Goal: Task Accomplishment & Management: Complete application form

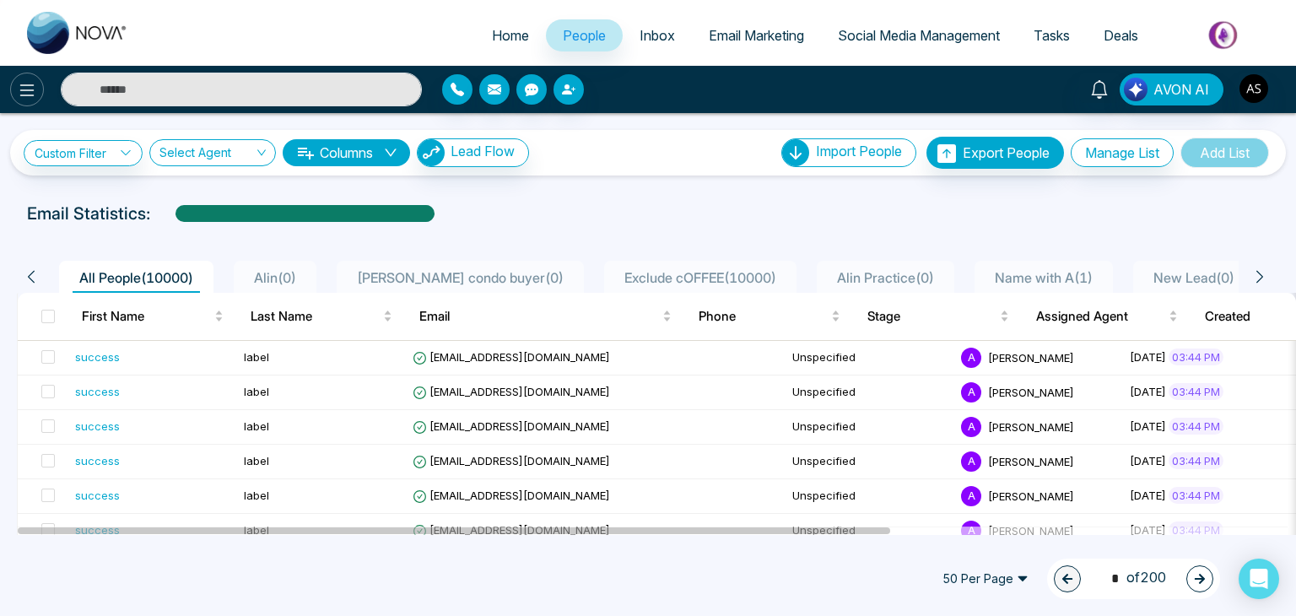
click at [39, 89] on button at bounding box center [27, 90] width 34 height 34
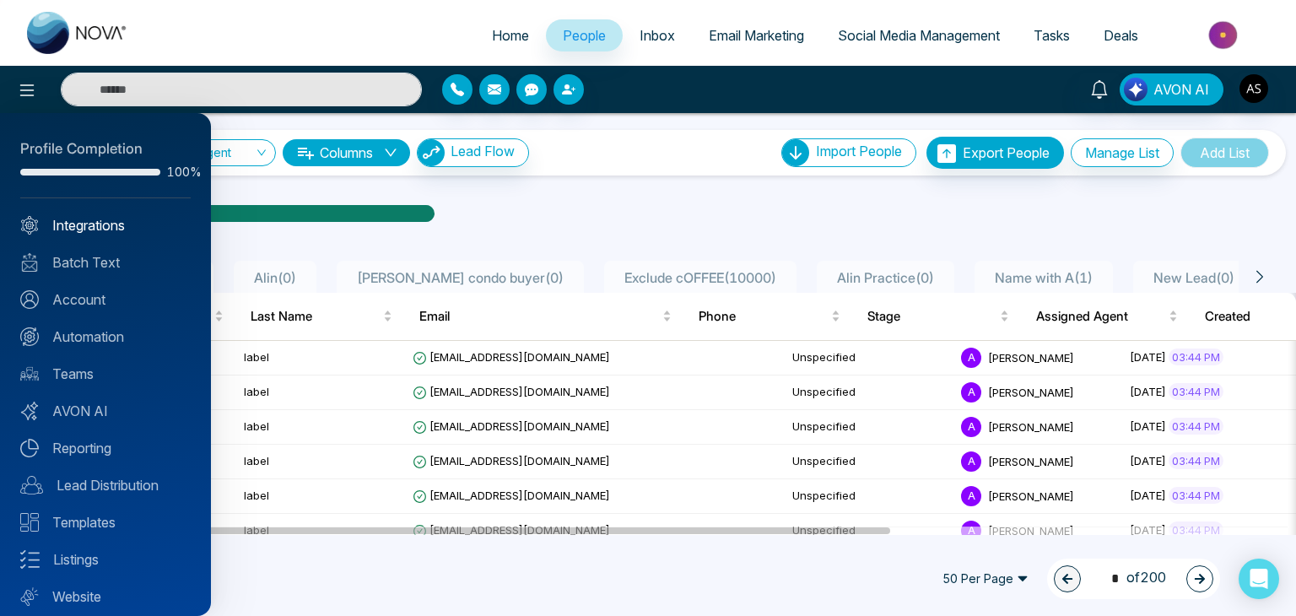
click at [95, 224] on link "Integrations" at bounding box center [105, 225] width 170 height 20
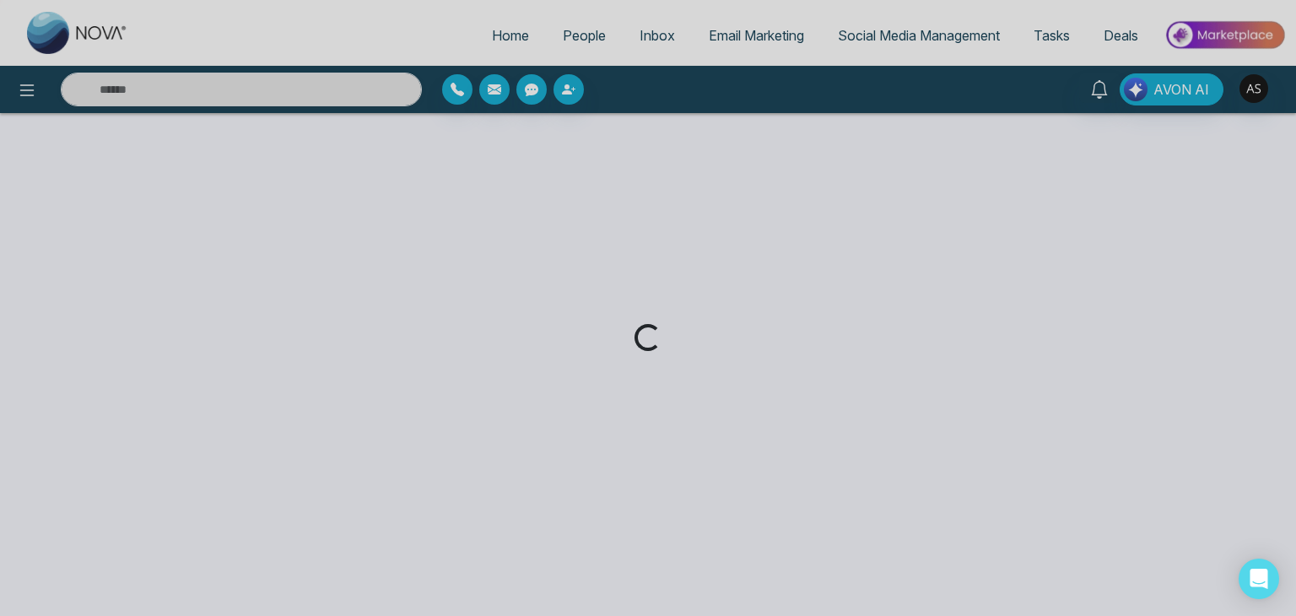
click at [493, 40] on div "Loading..." at bounding box center [648, 308] width 1296 height 616
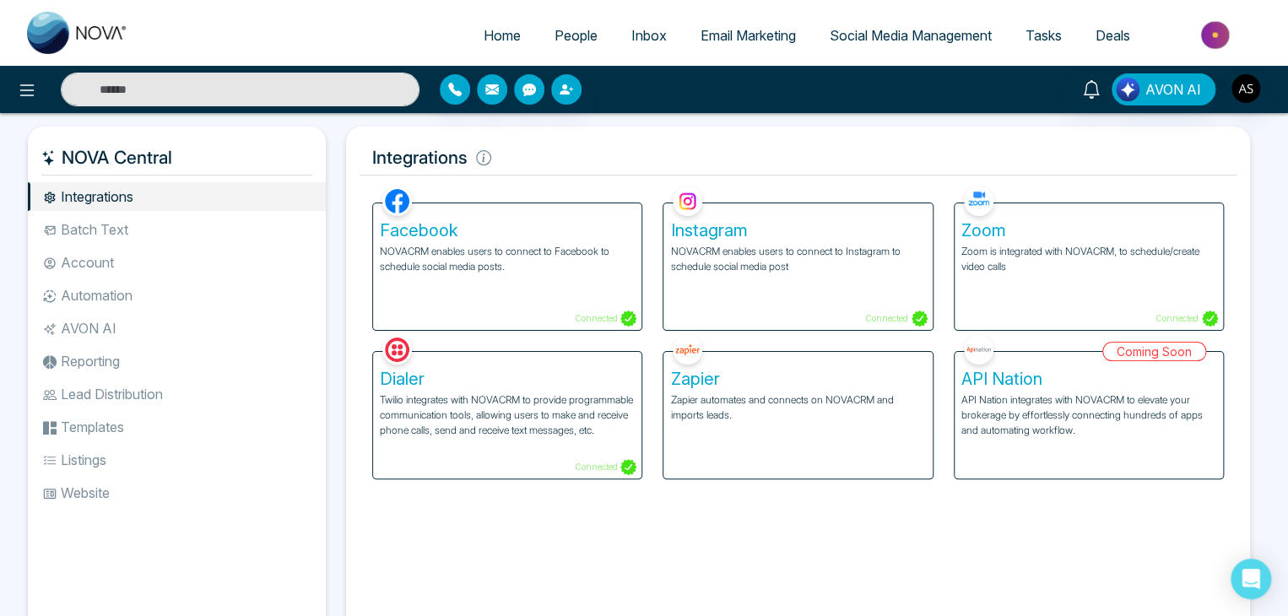
click at [493, 40] on span "Home" at bounding box center [501, 35] width 37 height 17
select select "*"
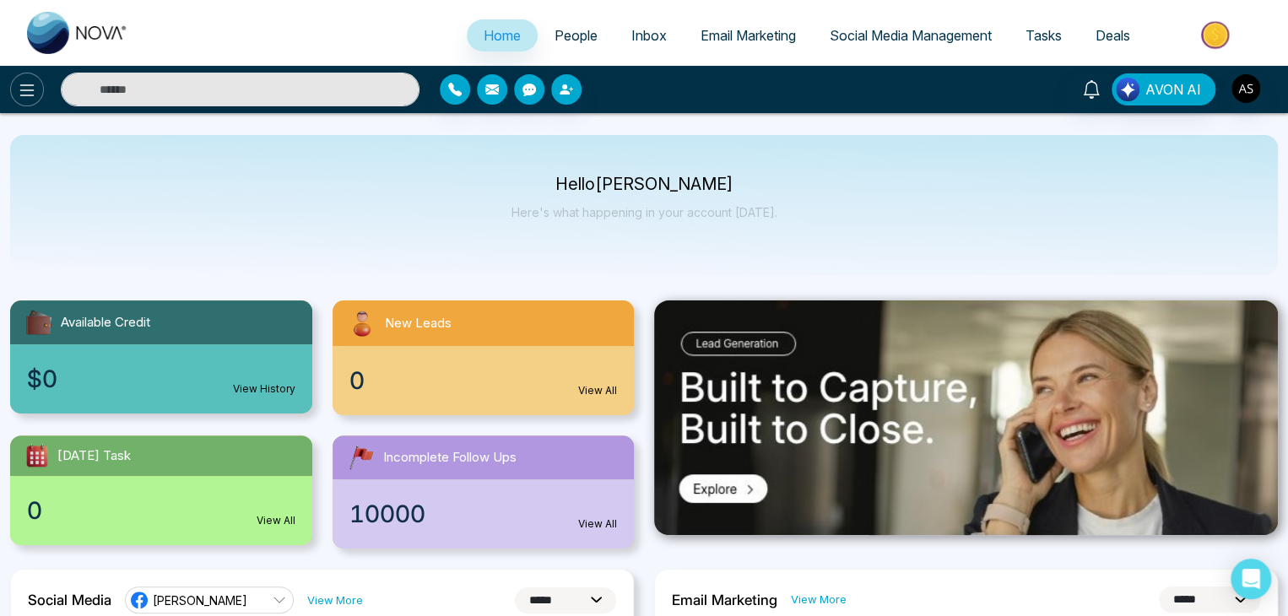
click at [37, 83] on button at bounding box center [27, 90] width 34 height 34
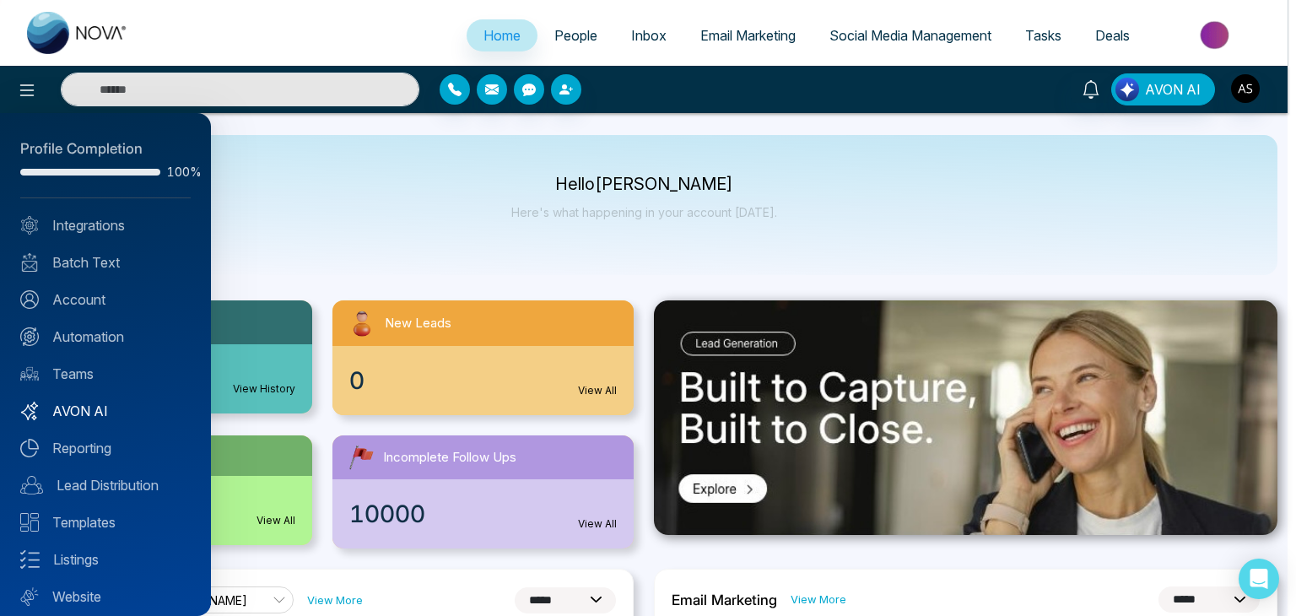
scroll to position [47, 0]
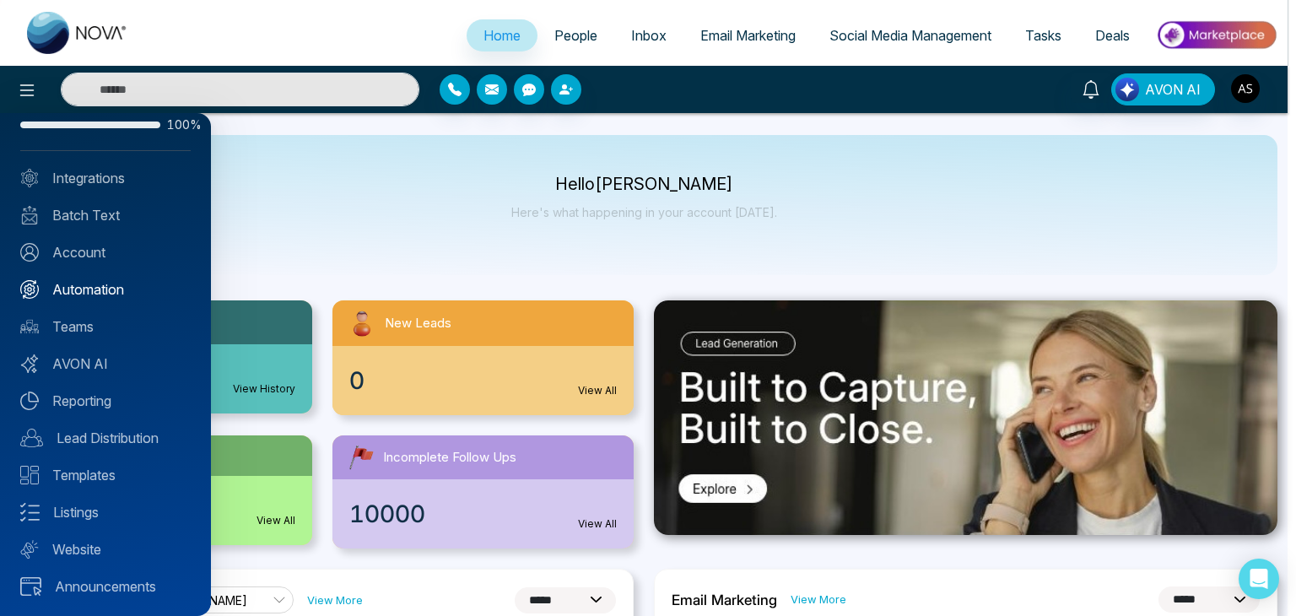
click at [125, 286] on link "Automation" at bounding box center [105, 289] width 170 height 20
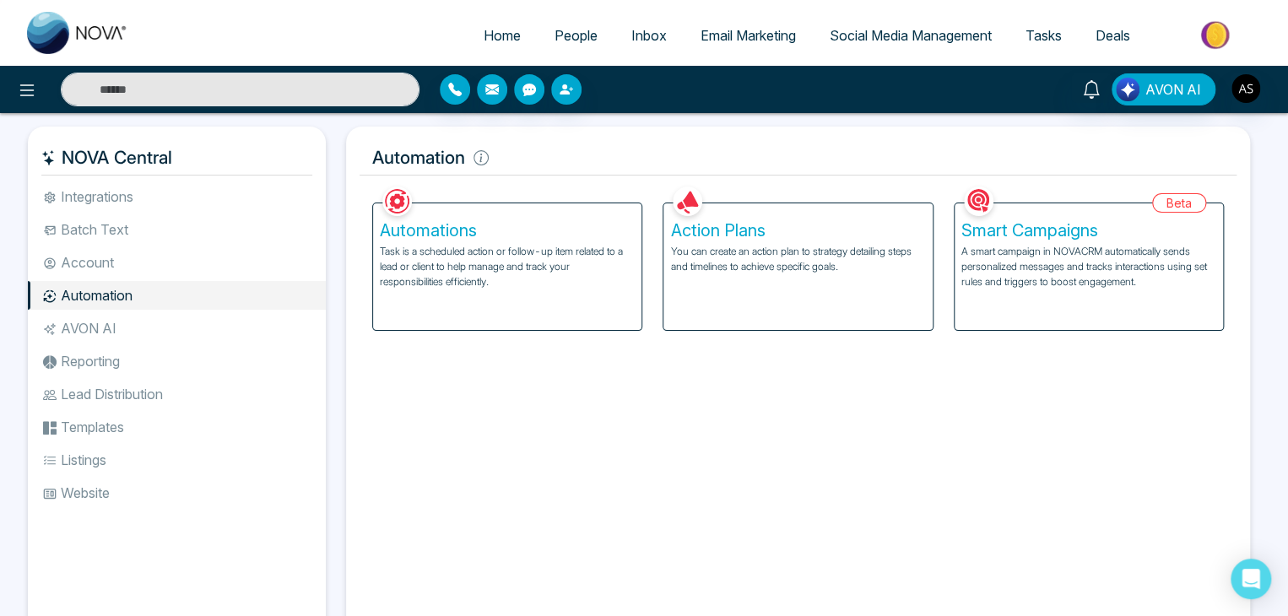
click at [1099, 289] on p "A smart campaign in NOVACRM automatically sends personalized messages and track…" at bounding box center [1088, 267] width 255 height 46
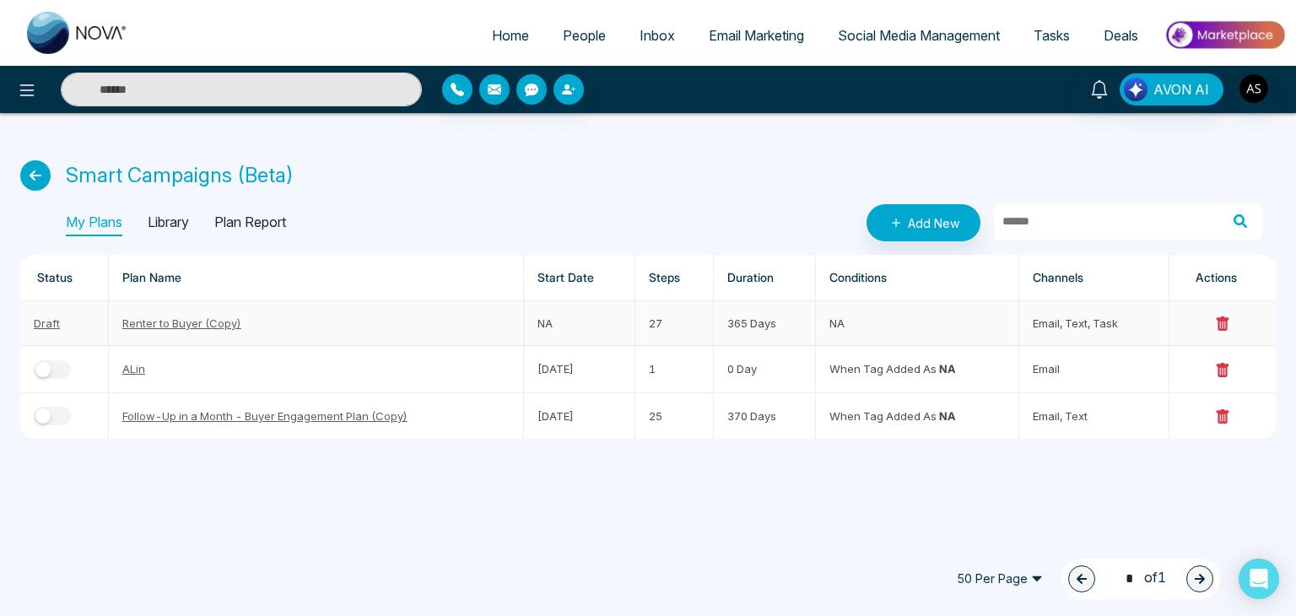
click at [189, 318] on link "Renter to Buyer (Copy)" at bounding box center [181, 323] width 119 height 14
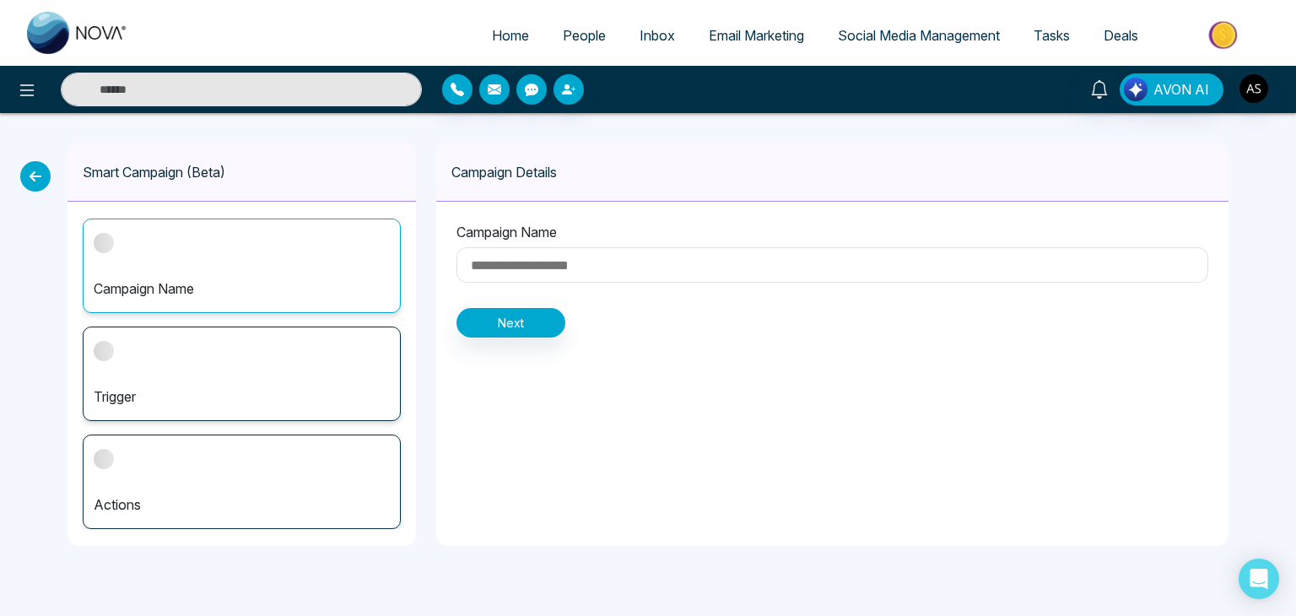
type input "**********"
click at [527, 267] on input "**********" at bounding box center [832, 264] width 752 height 35
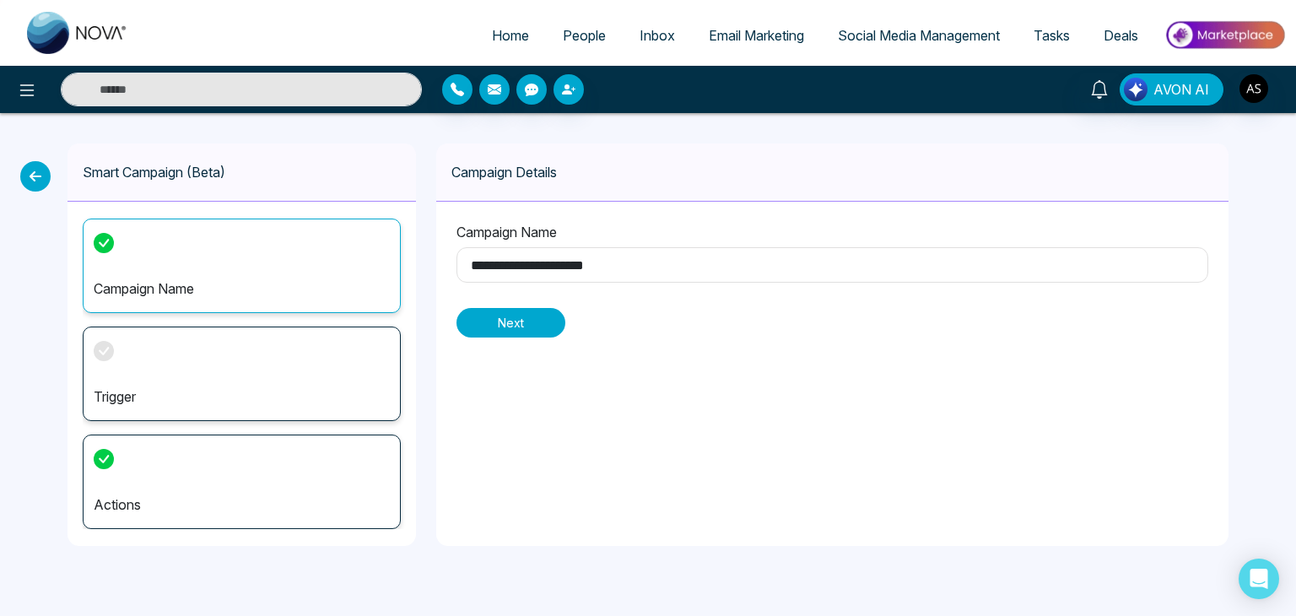
click at [527, 325] on button "Next" at bounding box center [510, 323] width 109 height 30
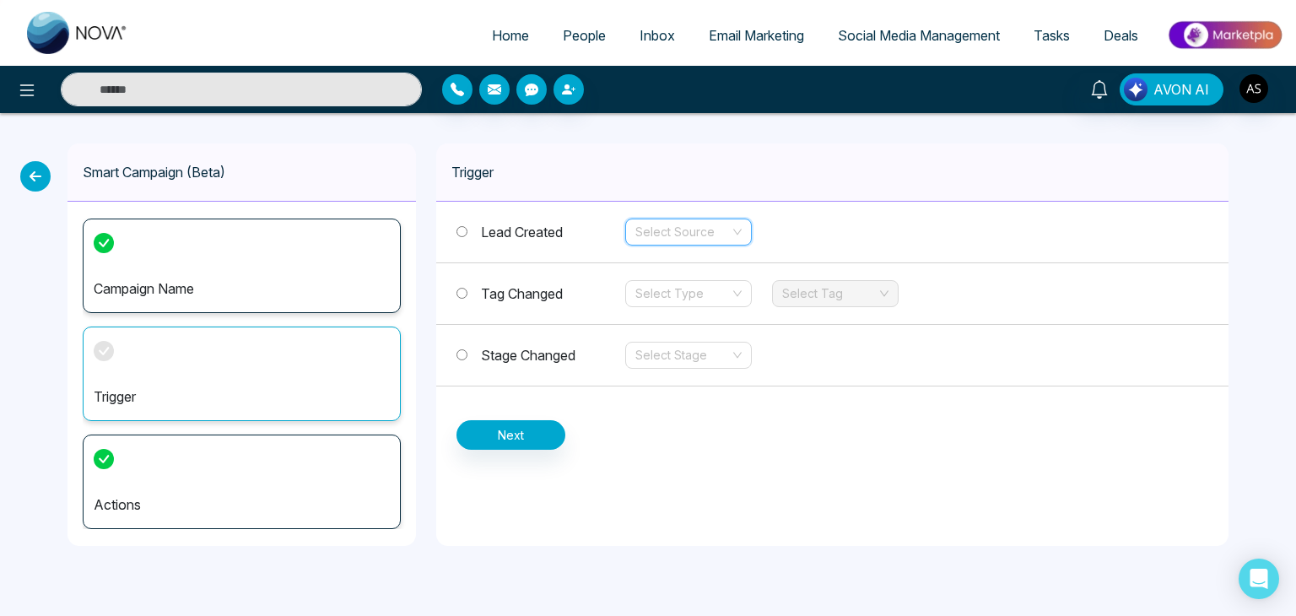
click at [660, 237] on input "search" at bounding box center [682, 231] width 95 height 25
click at [535, 286] on span "Tag Changed" at bounding box center [522, 293] width 82 height 17
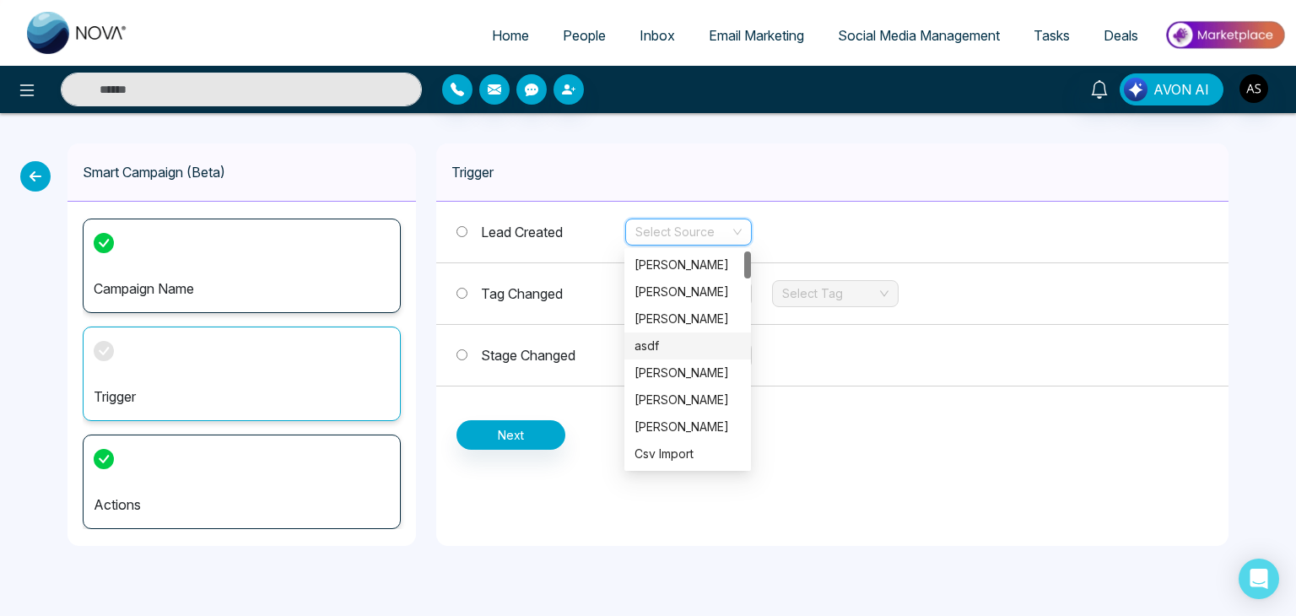
click at [670, 223] on input "search" at bounding box center [682, 231] width 95 height 25
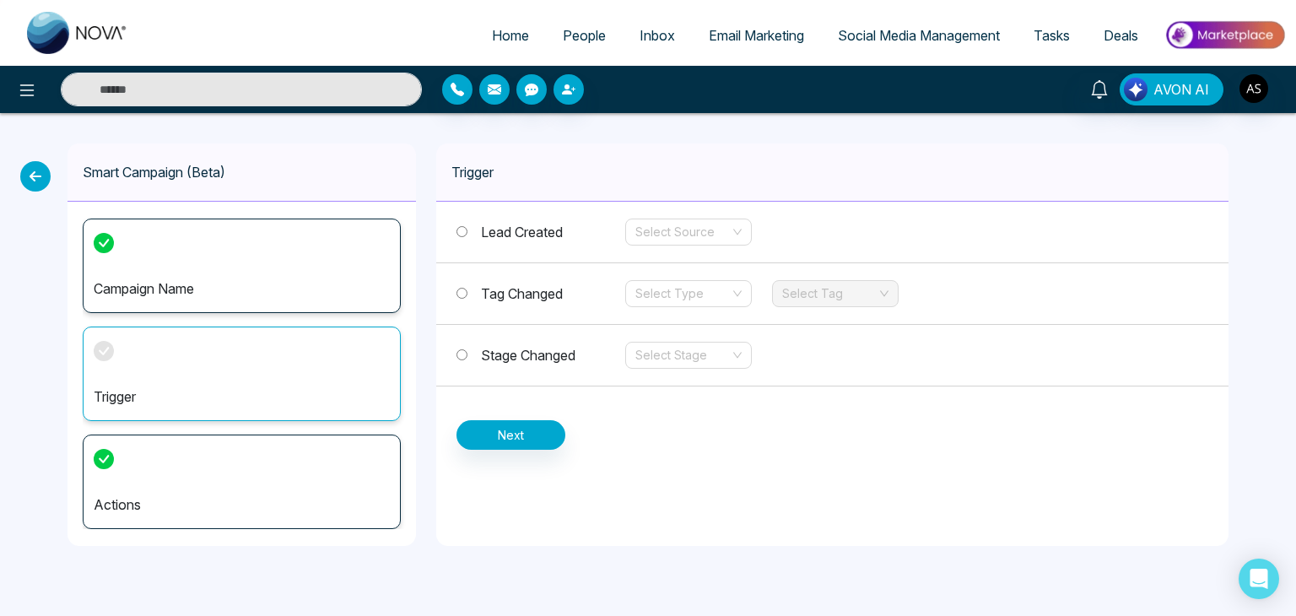
click at [539, 234] on span "Lead Created" at bounding box center [522, 232] width 82 height 17
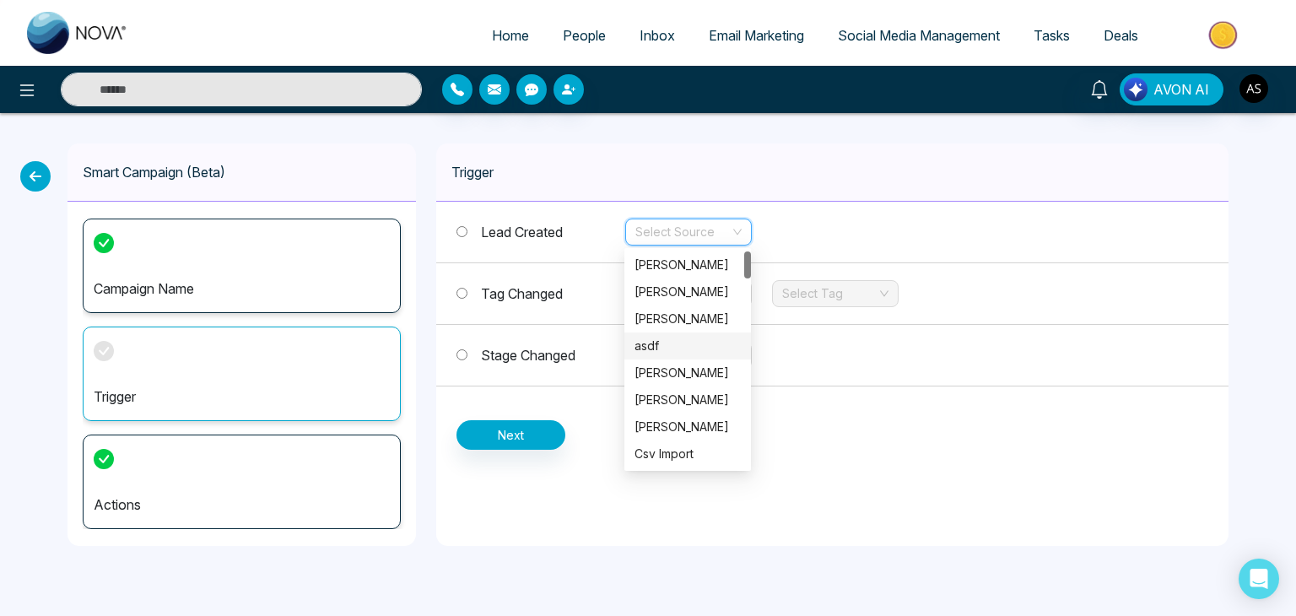
click at [672, 228] on input "search" at bounding box center [682, 231] width 95 height 25
click at [839, 182] on div "Trigger" at bounding box center [832, 172] width 792 height 58
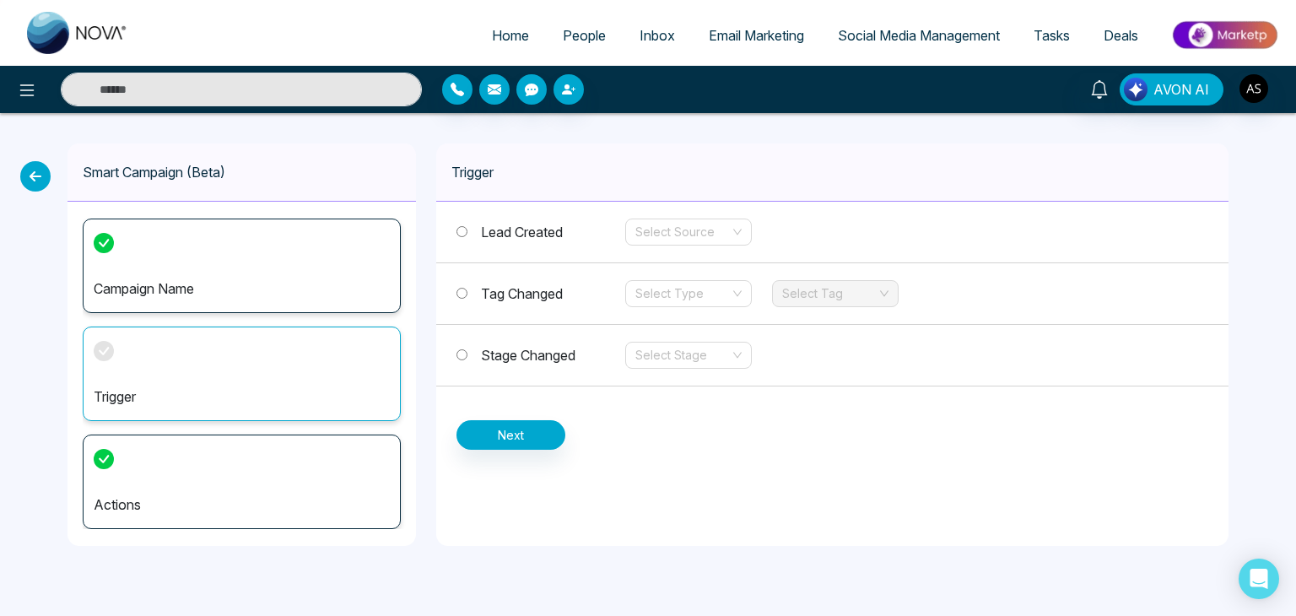
click at [523, 35] on link "Home" at bounding box center [510, 35] width 71 height 32
select select "*"
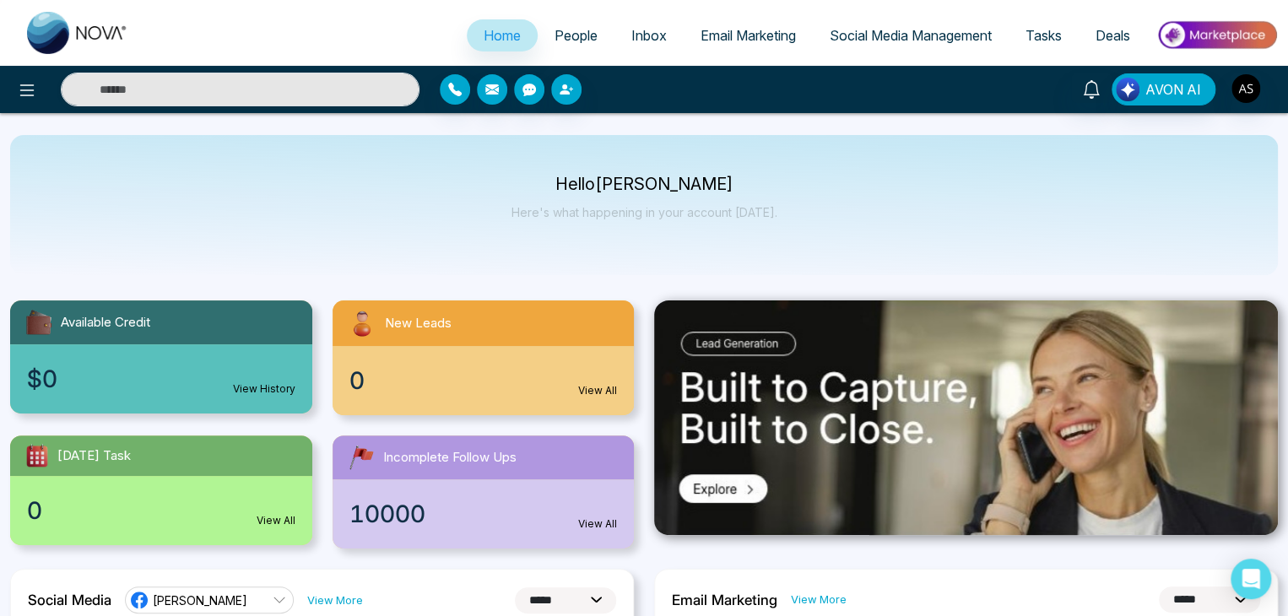
click at [565, 40] on span "People" at bounding box center [575, 35] width 43 height 17
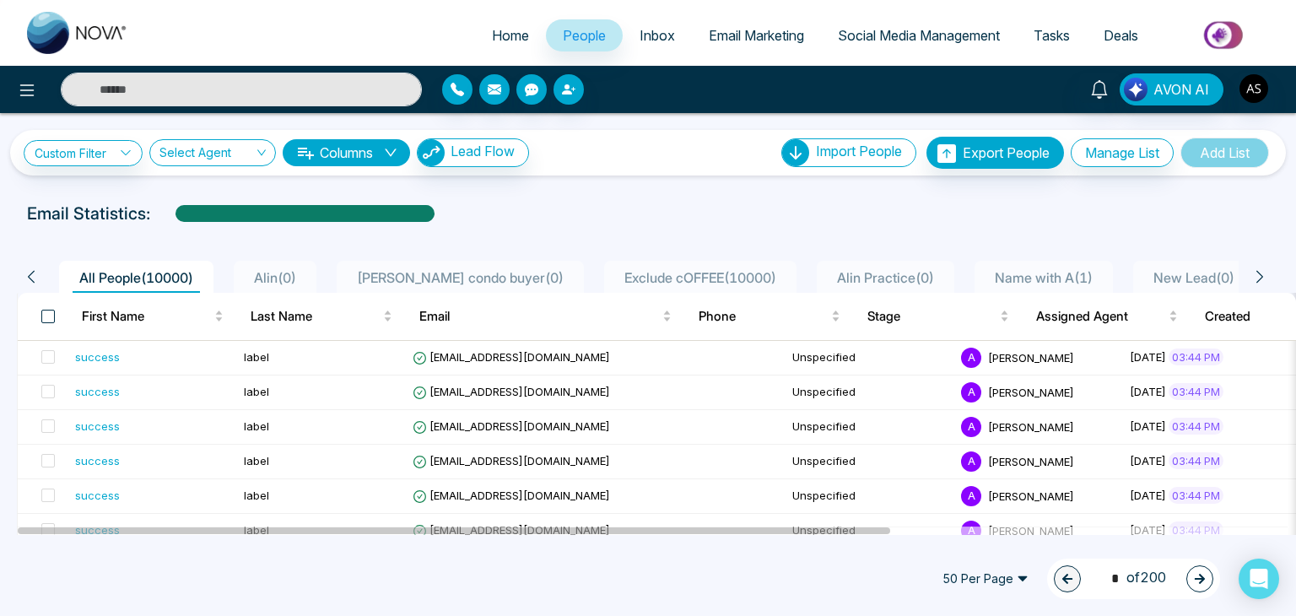
click at [42, 315] on span at bounding box center [48, 317] width 14 height 14
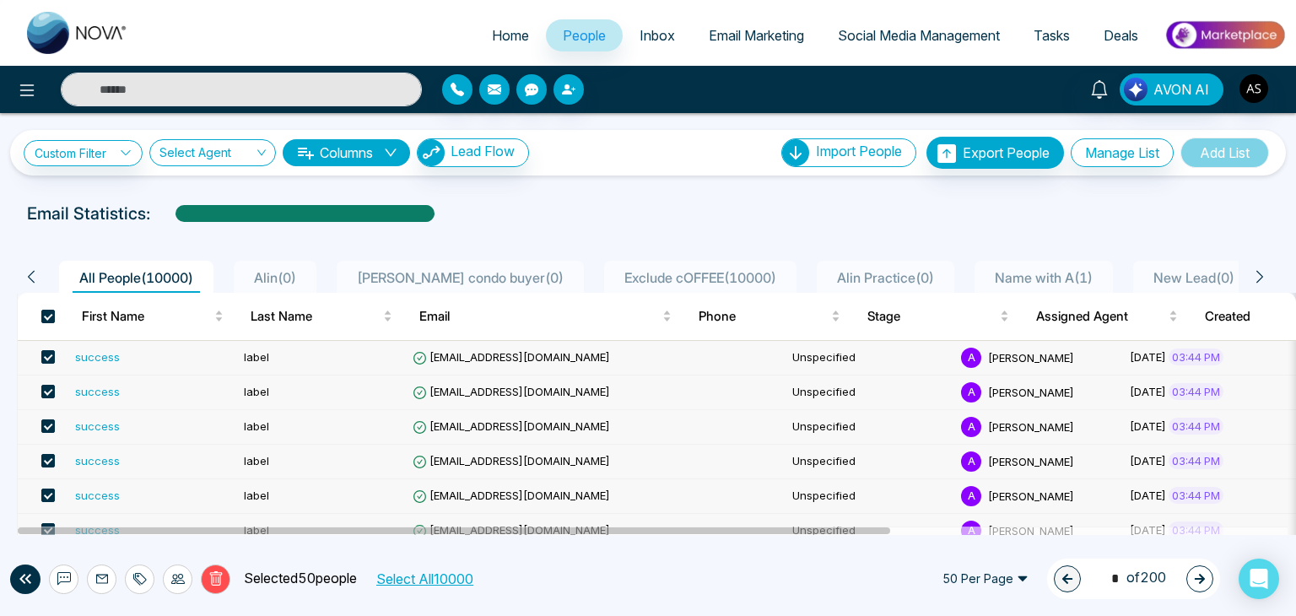
click at [424, 581] on button "Select All 10000" at bounding box center [424, 579] width 109 height 22
click at [224, 575] on button "Delete" at bounding box center [216, 580] width 30 height 30
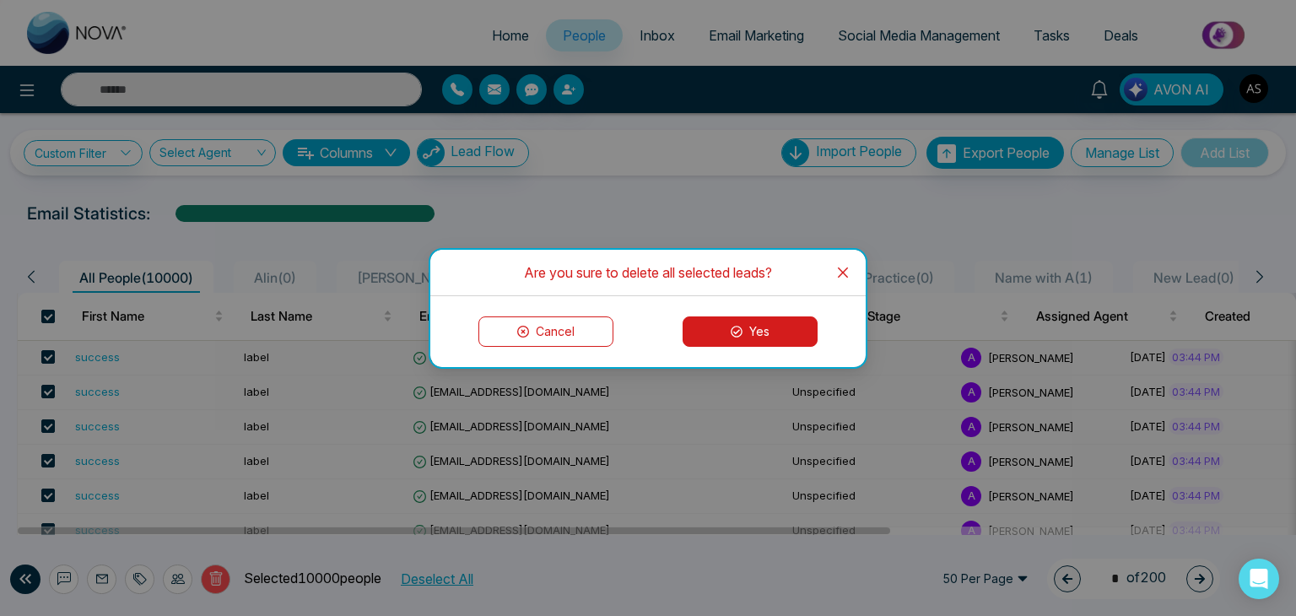
click at [746, 334] on button "Yes" at bounding box center [750, 331] width 135 height 30
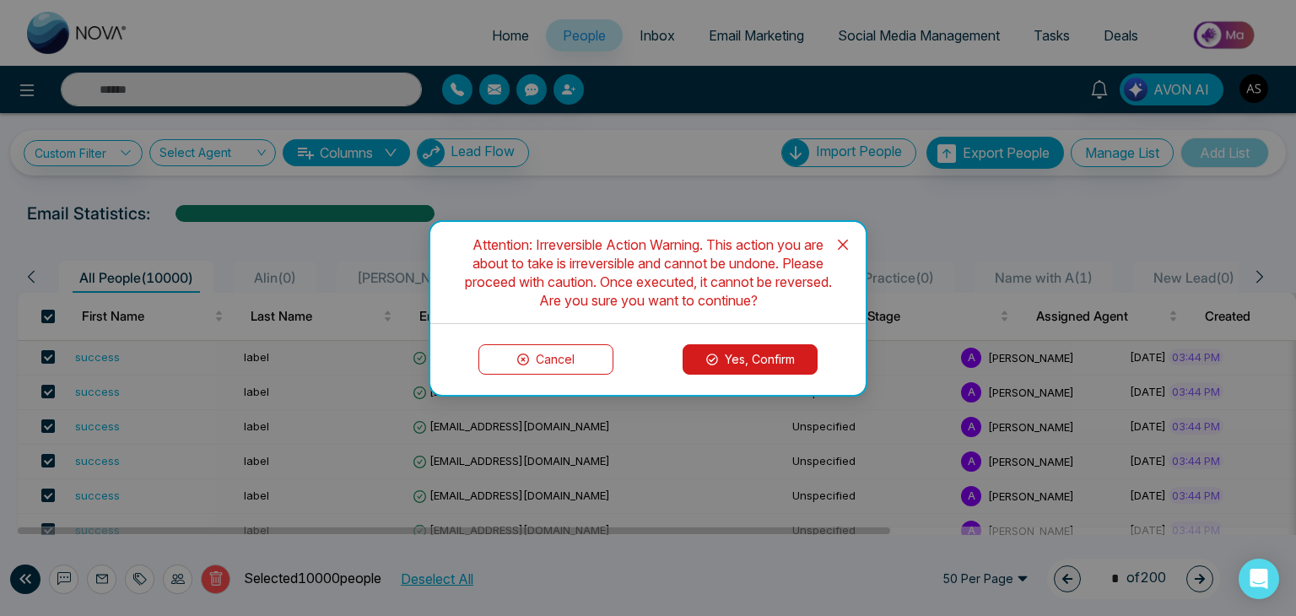
click at [784, 354] on button "Yes, Confirm" at bounding box center [750, 359] width 135 height 30
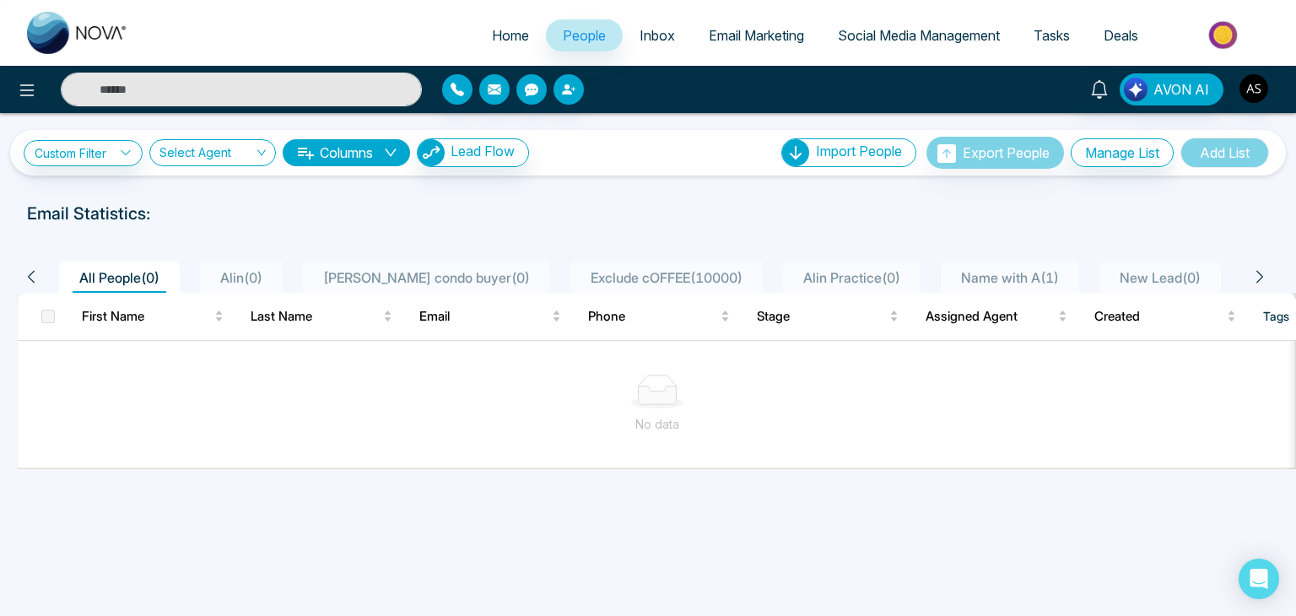
click at [662, 272] on span "Exclude cOFFEE ( 10000 )" at bounding box center [666, 277] width 165 height 17
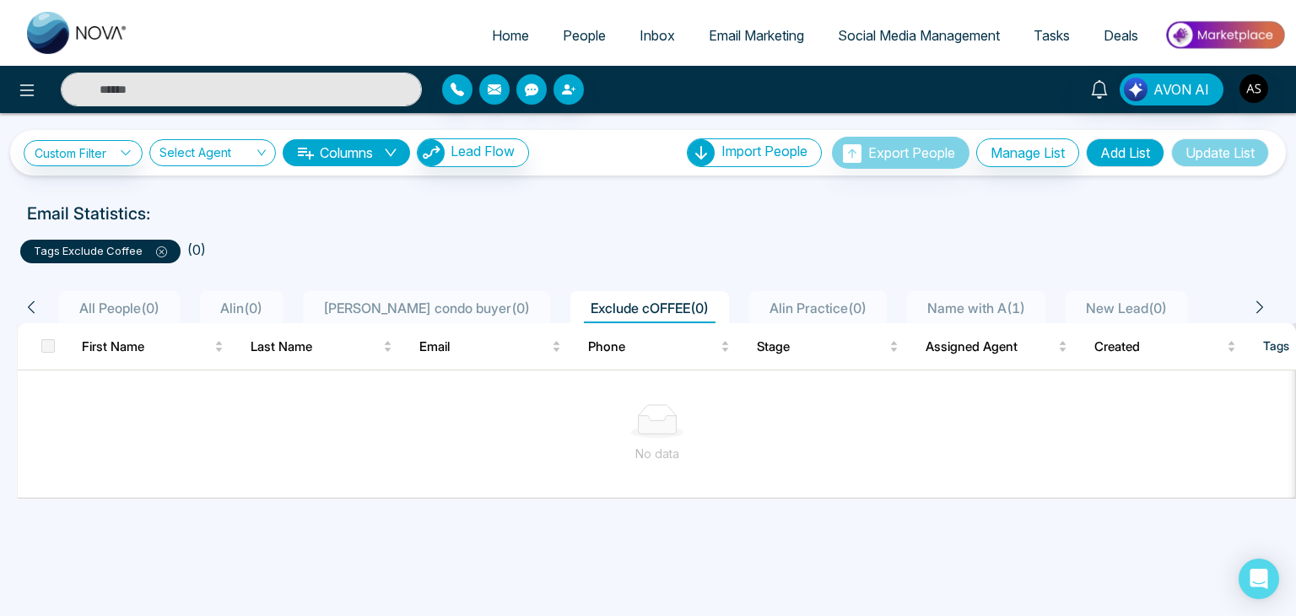
click at [132, 307] on span "All People ( 0 )" at bounding box center [120, 308] width 94 height 17
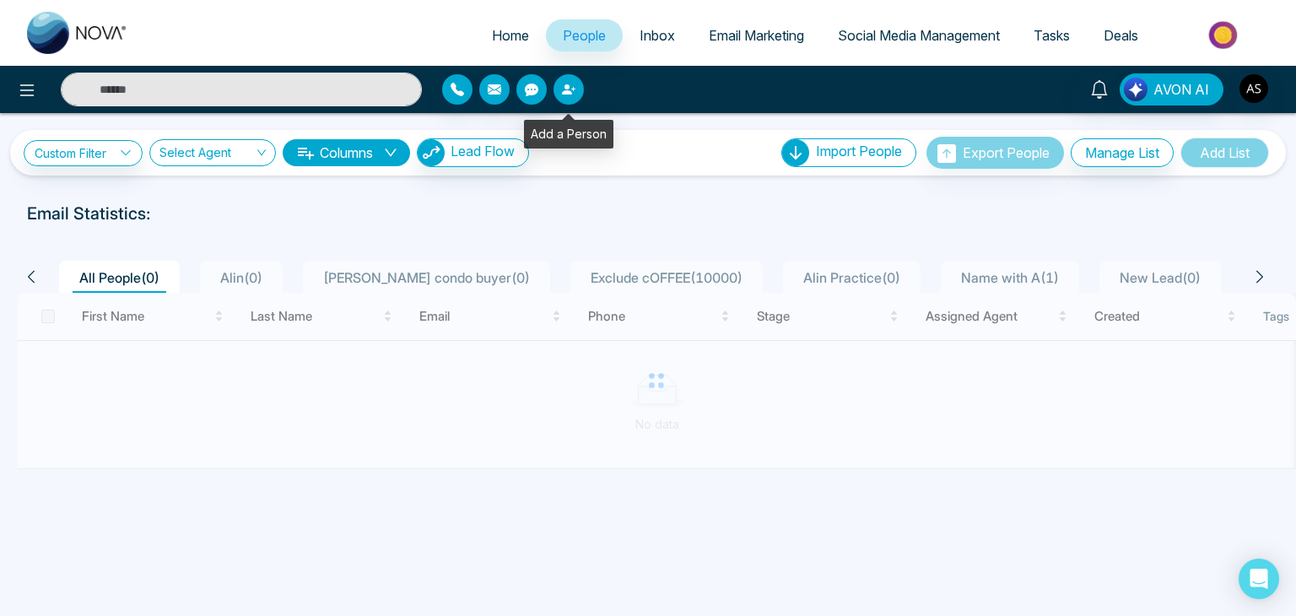
click at [575, 92] on button "button" at bounding box center [569, 89] width 30 height 30
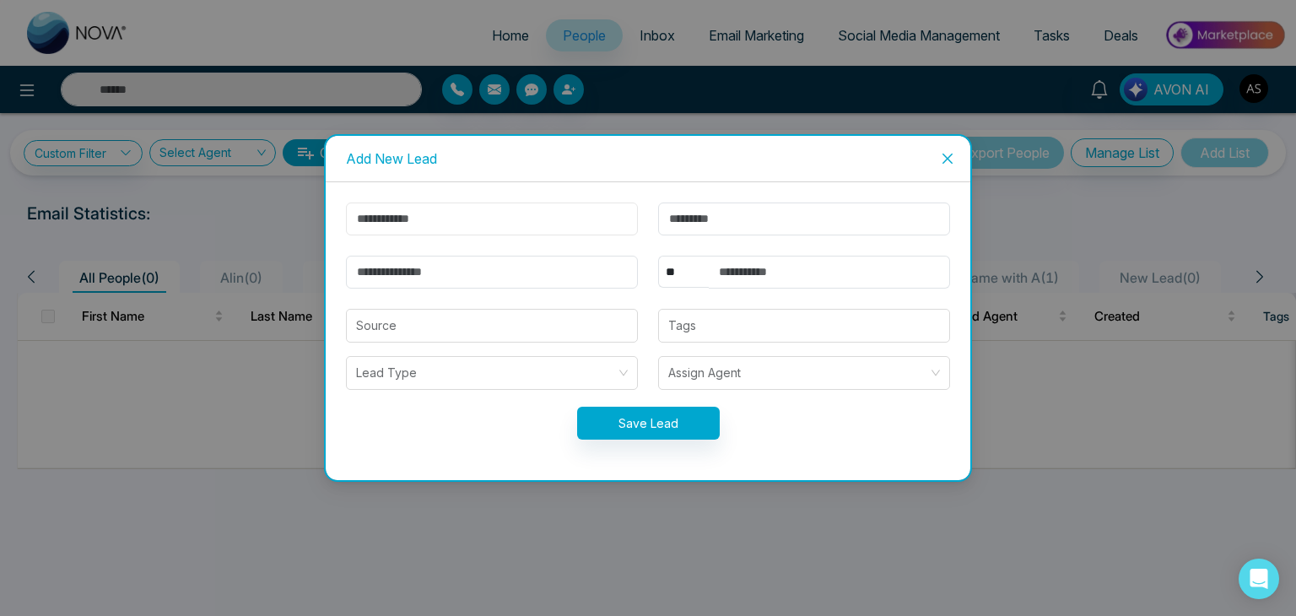
click at [543, 208] on input "text" at bounding box center [492, 219] width 292 height 33
type input "****"
click at [671, 217] on input "text" at bounding box center [804, 219] width 292 height 33
type input "*"
click at [516, 271] on input "email" at bounding box center [492, 272] width 292 height 33
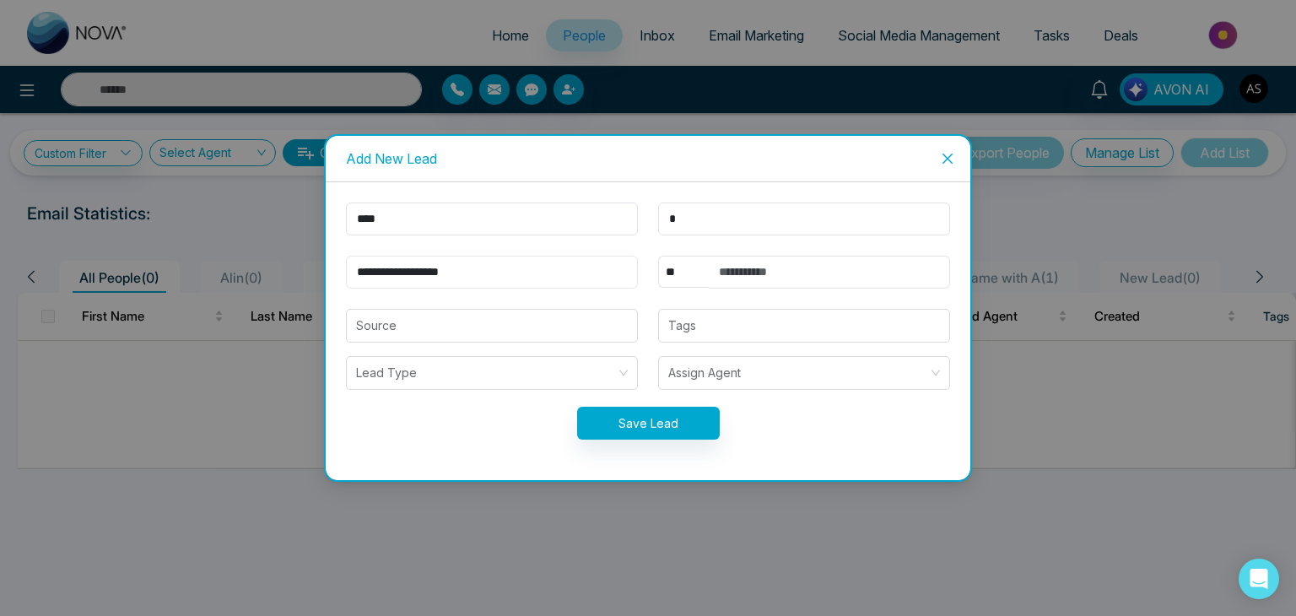
type input "**********"
click at [726, 276] on input "text" at bounding box center [829, 272] width 241 height 33
type input "**********"
click at [581, 319] on input "search" at bounding box center [492, 326] width 272 height 32
click at [795, 321] on div at bounding box center [804, 326] width 282 height 20
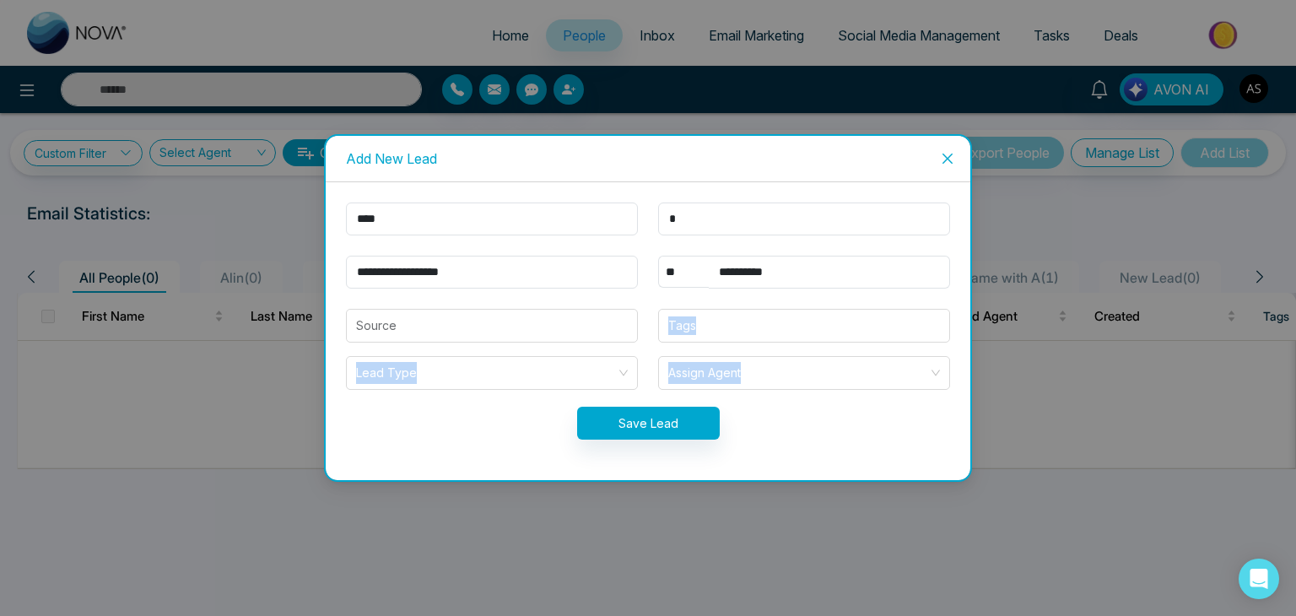
drag, startPoint x: 656, startPoint y: 332, endPoint x: 649, endPoint y: 411, distance: 79.6
click at [649, 411] on form "**********" at bounding box center [648, 331] width 624 height 257
click at [649, 411] on button "Save Lead" at bounding box center [648, 423] width 143 height 33
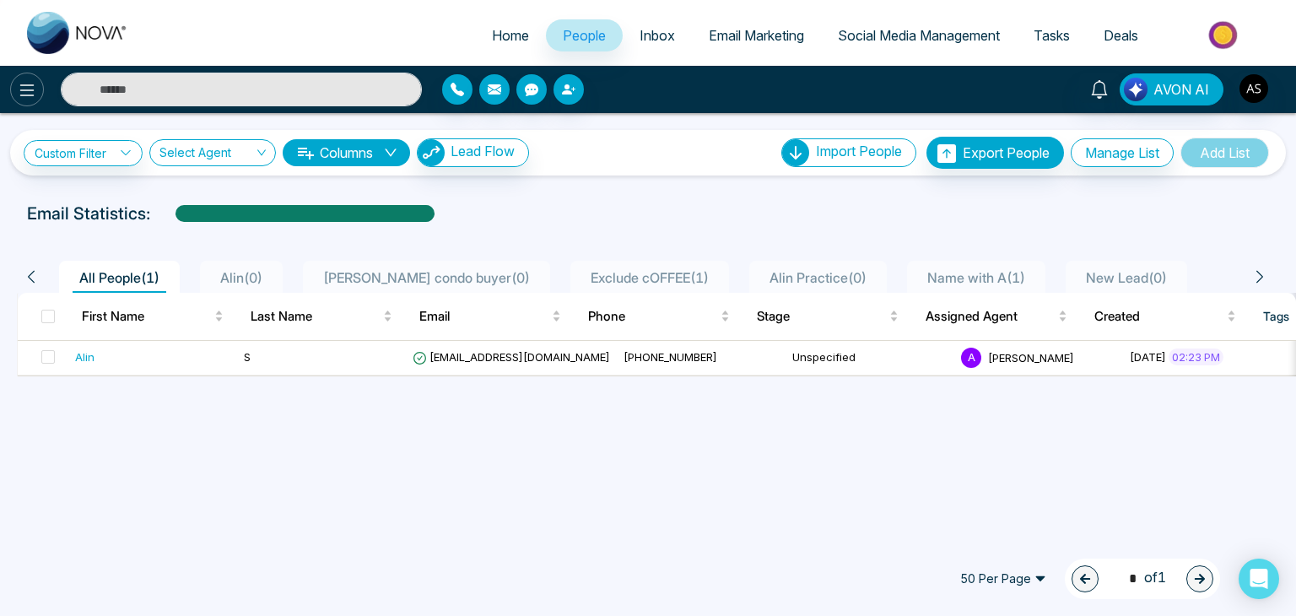
click at [36, 99] on icon at bounding box center [27, 90] width 20 height 20
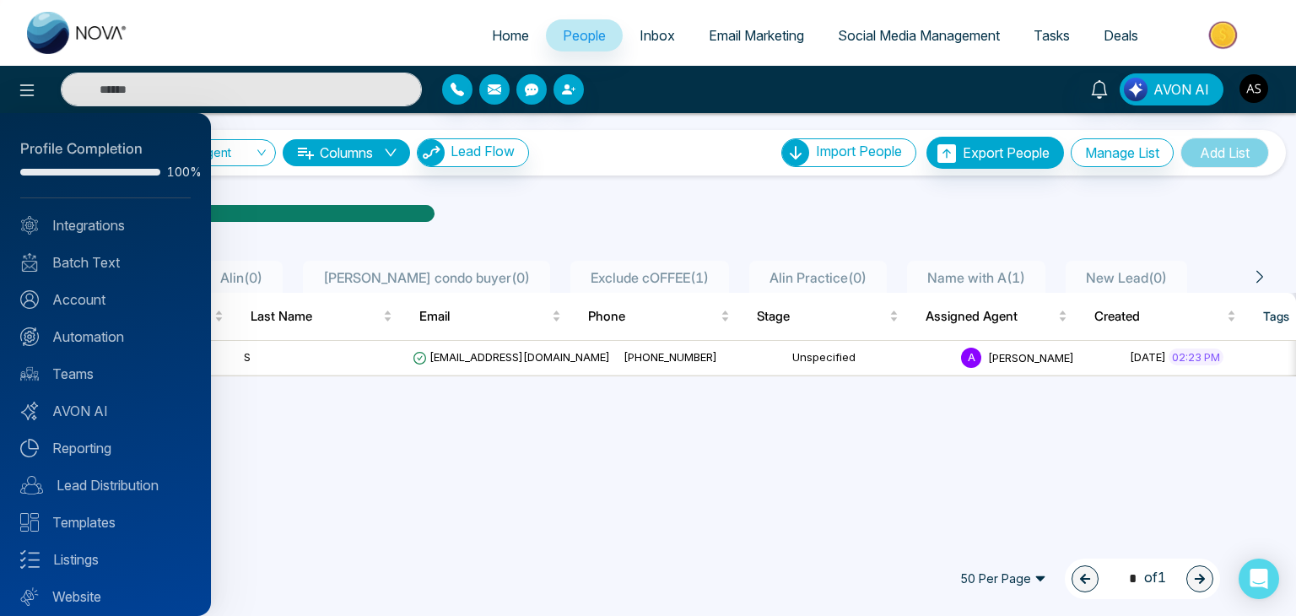
scroll to position [47, 0]
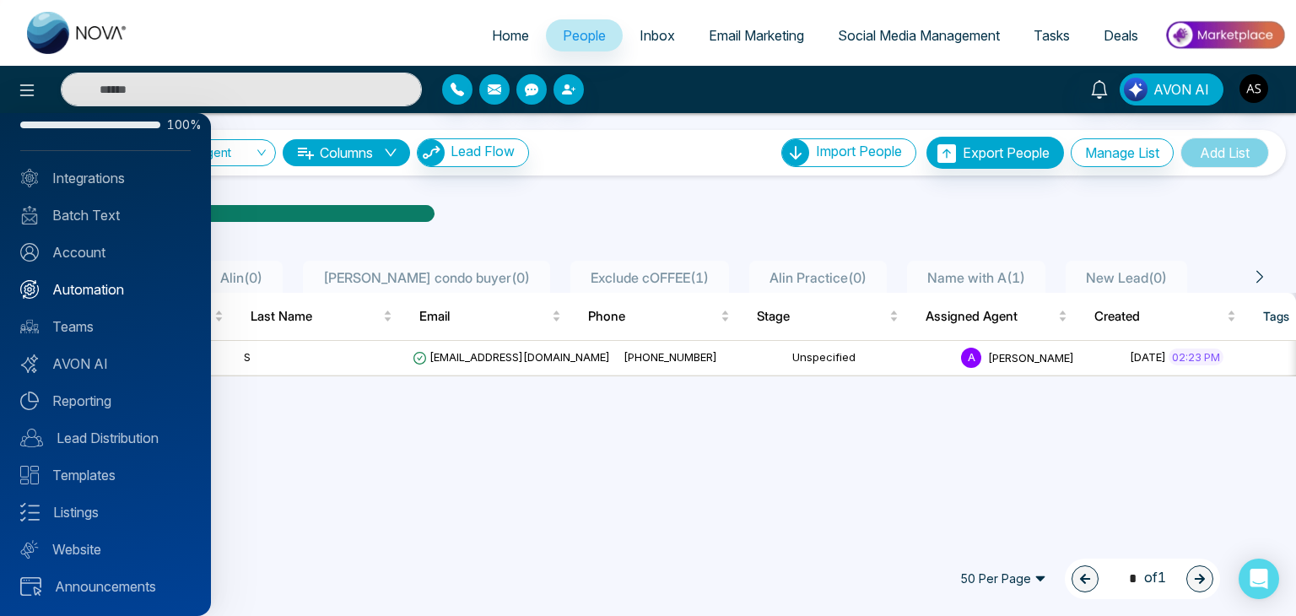
click at [135, 281] on link "Automation" at bounding box center [105, 289] width 170 height 20
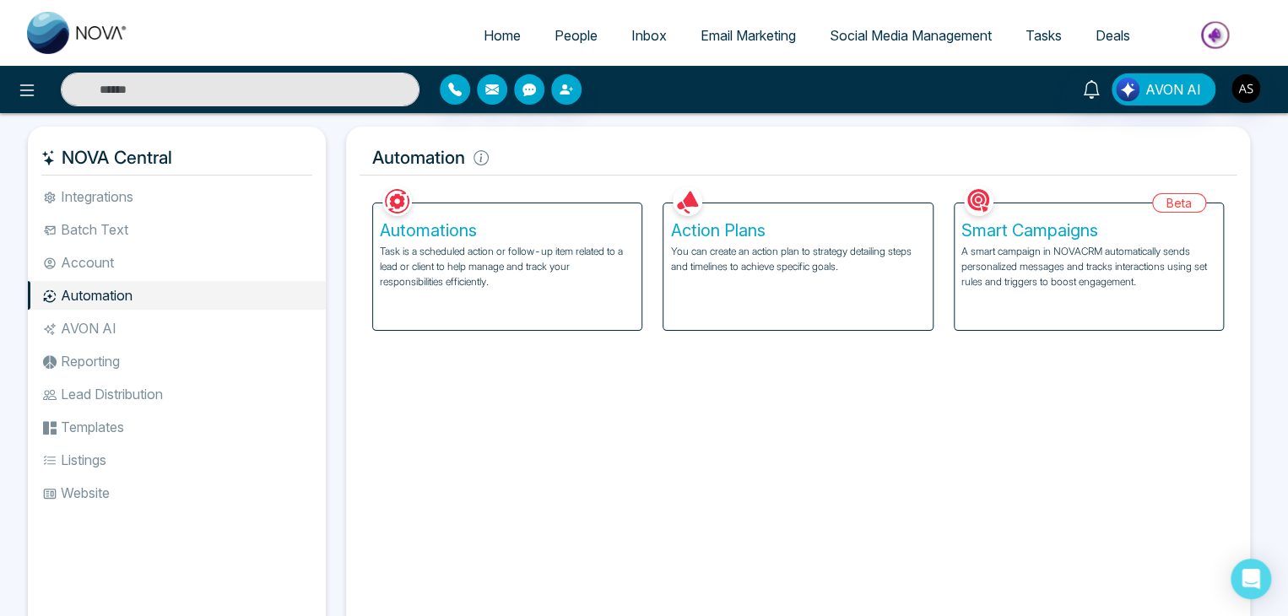
click at [975, 267] on p "A smart campaign in NOVACRM automatically sends personalized messages and track…" at bounding box center [1088, 267] width 255 height 46
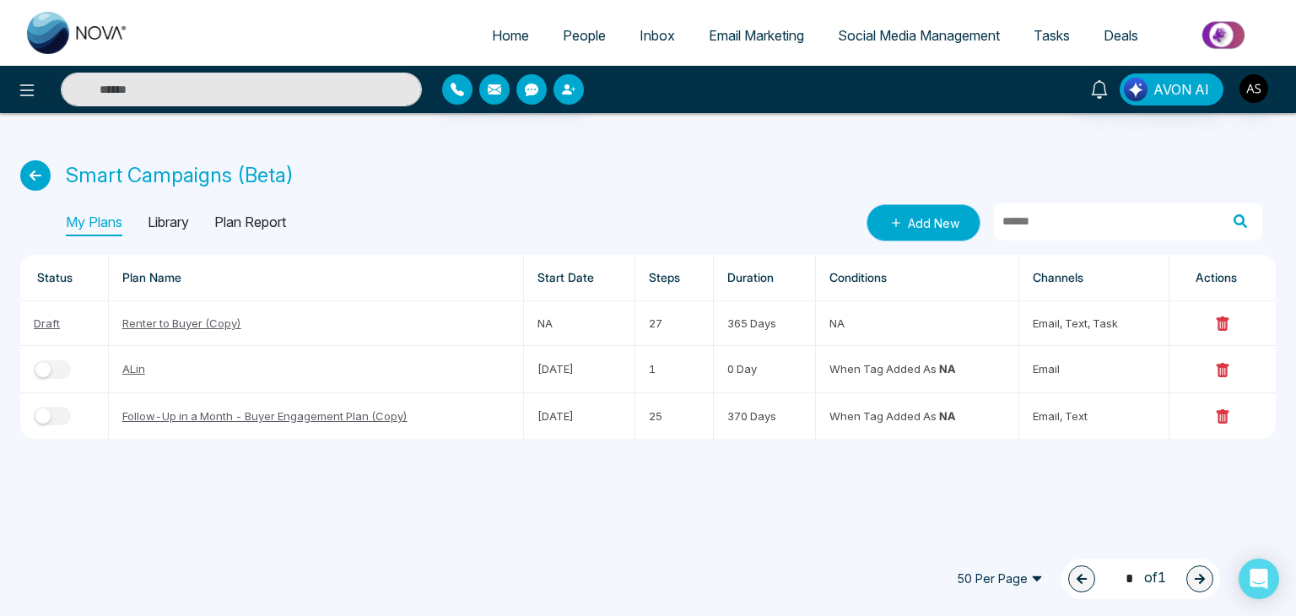
click at [945, 232] on link "Add New" at bounding box center [924, 222] width 114 height 37
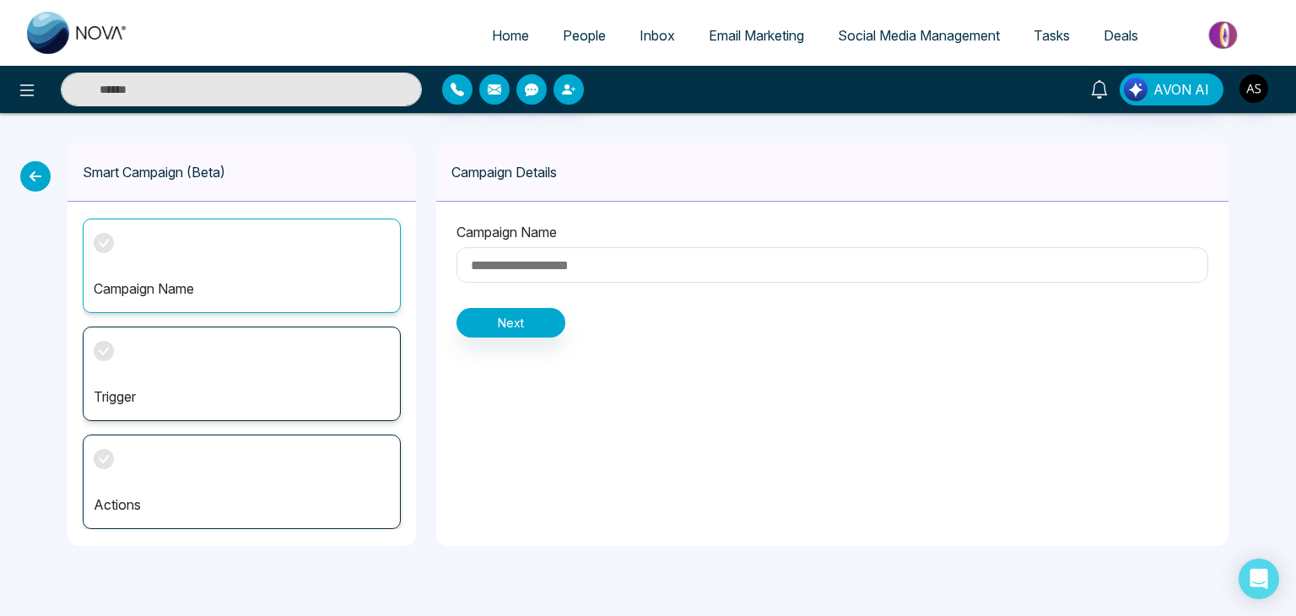
click at [570, 257] on input at bounding box center [832, 264] width 752 height 35
type input "*"
type input "****"
click at [536, 320] on button "Next" at bounding box center [510, 323] width 109 height 30
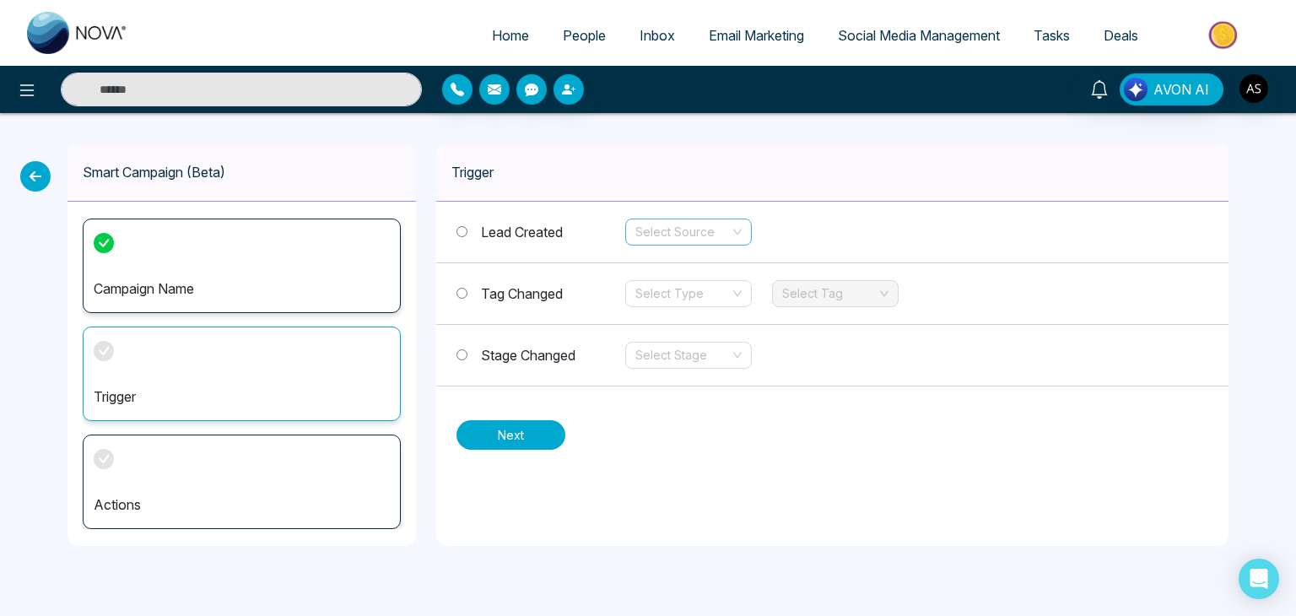
click at [727, 244] on span at bounding box center [682, 231] width 95 height 25
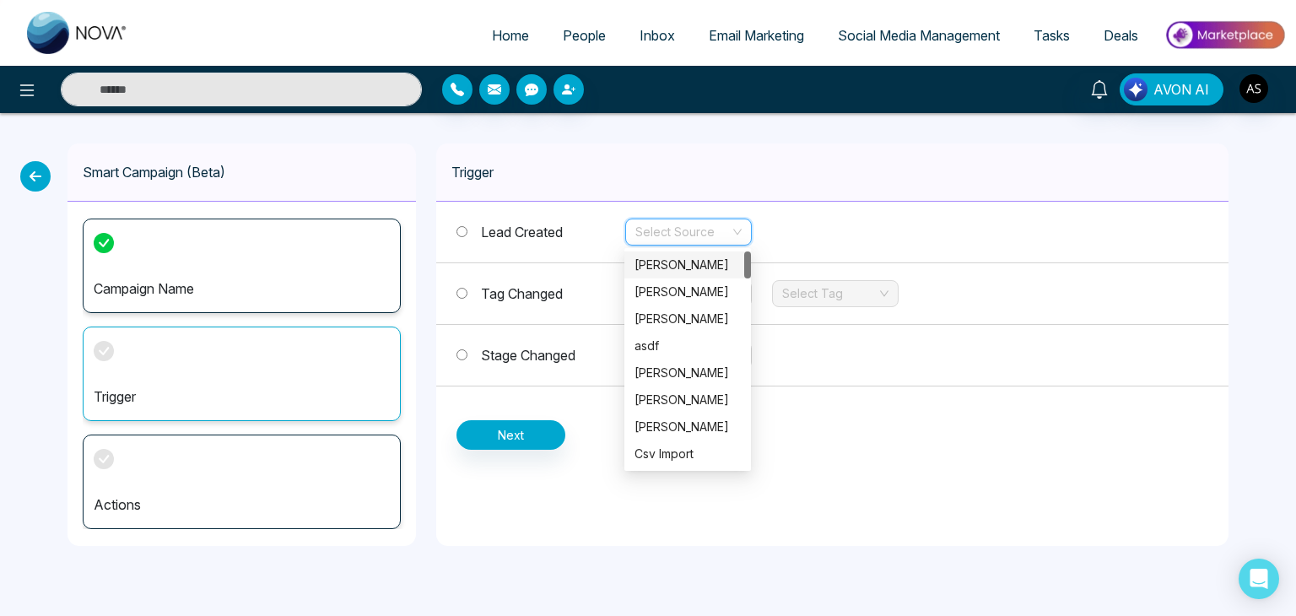
click at [705, 225] on input "search" at bounding box center [682, 231] width 95 height 25
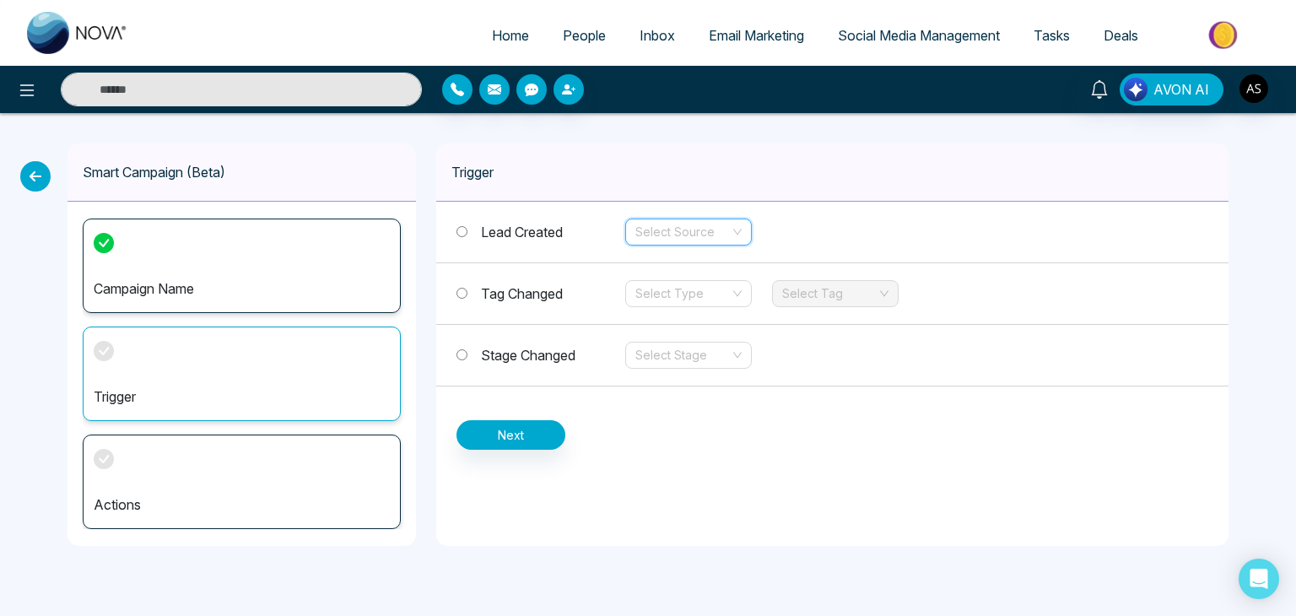
click at [705, 225] on input "search" at bounding box center [682, 231] width 95 height 25
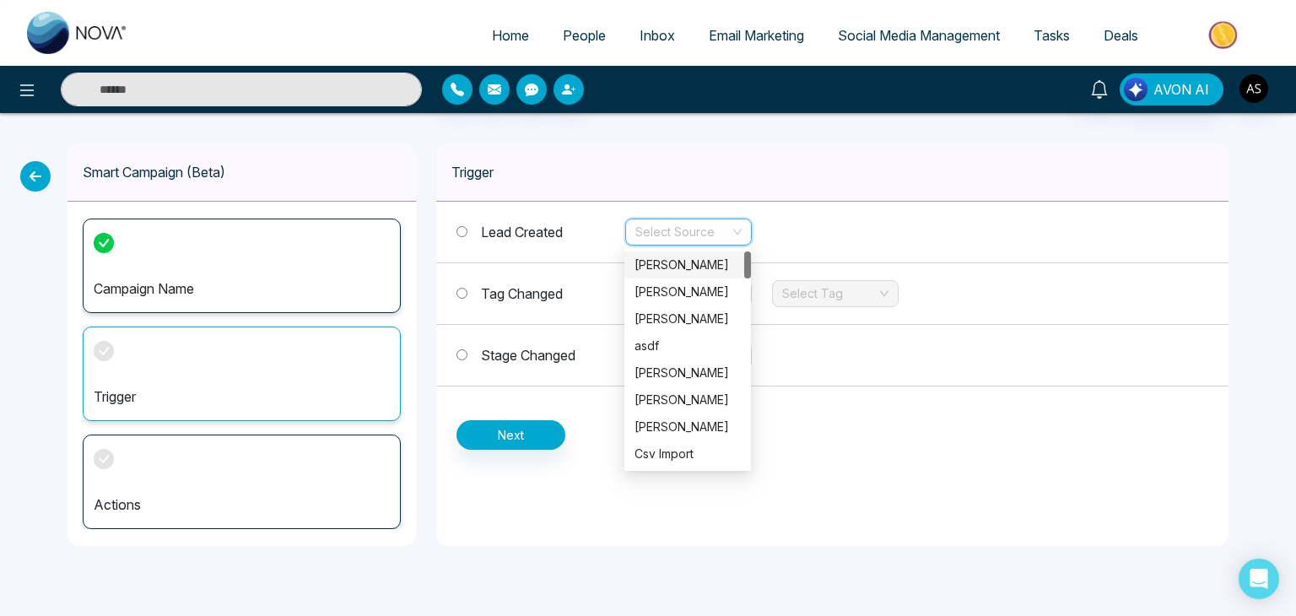
click at [705, 225] on input "search" at bounding box center [682, 231] width 95 height 25
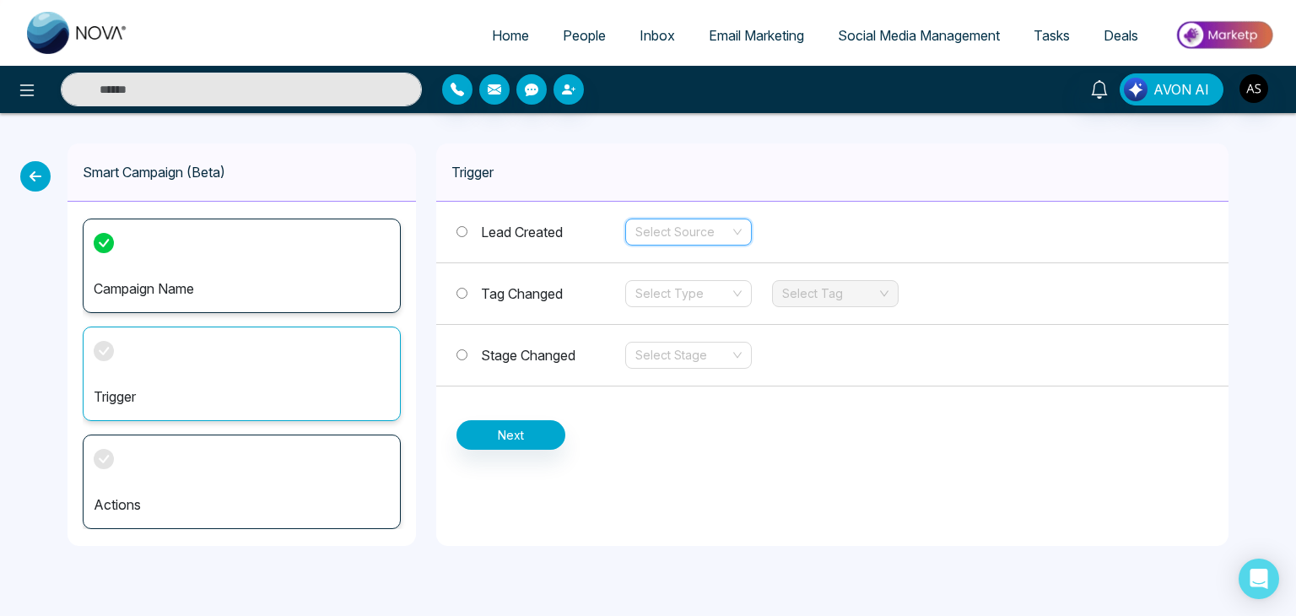
click at [670, 235] on input "search" at bounding box center [682, 231] width 95 height 25
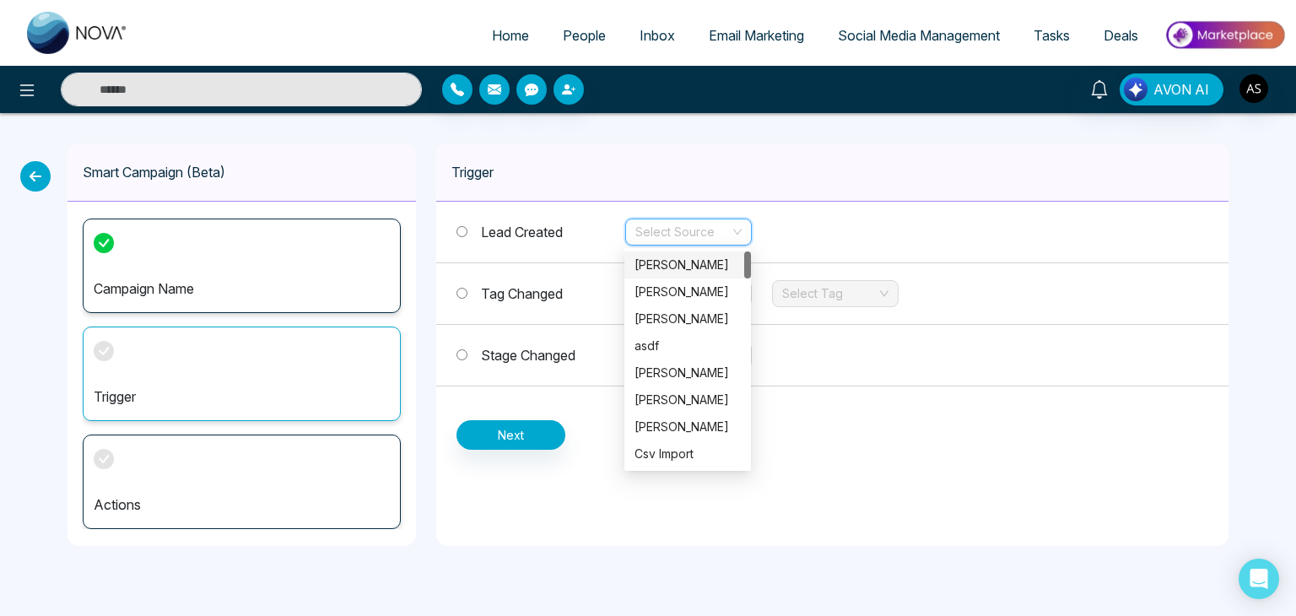
click at [702, 228] on input "search" at bounding box center [682, 231] width 95 height 25
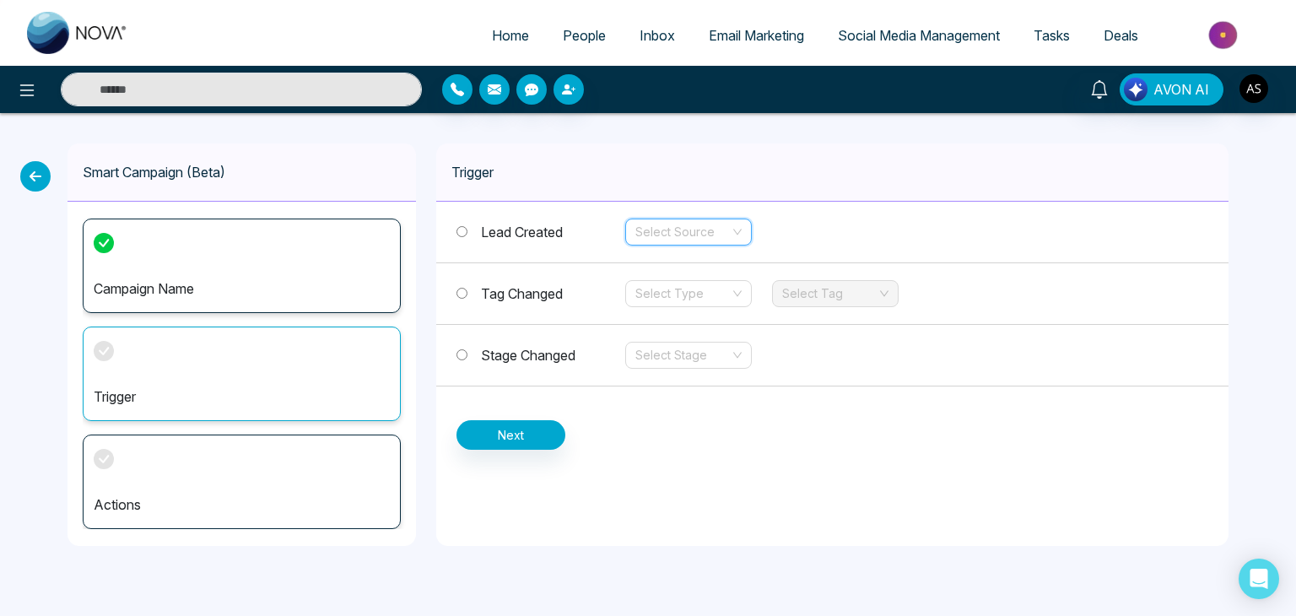
click at [530, 289] on span "Tag Changed" at bounding box center [522, 293] width 82 height 17
click at [541, 239] on span "Lead Created" at bounding box center [522, 232] width 82 height 17
click at [533, 289] on span "Tag Changed" at bounding box center [522, 293] width 82 height 17
click at [540, 231] on span "Lead Created" at bounding box center [522, 232] width 82 height 17
click at [708, 222] on input "search" at bounding box center [682, 231] width 95 height 25
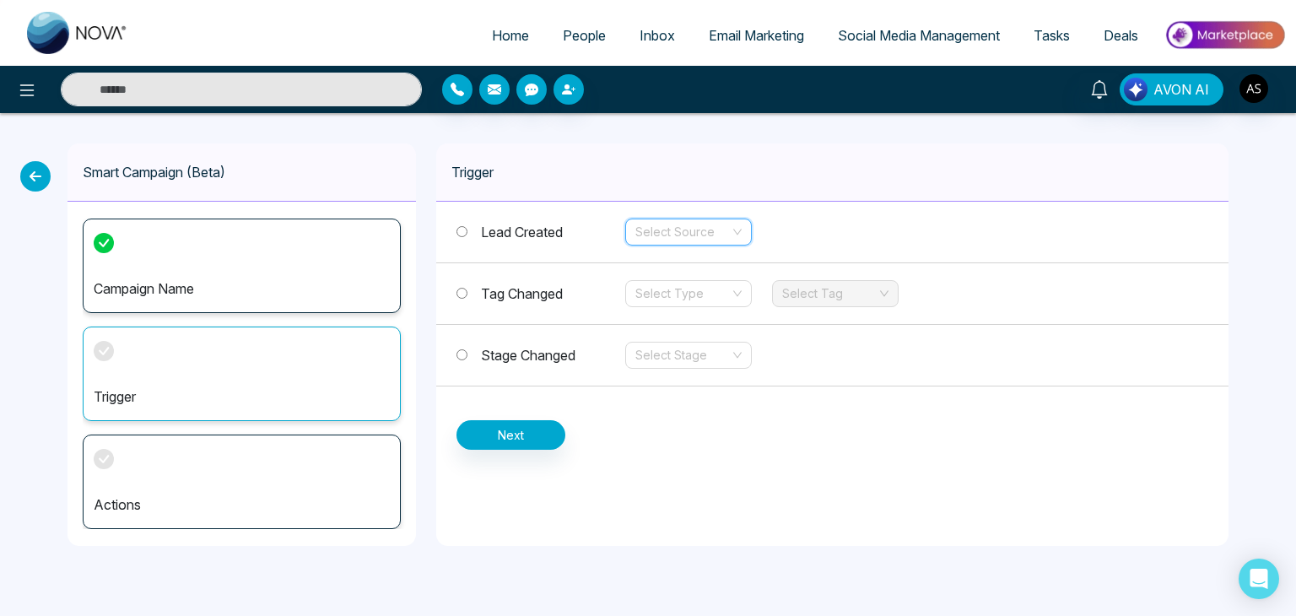
click at [709, 230] on input "search" at bounding box center [682, 231] width 95 height 25
click at [567, 25] on link "People" at bounding box center [584, 35] width 77 height 32
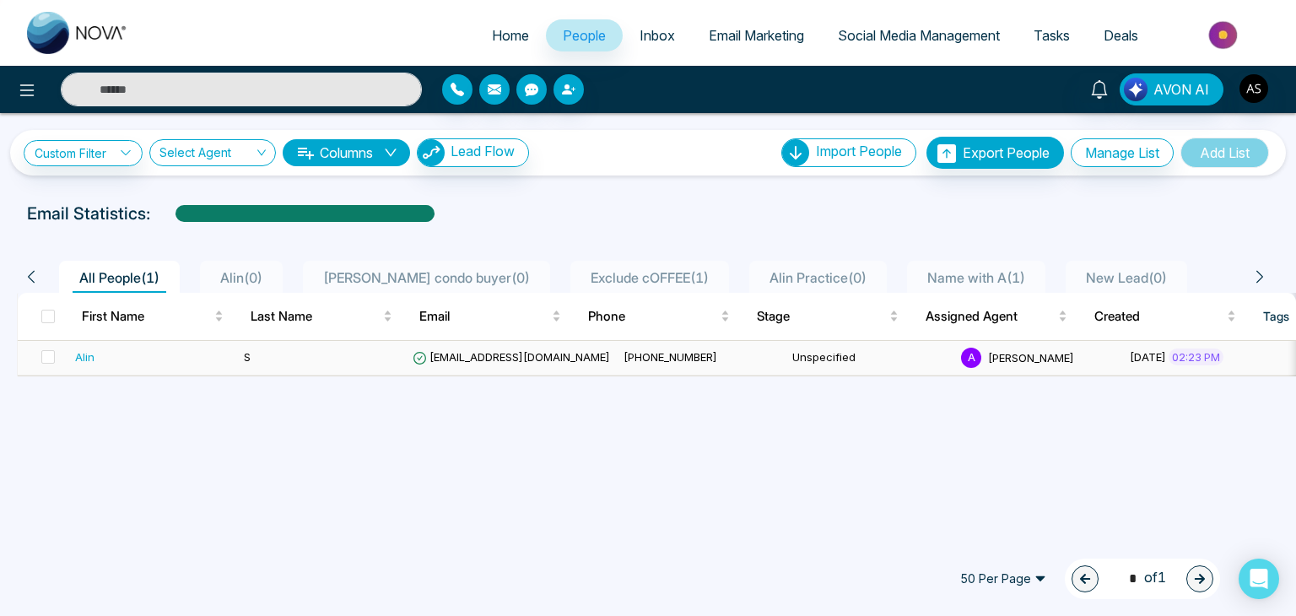
click at [528, 355] on span "alin@mmnovatech.com" at bounding box center [511, 357] width 197 height 14
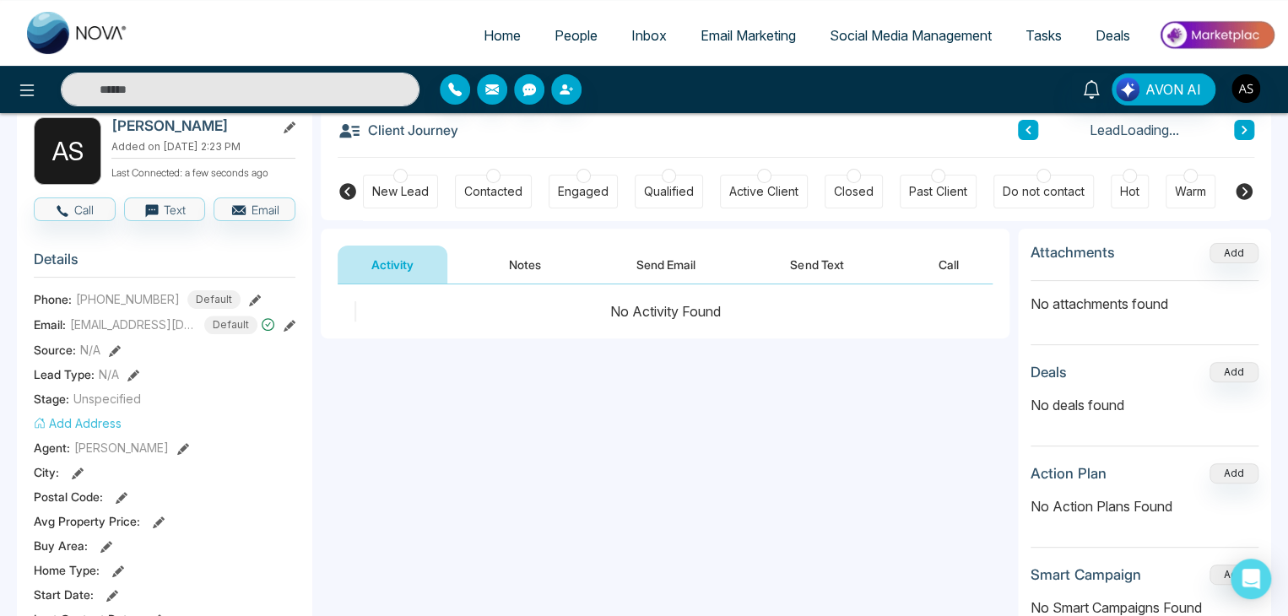
scroll to position [94, 0]
click at [112, 340] on button at bounding box center [115, 349] width 12 height 18
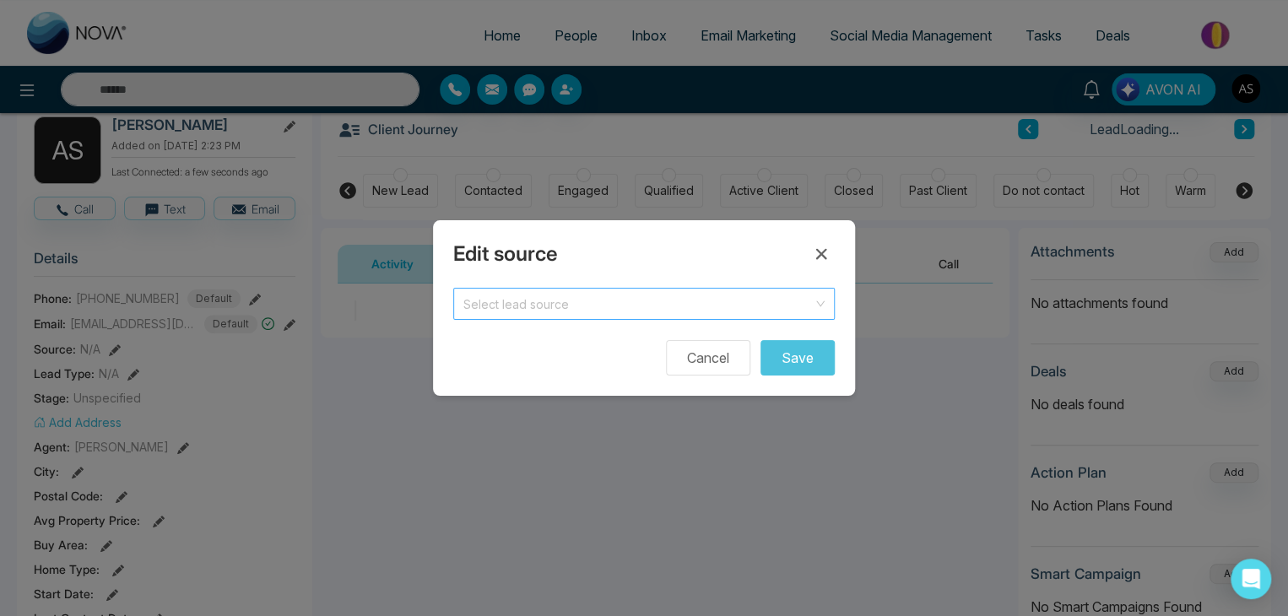
click at [607, 297] on input "search" at bounding box center [637, 301] width 349 height 25
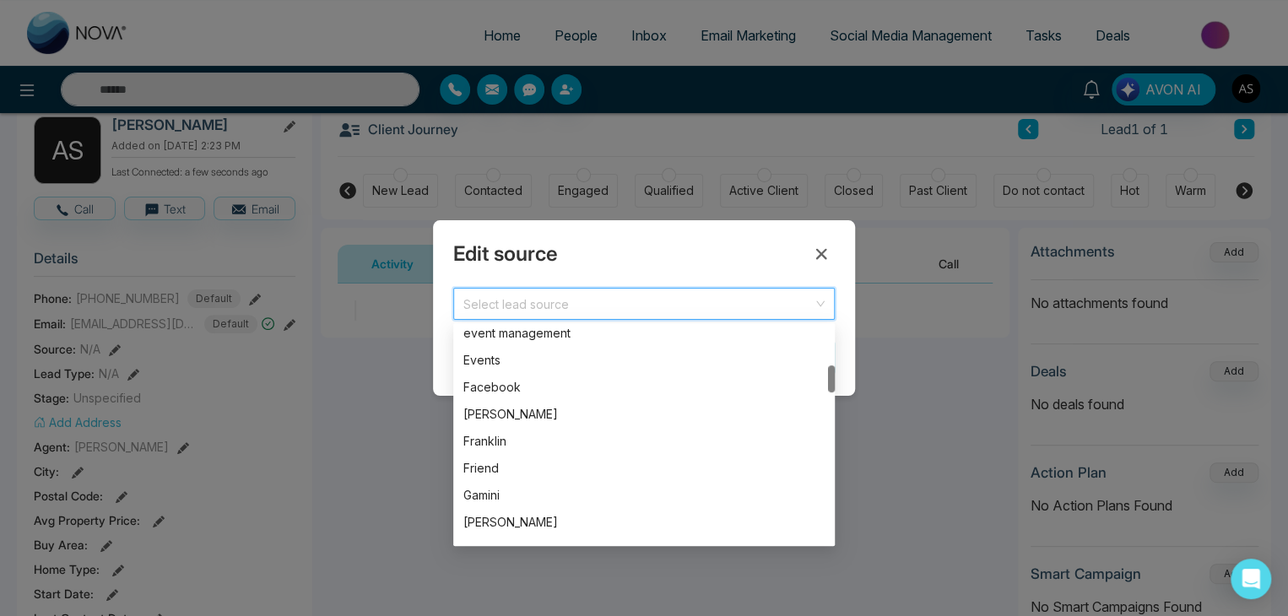
scroll to position [306, 0]
click at [614, 351] on div "Events" at bounding box center [643, 357] width 361 height 19
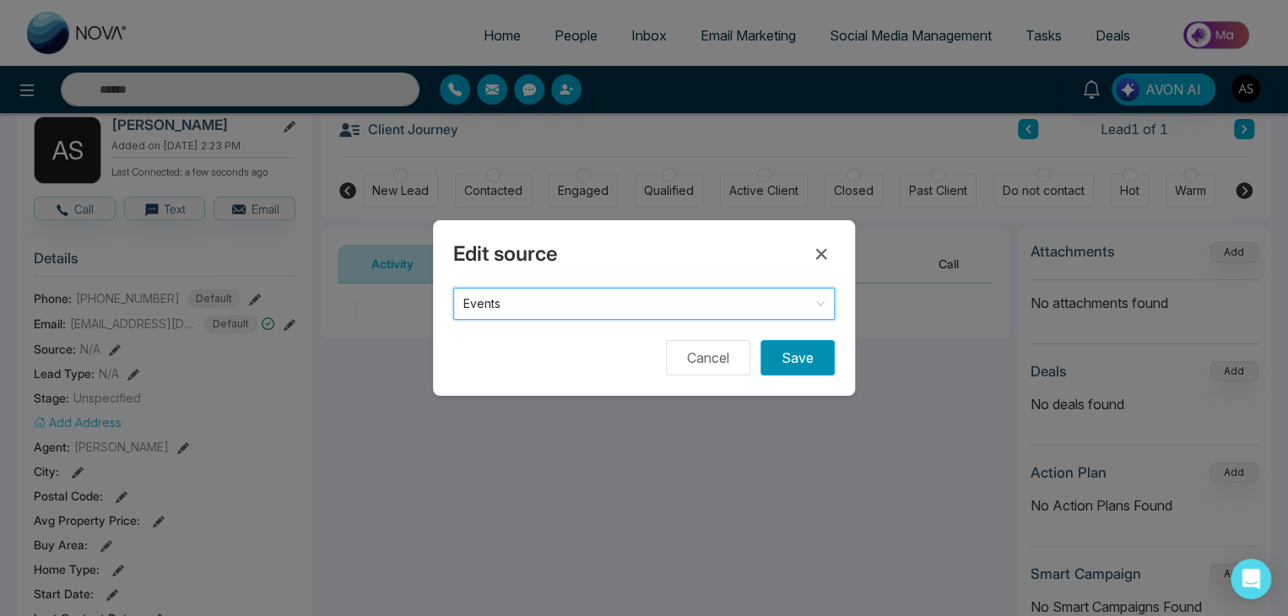
click at [802, 355] on button "Save" at bounding box center [797, 357] width 74 height 35
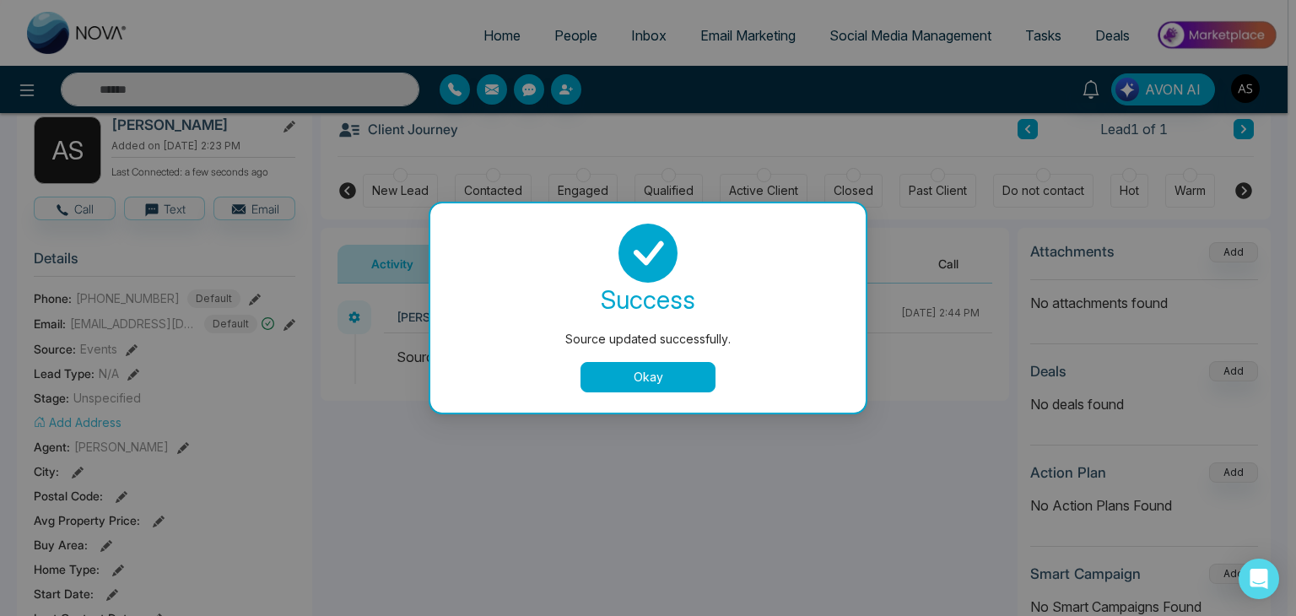
click at [669, 370] on button "Okay" at bounding box center [648, 377] width 135 height 30
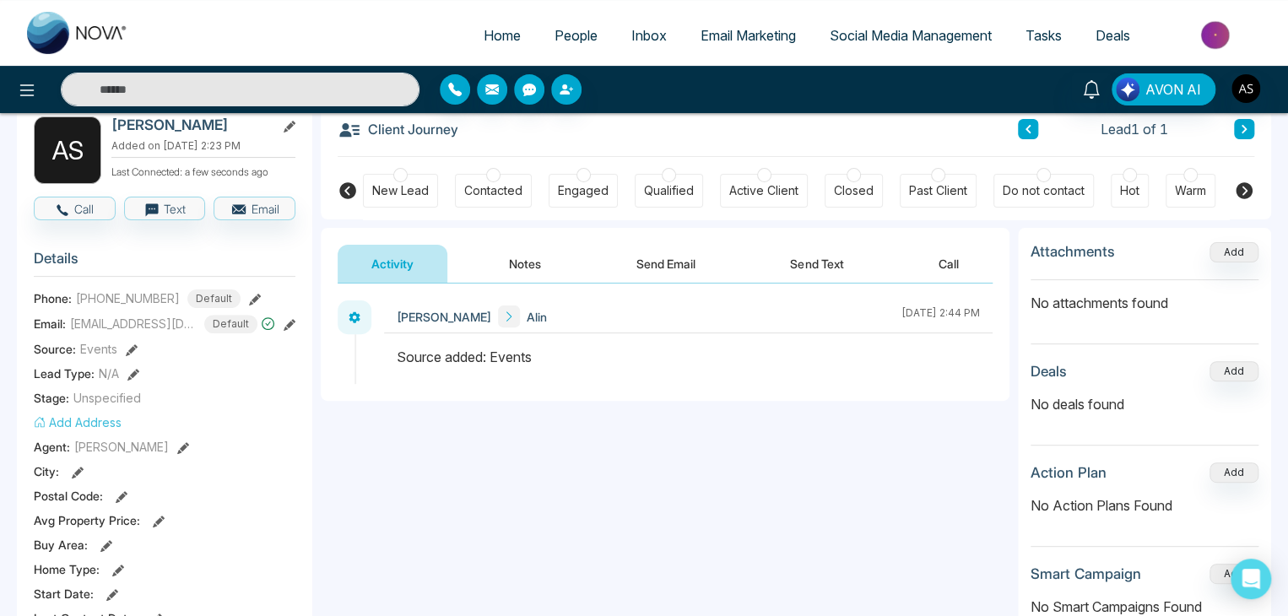
click at [492, 38] on span "Home" at bounding box center [501, 35] width 37 height 17
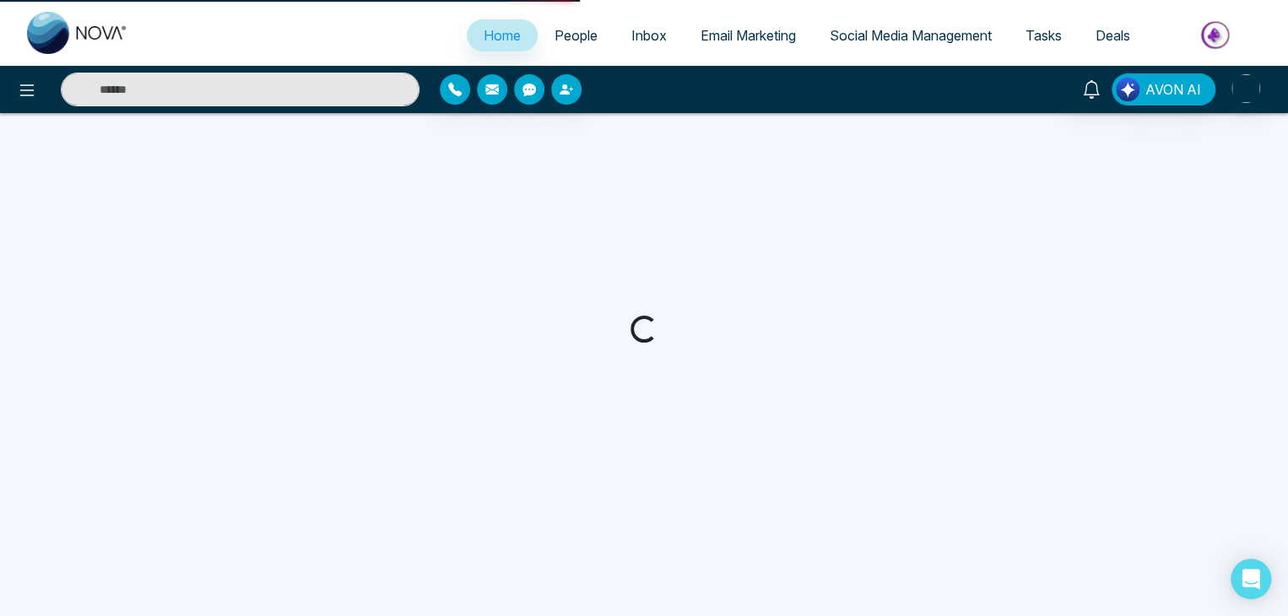
select select "*"
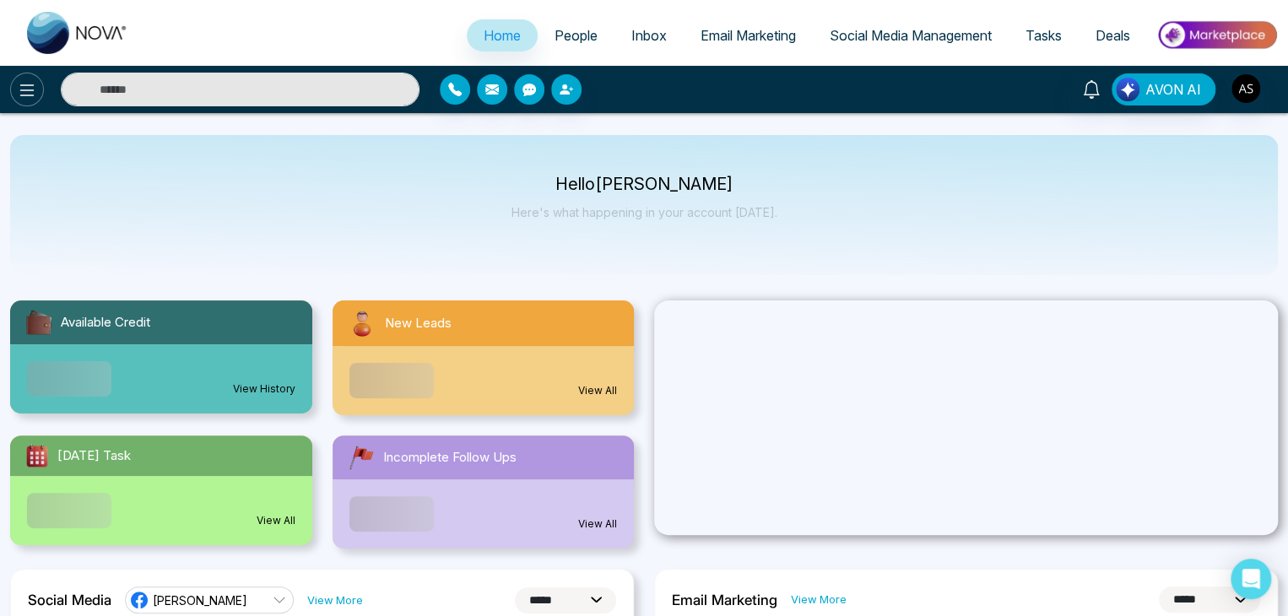
click at [17, 92] on icon at bounding box center [27, 90] width 20 height 20
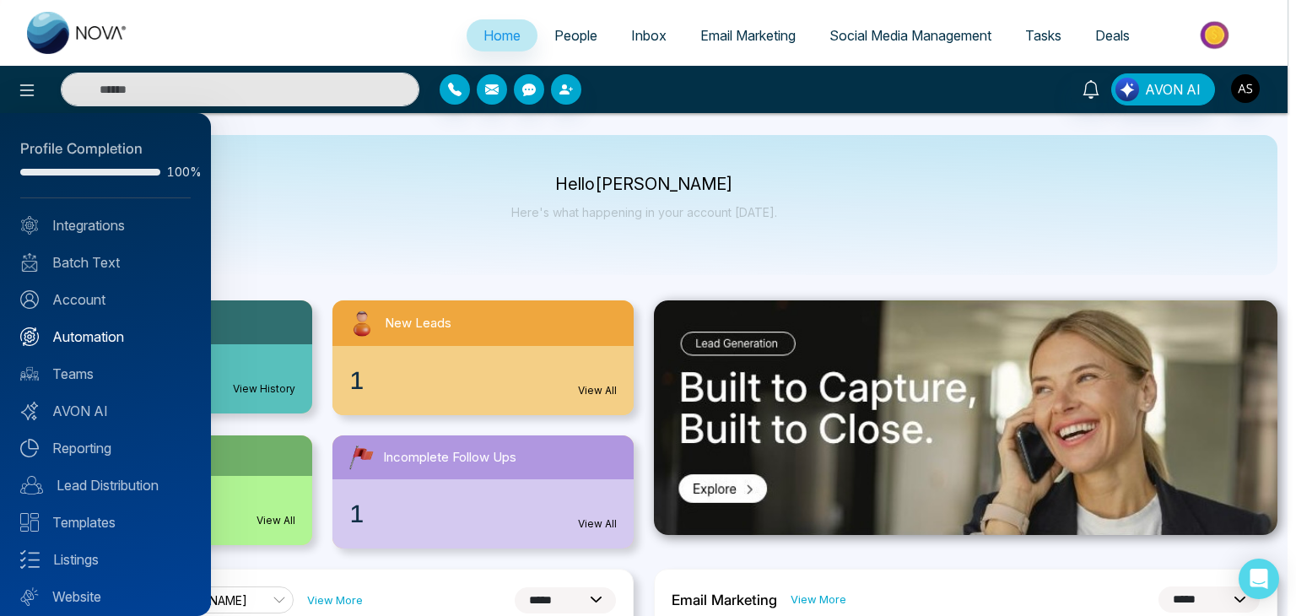
click at [101, 330] on link "Automation" at bounding box center [105, 337] width 170 height 20
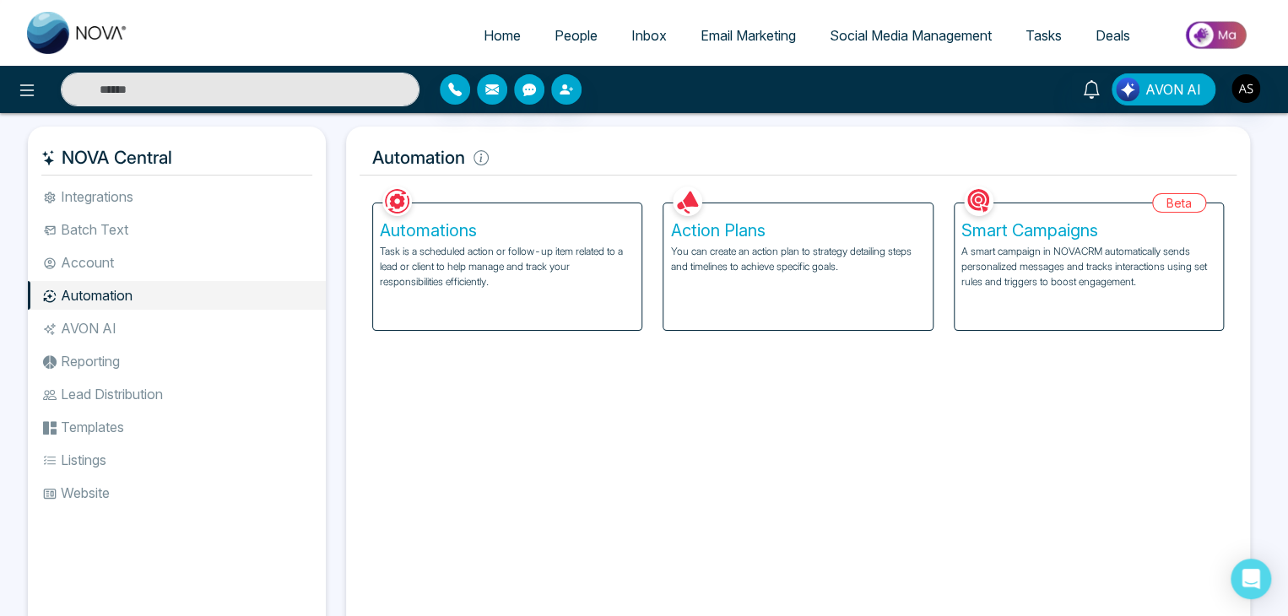
click at [997, 257] on p "A smart campaign in NOVACRM automatically sends personalized messages and track…" at bounding box center [1088, 267] width 255 height 46
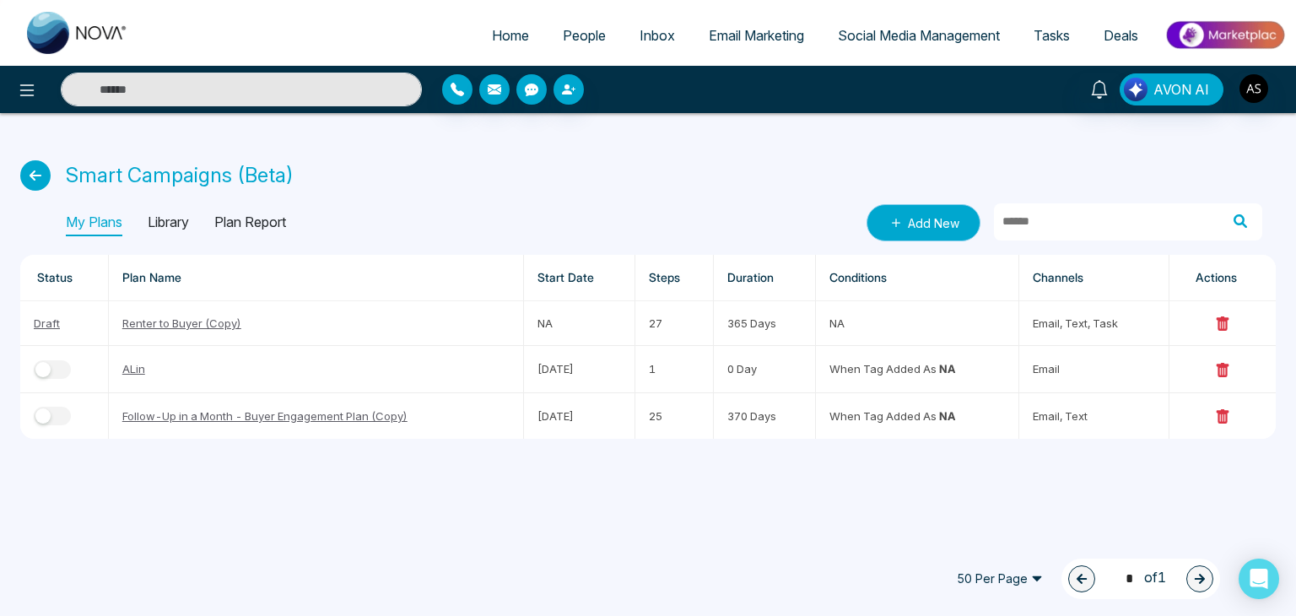
click at [915, 226] on link "Add New" at bounding box center [924, 222] width 114 height 37
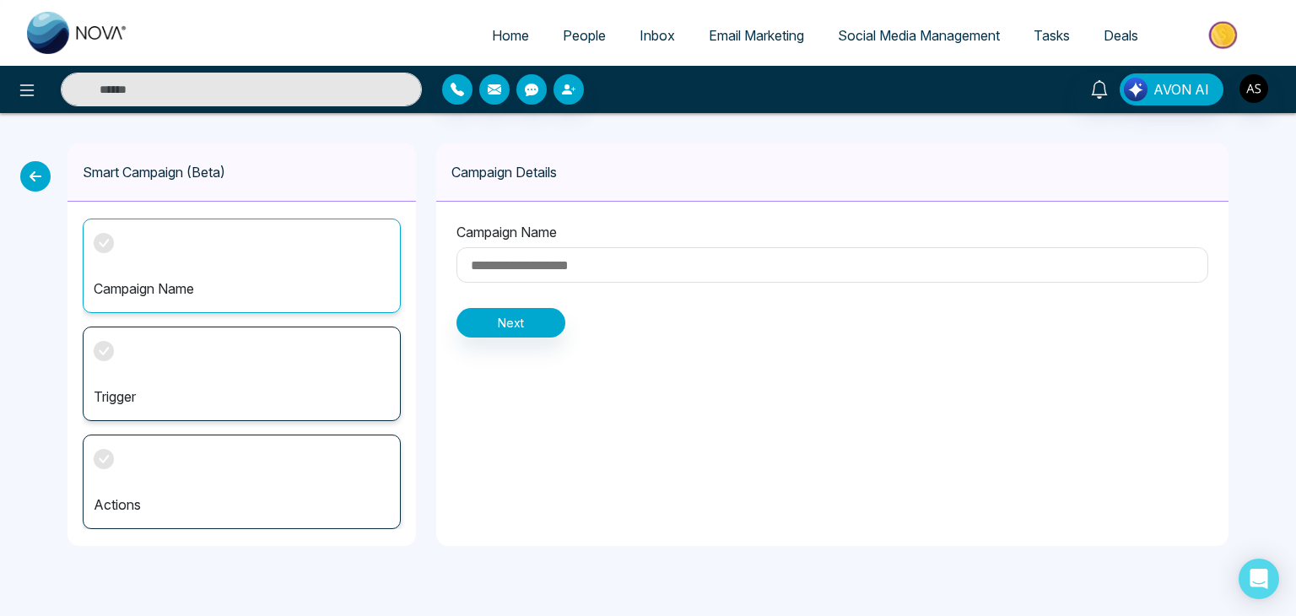
click at [667, 282] on input at bounding box center [832, 264] width 752 height 35
type input "*****"
click at [502, 327] on button "Next" at bounding box center [510, 323] width 109 height 30
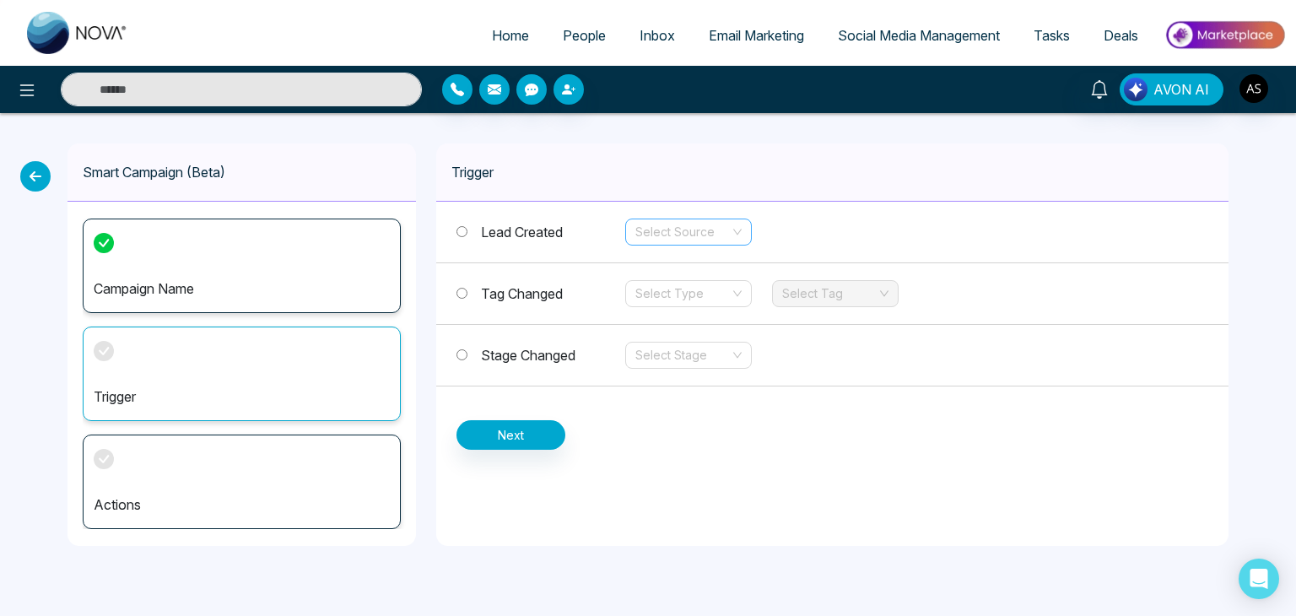
click at [700, 220] on input "search" at bounding box center [682, 231] width 95 height 25
click at [846, 335] on div "Stage Changed Select Stage" at bounding box center [832, 356] width 792 height 62
click at [547, 300] on span "Tag Changed" at bounding box center [522, 293] width 82 height 17
click at [672, 298] on input "search" at bounding box center [682, 293] width 95 height 25
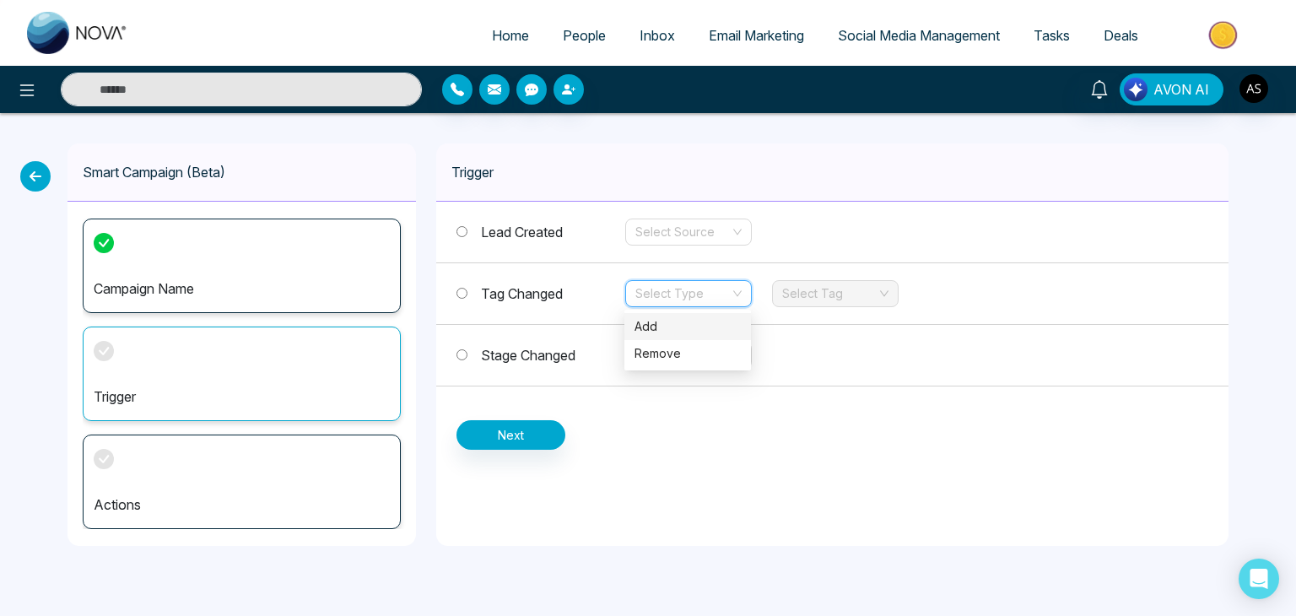
click at [682, 325] on div "Add" at bounding box center [688, 326] width 106 height 19
click at [810, 308] on div "Tag Changed Add Select Tag" at bounding box center [832, 294] width 792 height 62
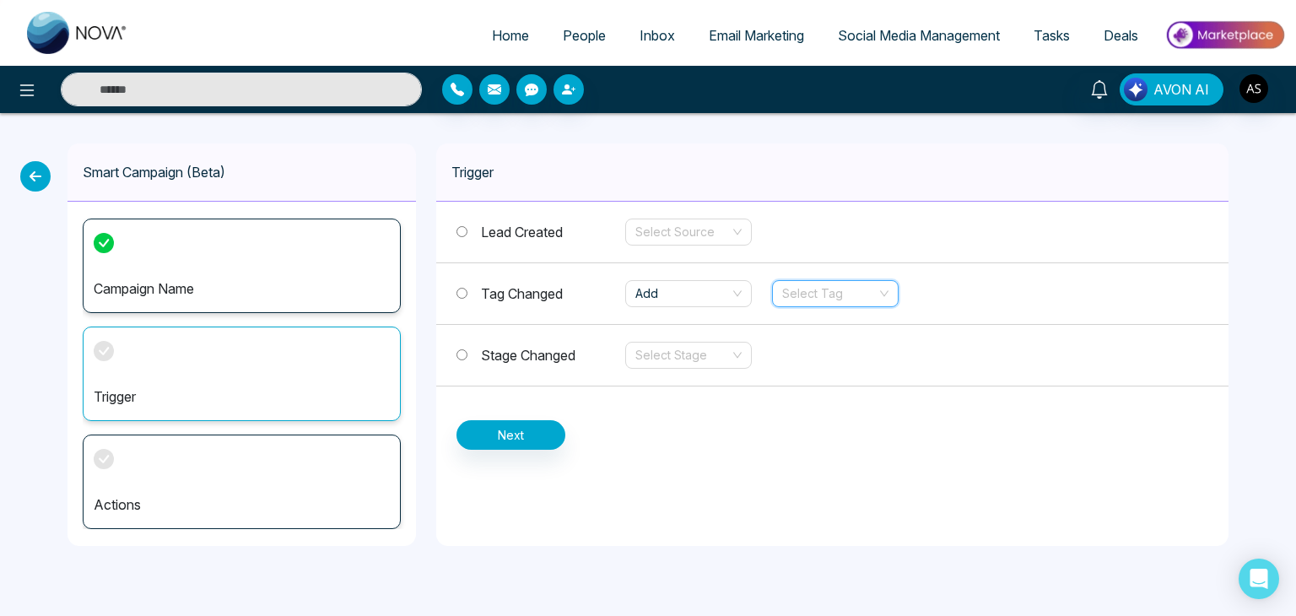
click at [820, 302] on input "search" at bounding box center [829, 293] width 95 height 25
click at [824, 295] on input "search" at bounding box center [829, 293] width 95 height 25
click at [576, 26] on link "People" at bounding box center [584, 35] width 77 height 32
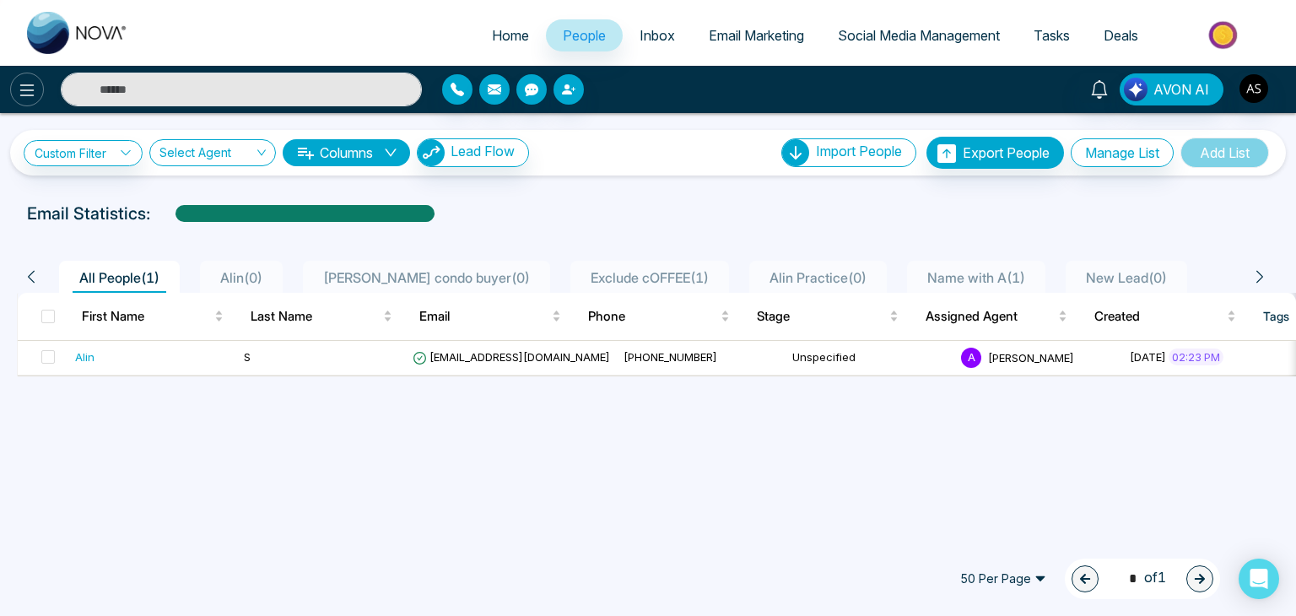
click at [17, 99] on icon at bounding box center [27, 90] width 20 height 20
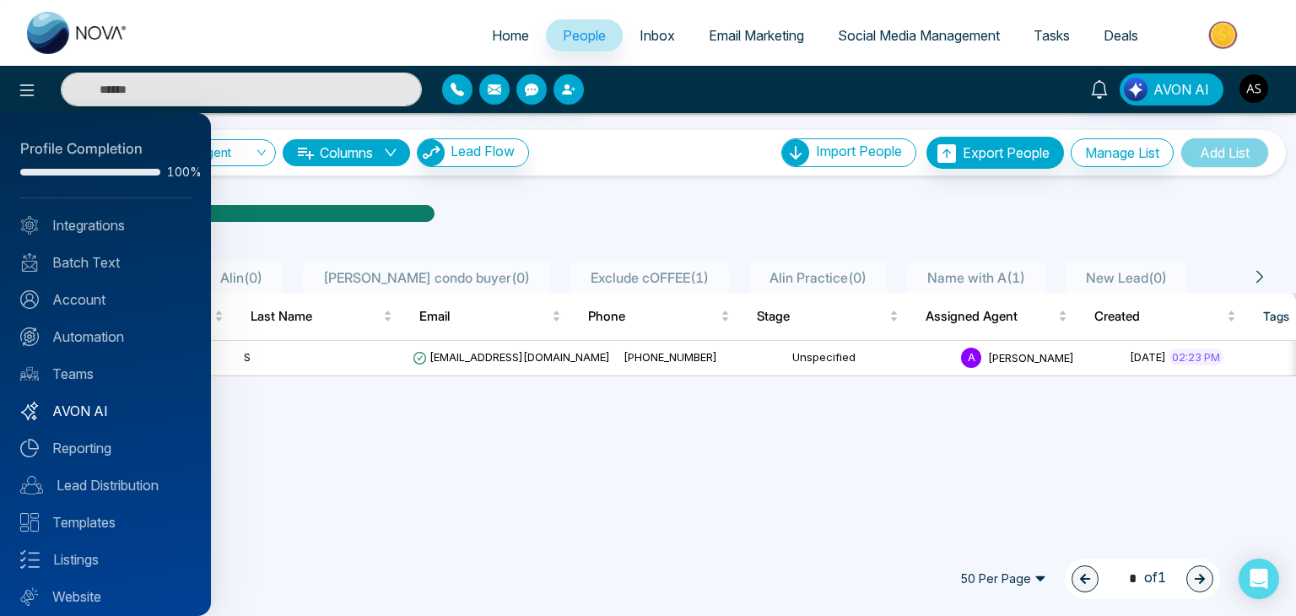
scroll to position [47, 0]
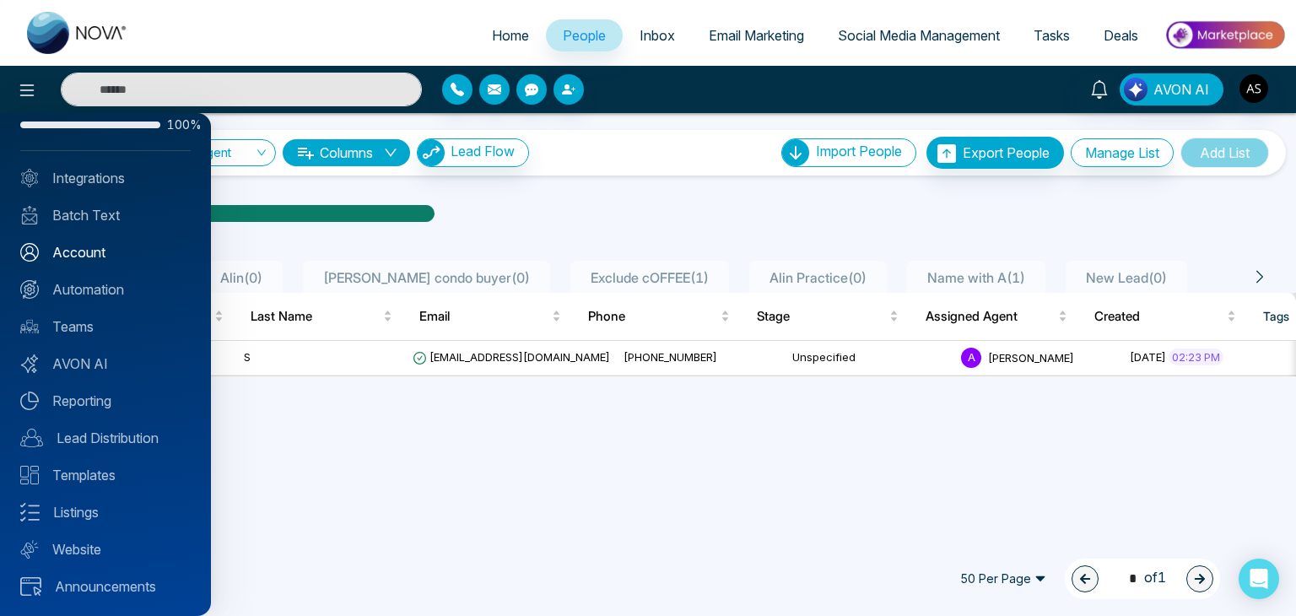
click at [111, 250] on link "Account" at bounding box center [105, 252] width 170 height 20
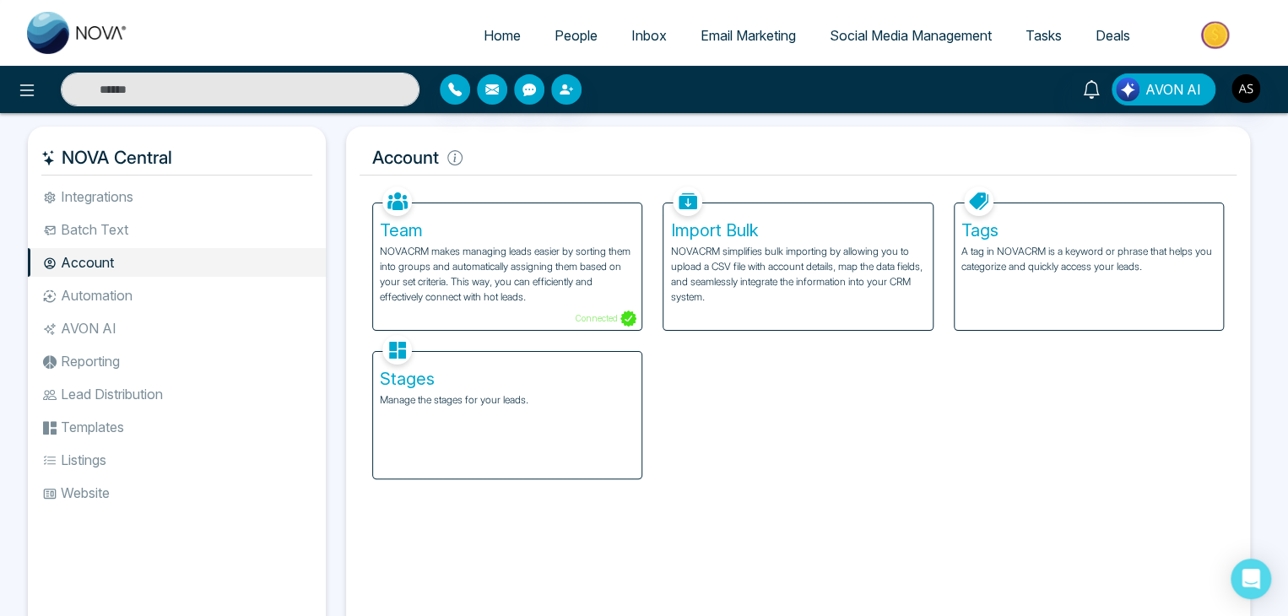
click at [1006, 240] on div "Tags A tag in NOVACRM is a keyword or phrase that helps you categorize and quic…" at bounding box center [1088, 266] width 268 height 127
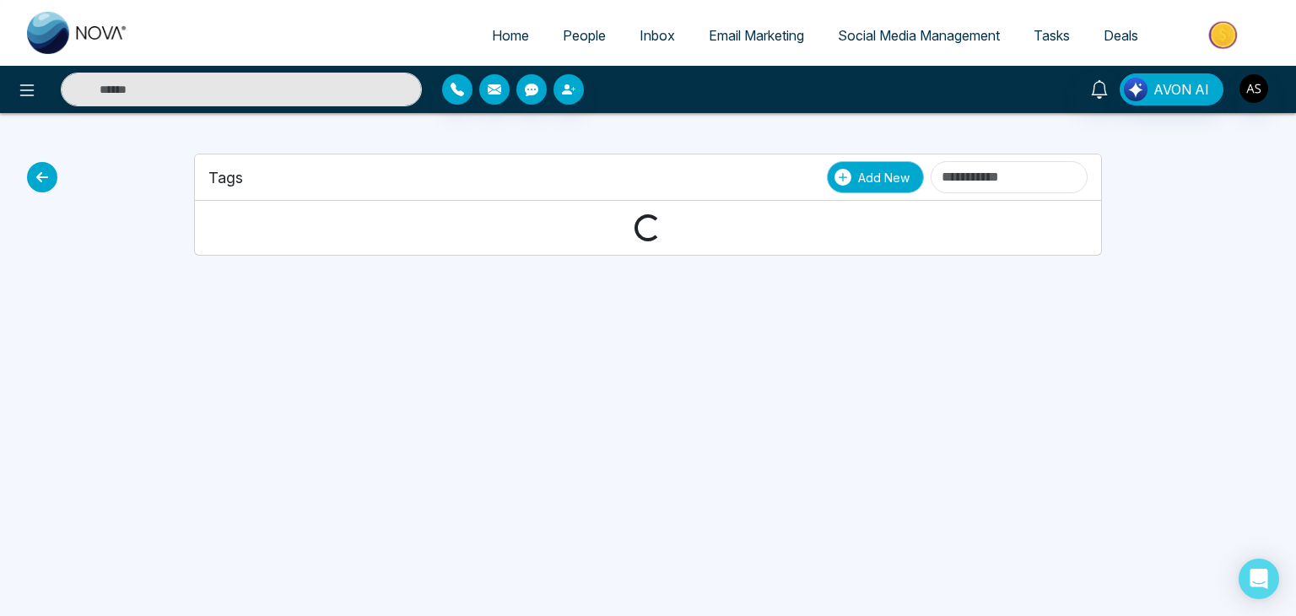
click at [858, 181] on span "Add New" at bounding box center [883, 178] width 51 height 18
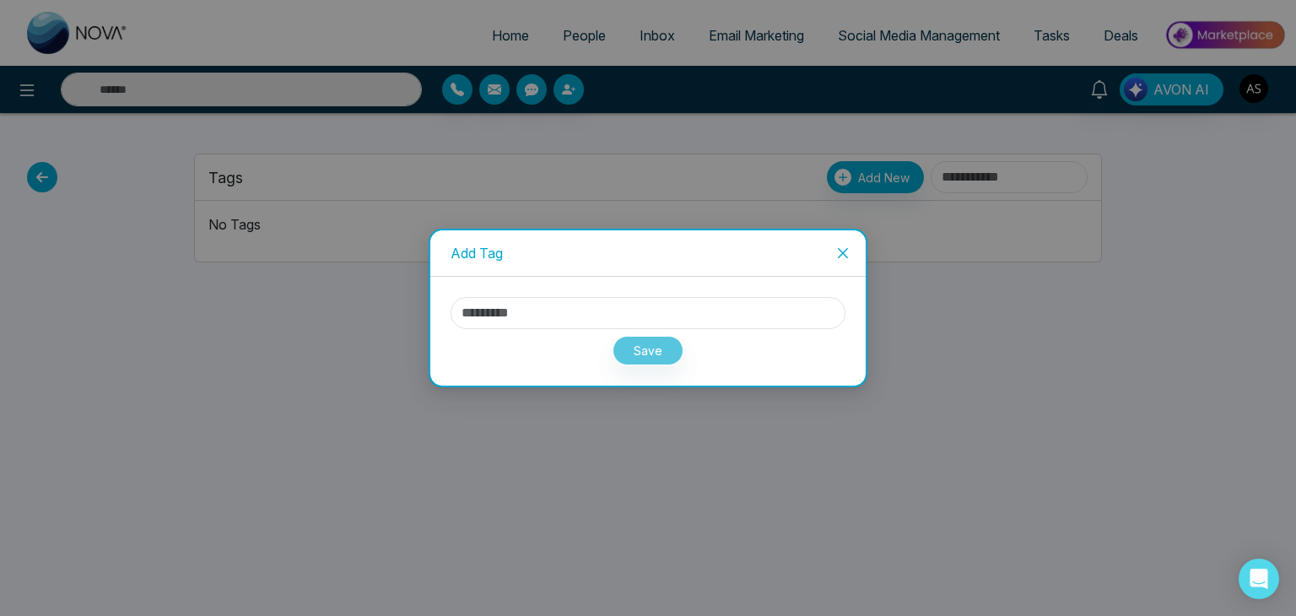
click at [734, 345] on div "Save" at bounding box center [648, 347] width 395 height 36
click at [757, 320] on input "text" at bounding box center [648, 313] width 395 height 32
type input "****"
click at [637, 365] on div "Save" at bounding box center [648, 347] width 395 height 36
click at [651, 351] on button "Save" at bounding box center [648, 351] width 71 height 30
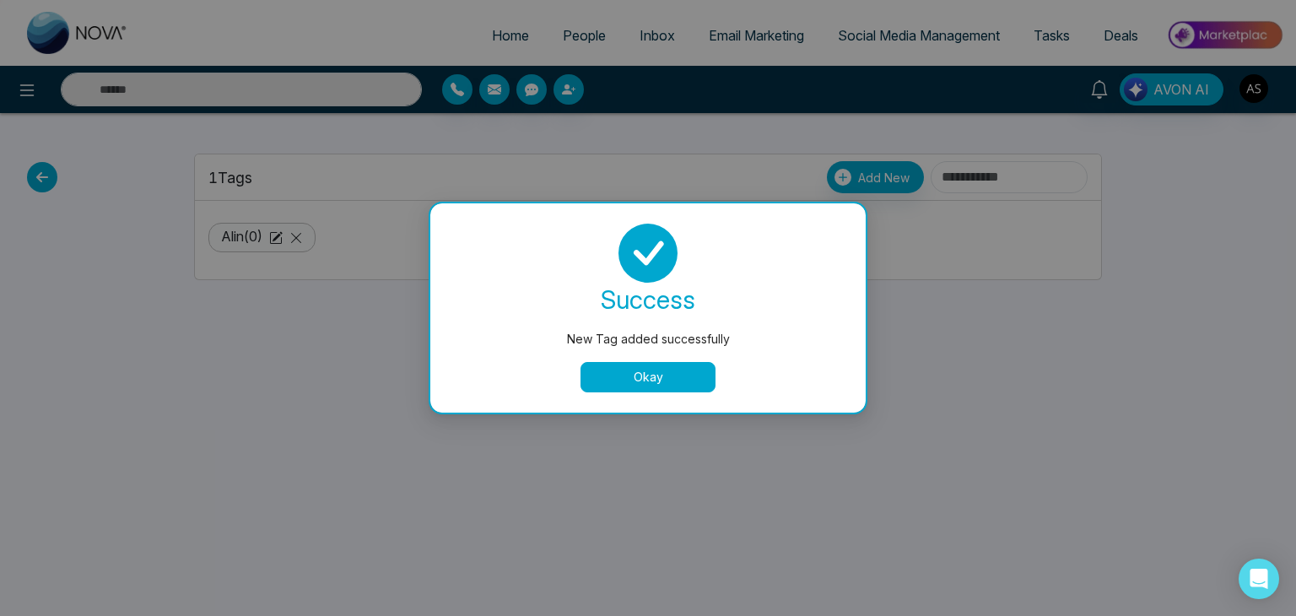
click at [635, 373] on button "Okay" at bounding box center [648, 377] width 135 height 30
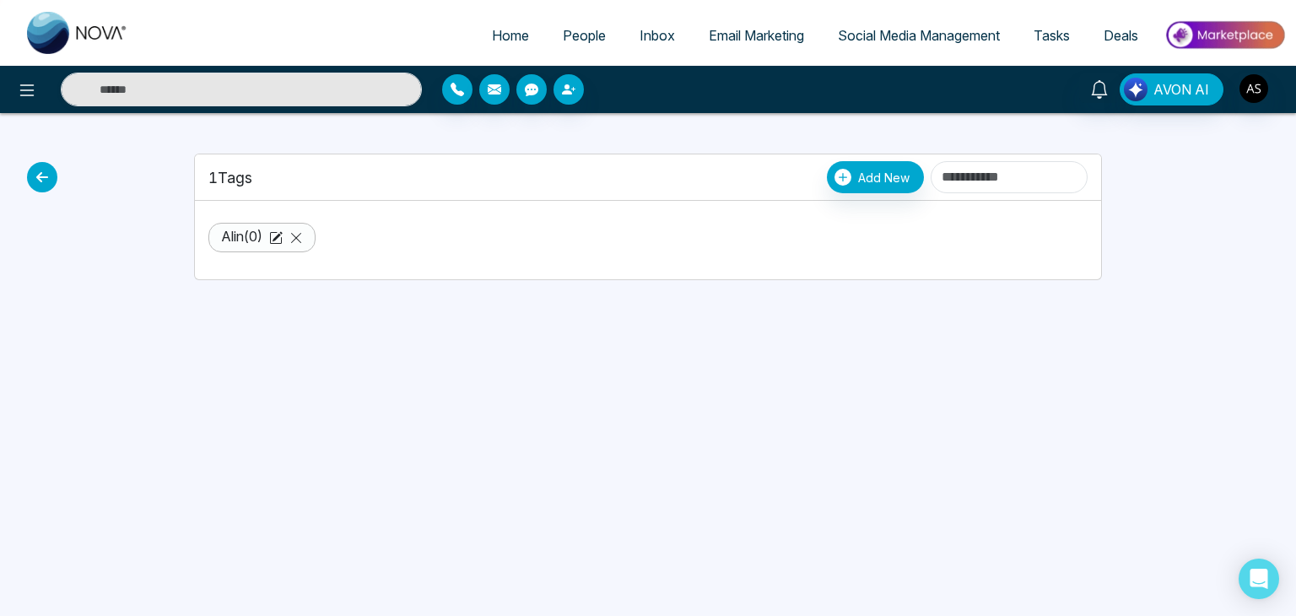
click at [46, 181] on icon at bounding box center [42, 177] width 30 height 30
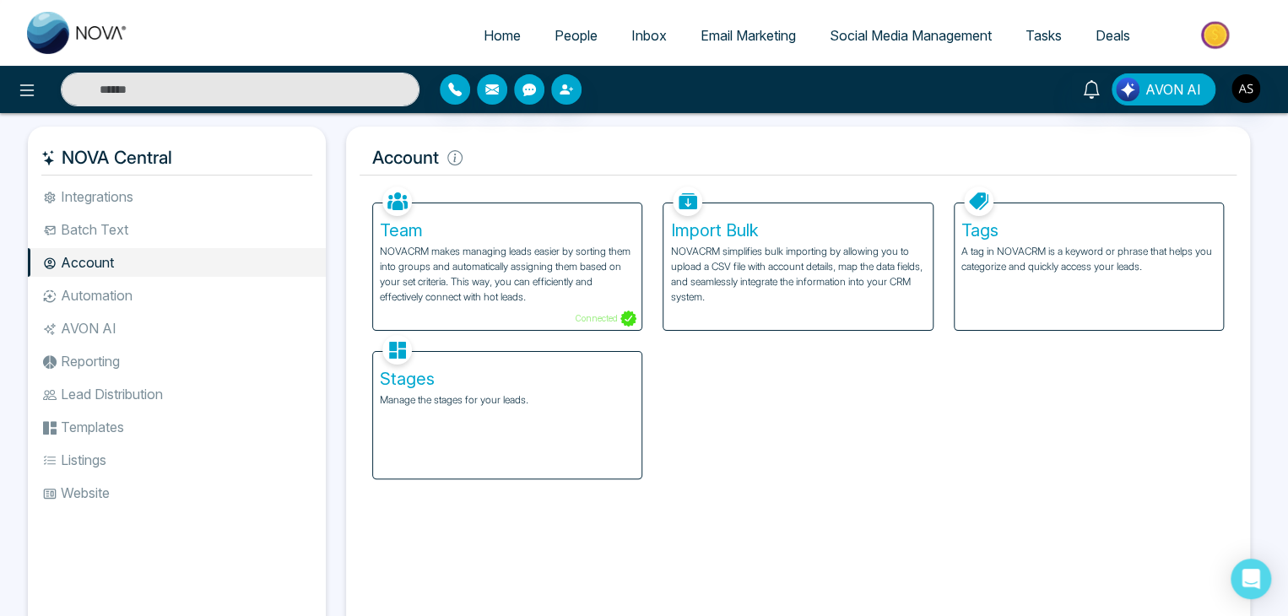
click at [186, 292] on li "Automation" at bounding box center [177, 295] width 298 height 29
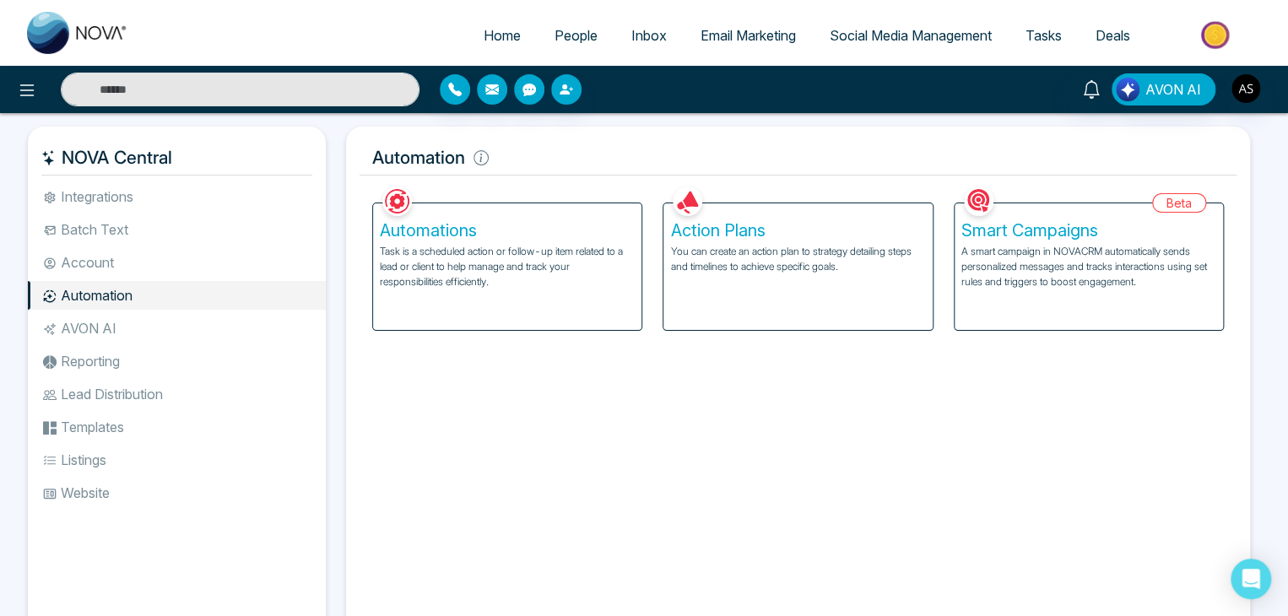
click at [979, 232] on h5 "Smart Campaigns" at bounding box center [1088, 230] width 255 height 20
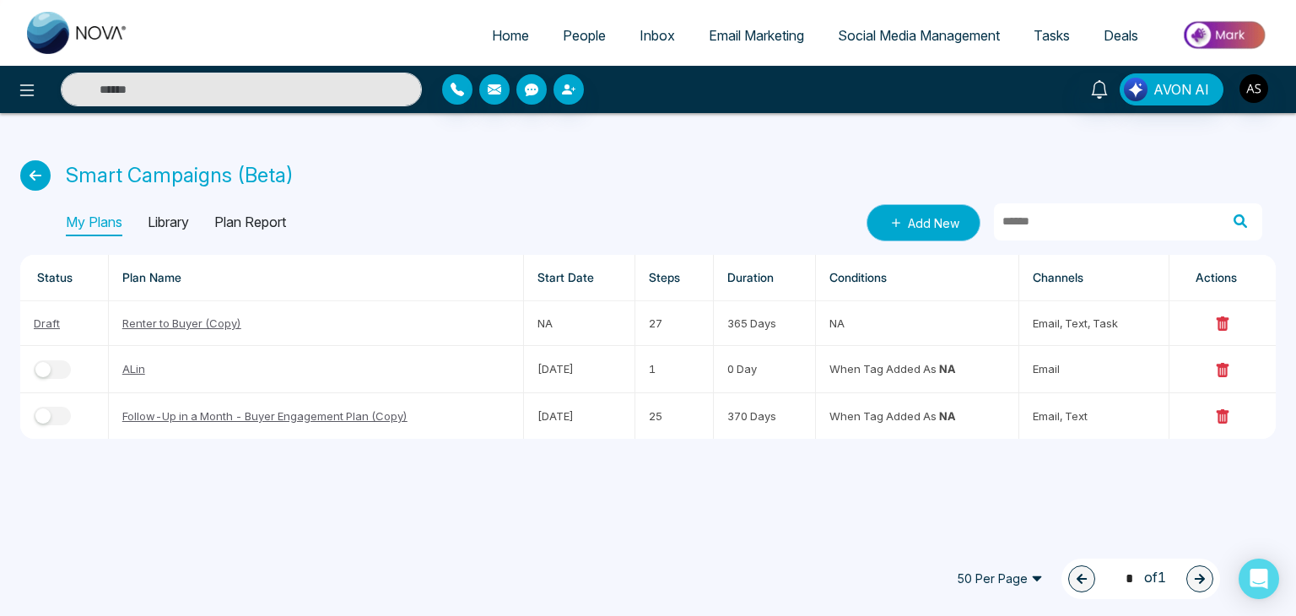
click at [890, 227] on icon at bounding box center [896, 222] width 17 height 17
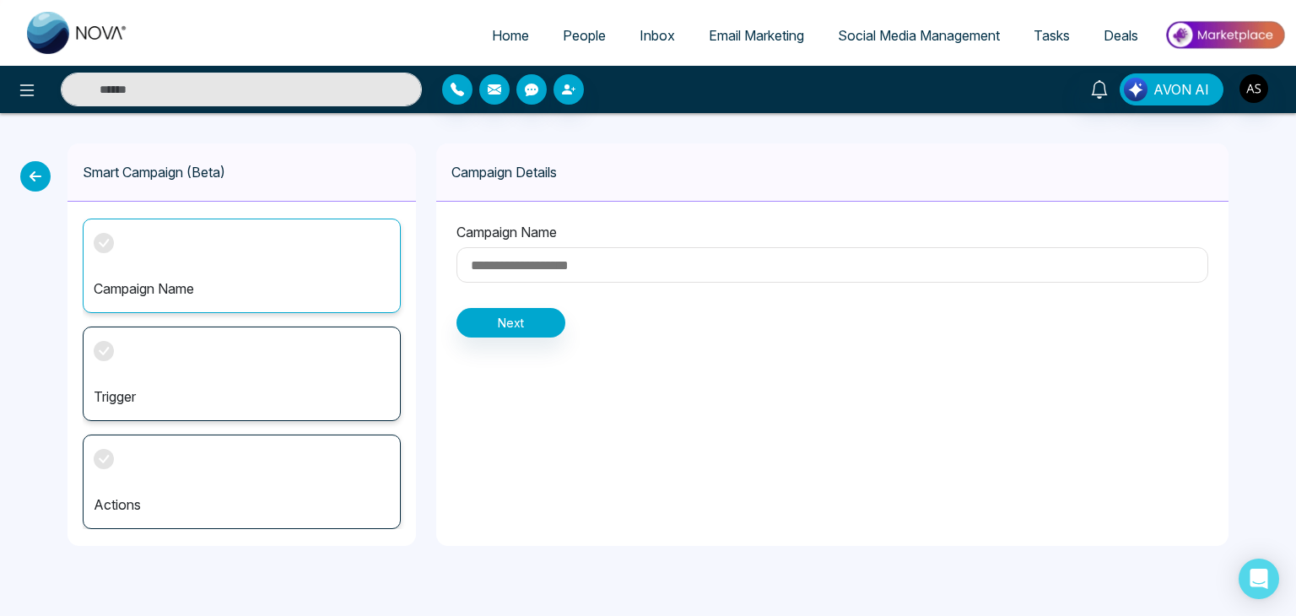
click at [648, 263] on input at bounding box center [832, 264] width 752 height 35
type input "****"
click at [513, 345] on div "Campaign Name **** Next" at bounding box center [832, 280] width 792 height 156
click at [550, 318] on button "Next" at bounding box center [510, 323] width 109 height 30
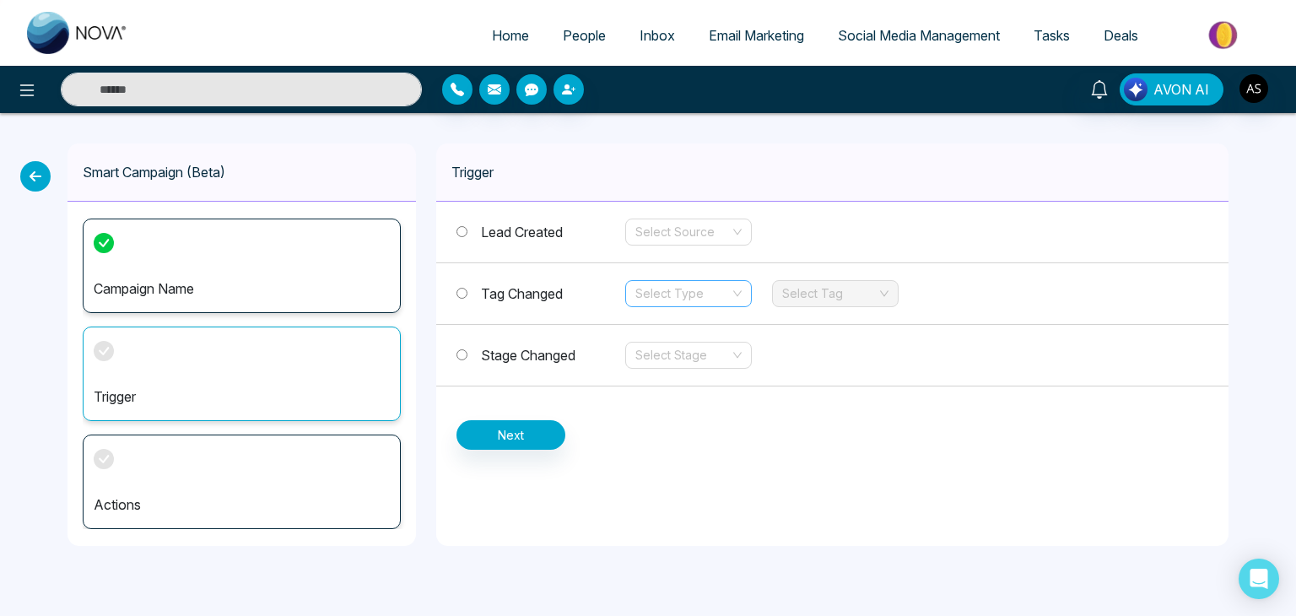
click at [721, 296] on input "search" at bounding box center [682, 293] width 95 height 25
click at [721, 325] on div "Add" at bounding box center [688, 326] width 106 height 19
click at [813, 300] on input "search" at bounding box center [829, 293] width 95 height 25
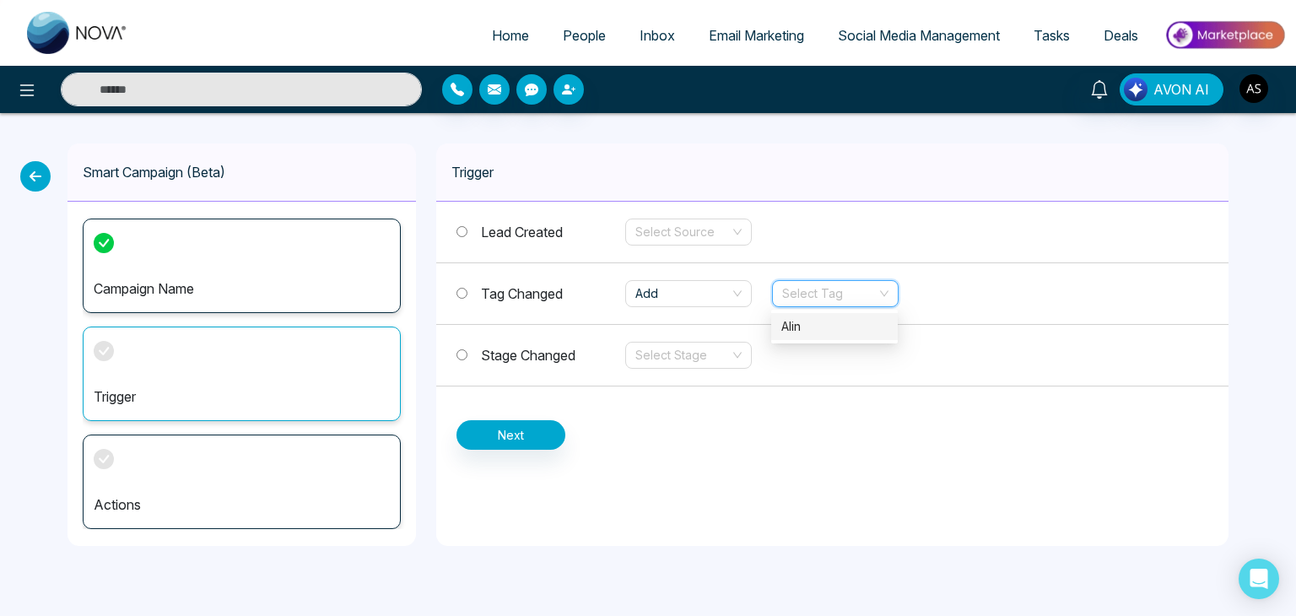
click at [813, 330] on div "Alin" at bounding box center [834, 326] width 106 height 19
click at [527, 285] on span "Tag Changed" at bounding box center [522, 293] width 82 height 17
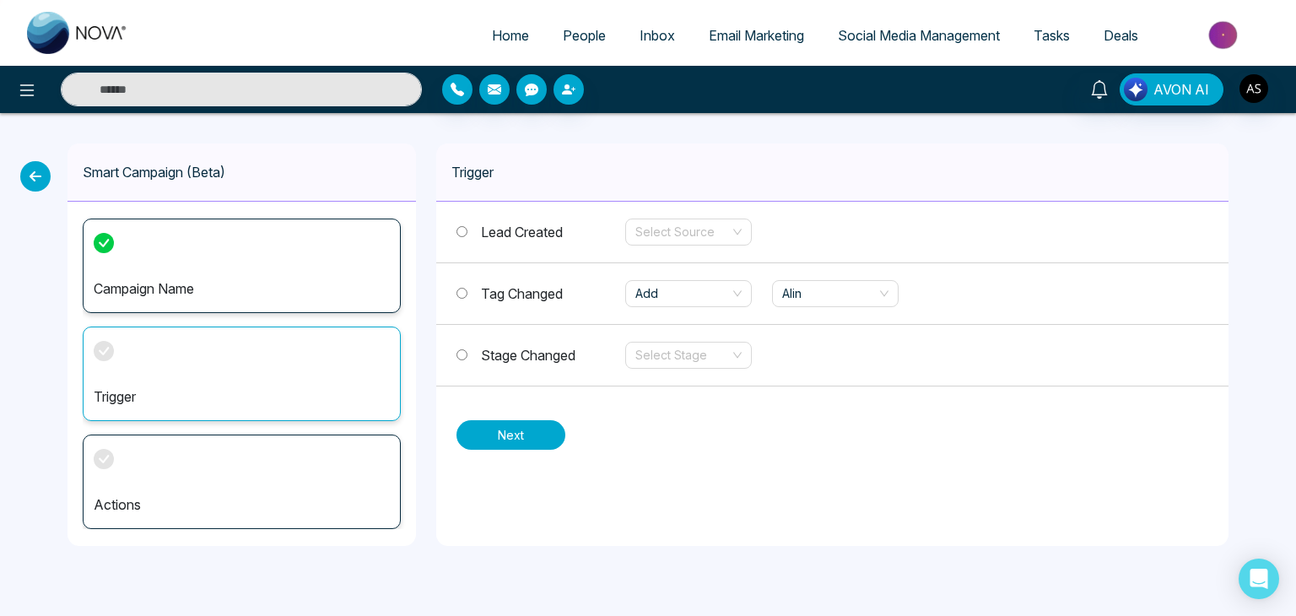
click at [525, 426] on button "Next" at bounding box center [510, 435] width 109 height 30
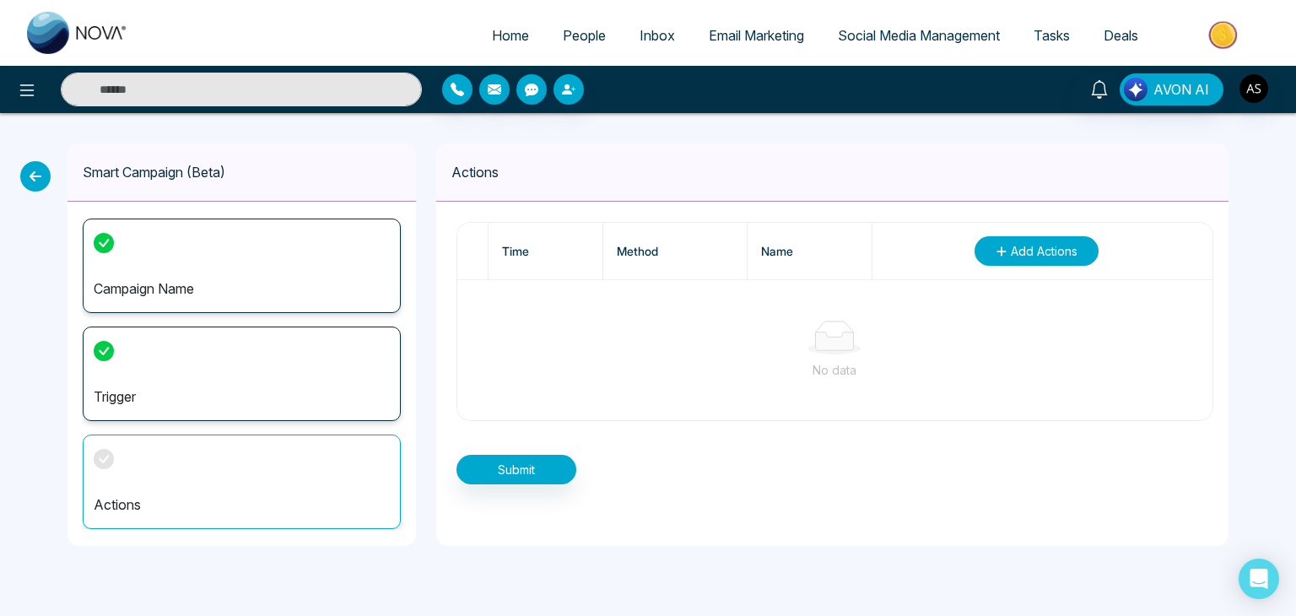
click at [1007, 240] on button "Add Actions" at bounding box center [1037, 251] width 124 height 30
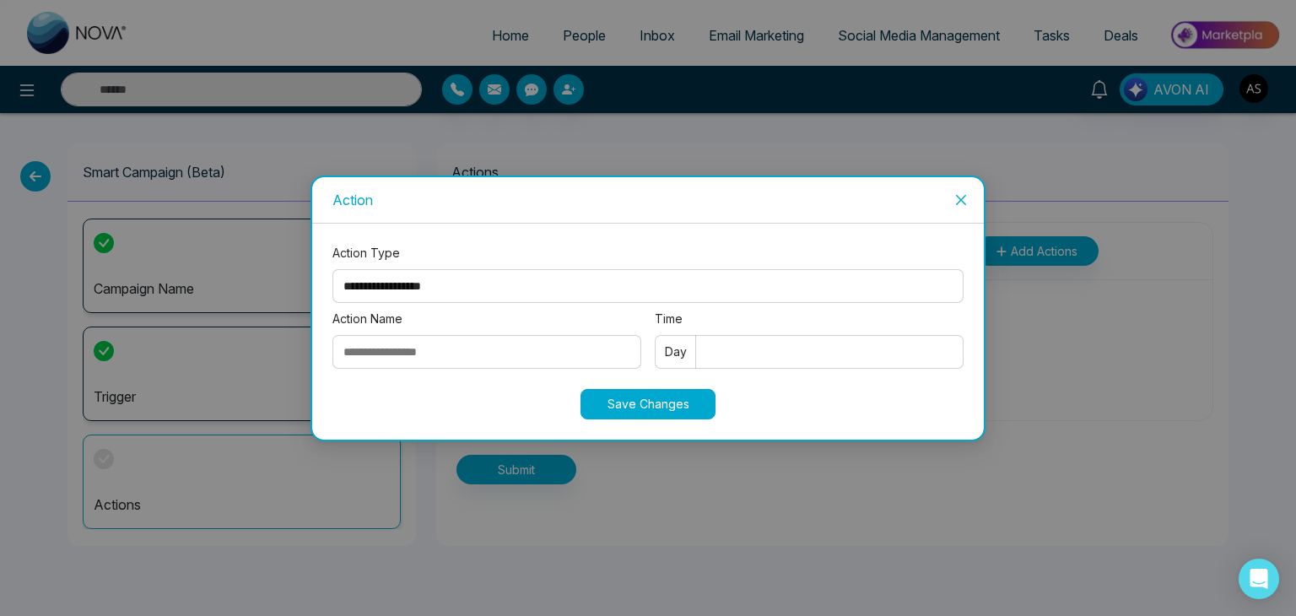
click at [782, 284] on select "**********" at bounding box center [647, 286] width 631 height 34
select select "*****"
click at [332, 269] on select "**********" at bounding box center [647, 286] width 631 height 34
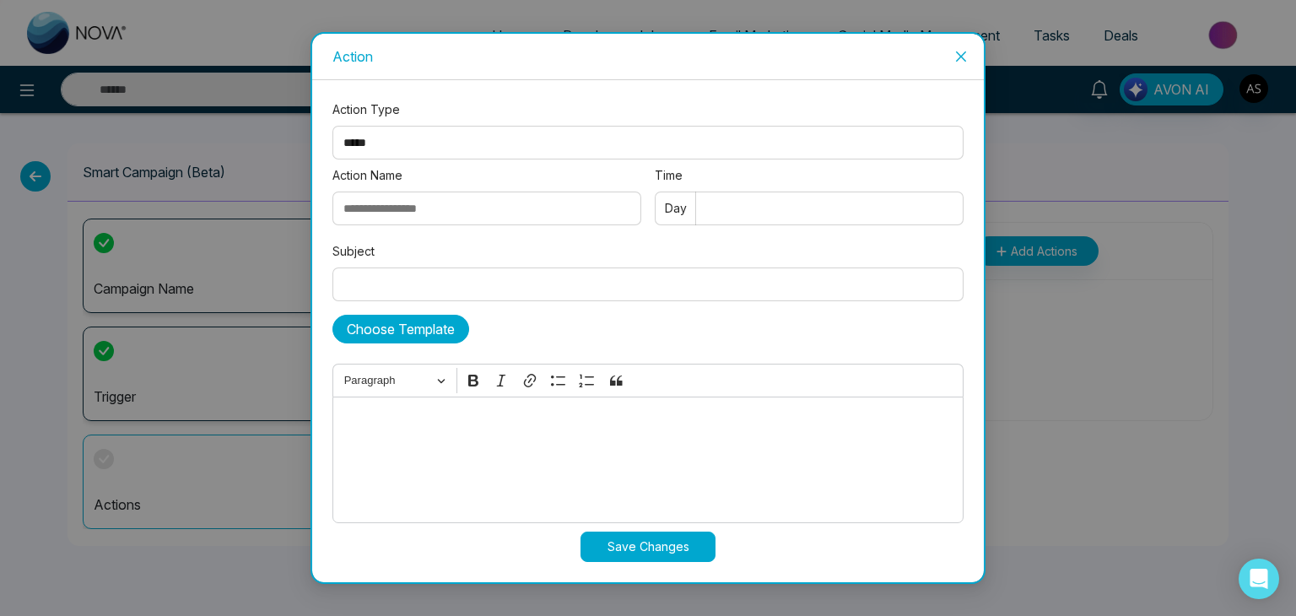
click at [408, 332] on button "Choose Template" at bounding box center [400, 329] width 137 height 29
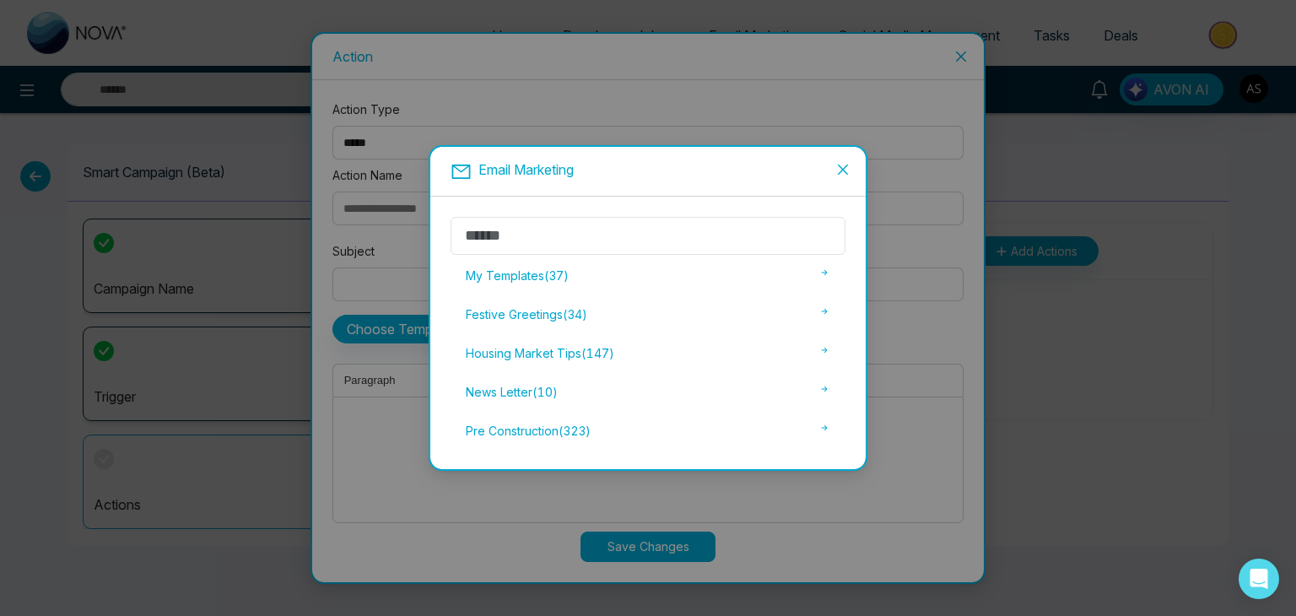
click at [849, 160] on span "Close" at bounding box center [843, 170] width 46 height 46
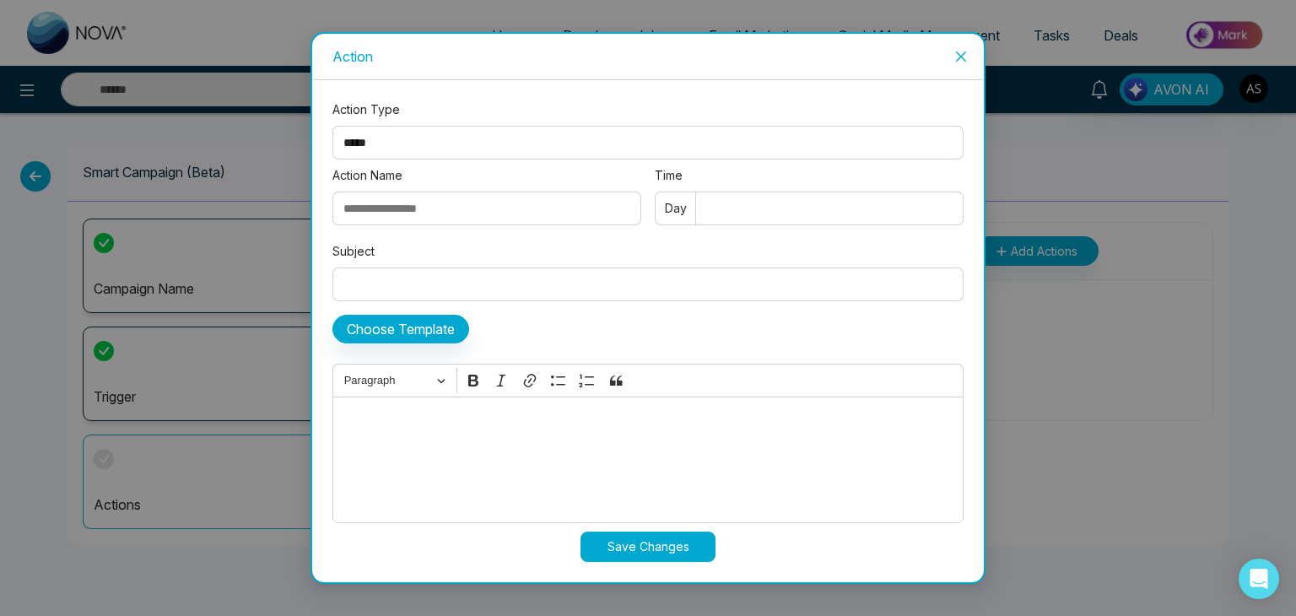
click at [961, 59] on icon "close" at bounding box center [961, 57] width 14 height 14
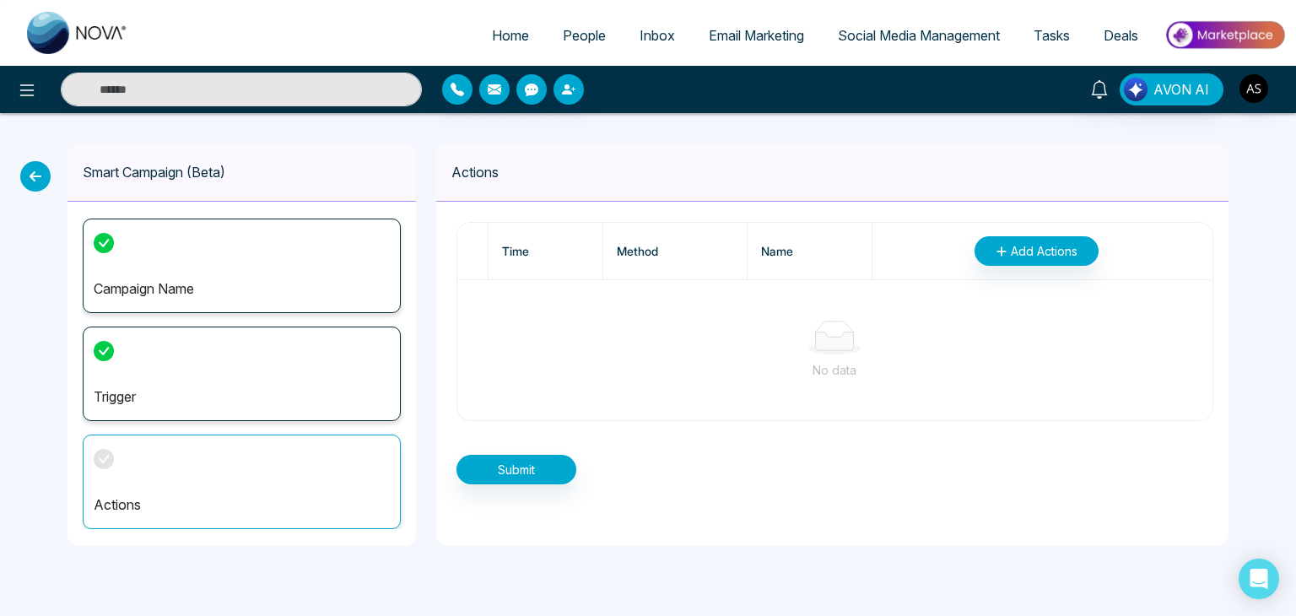
click at [33, 178] on icon at bounding box center [35, 176] width 30 height 30
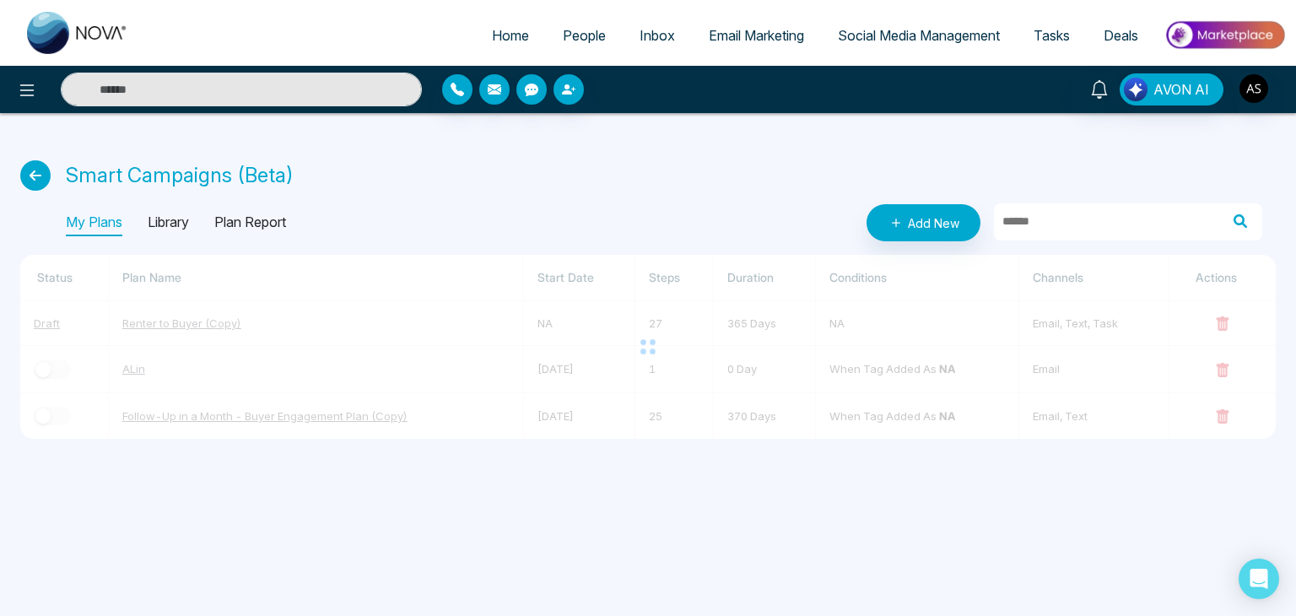
click at [171, 221] on p "Library" at bounding box center [168, 222] width 41 height 27
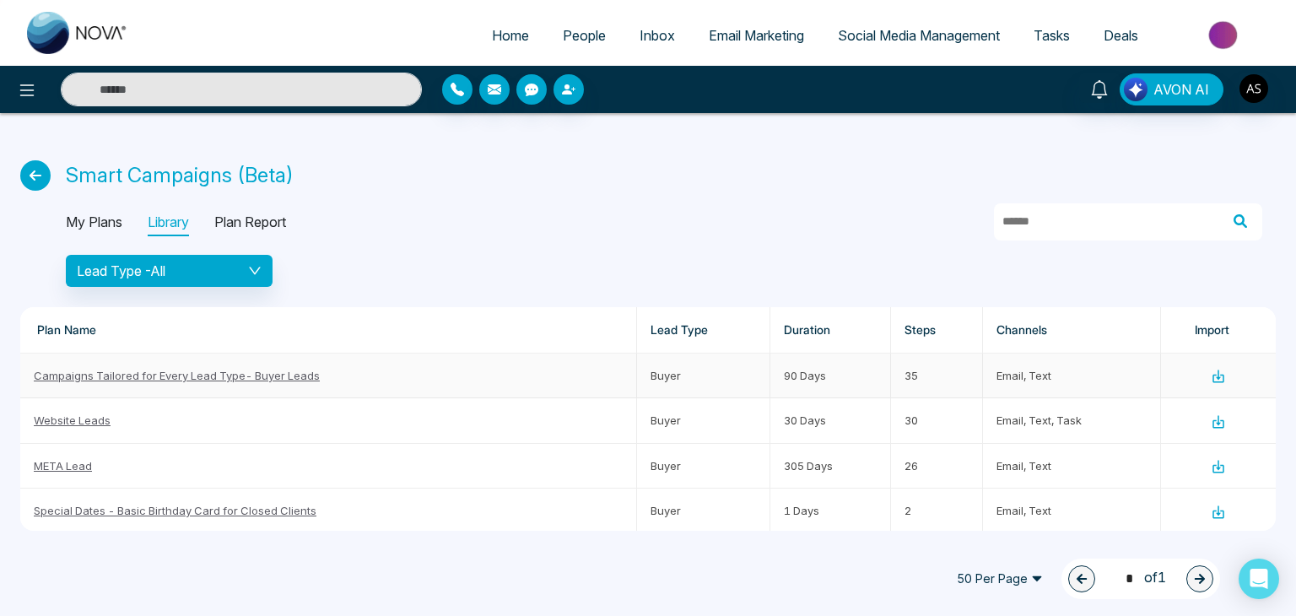
click at [1216, 370] on icon at bounding box center [1218, 375] width 5 height 10
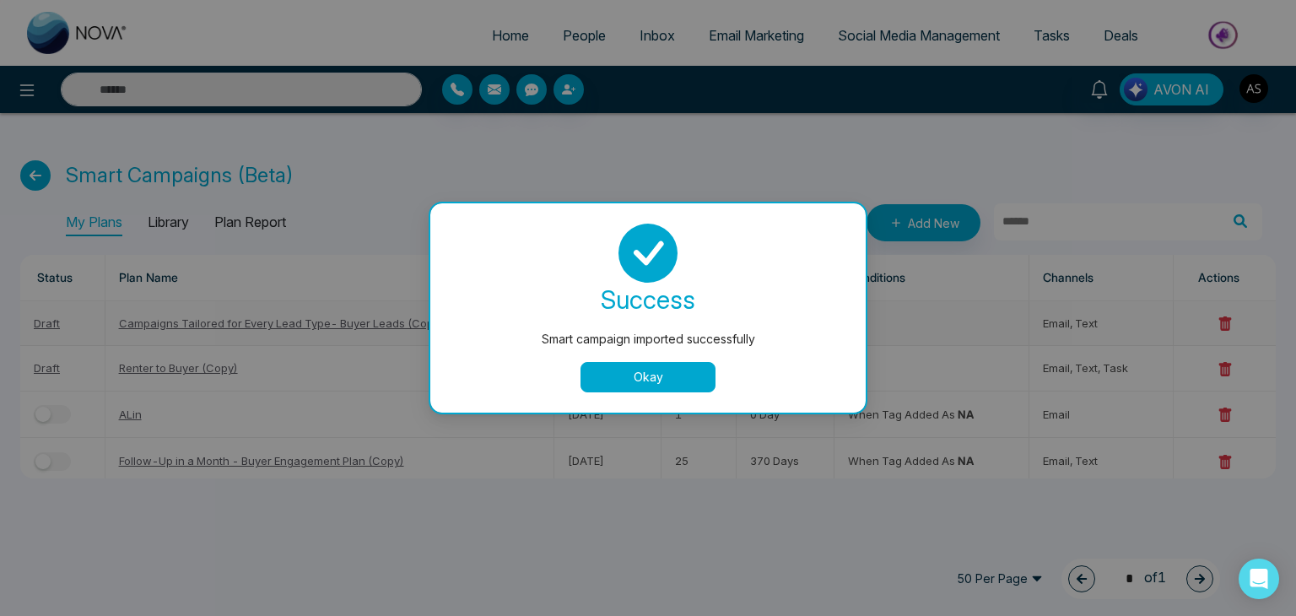
click at [700, 383] on button "Okay" at bounding box center [648, 377] width 135 height 30
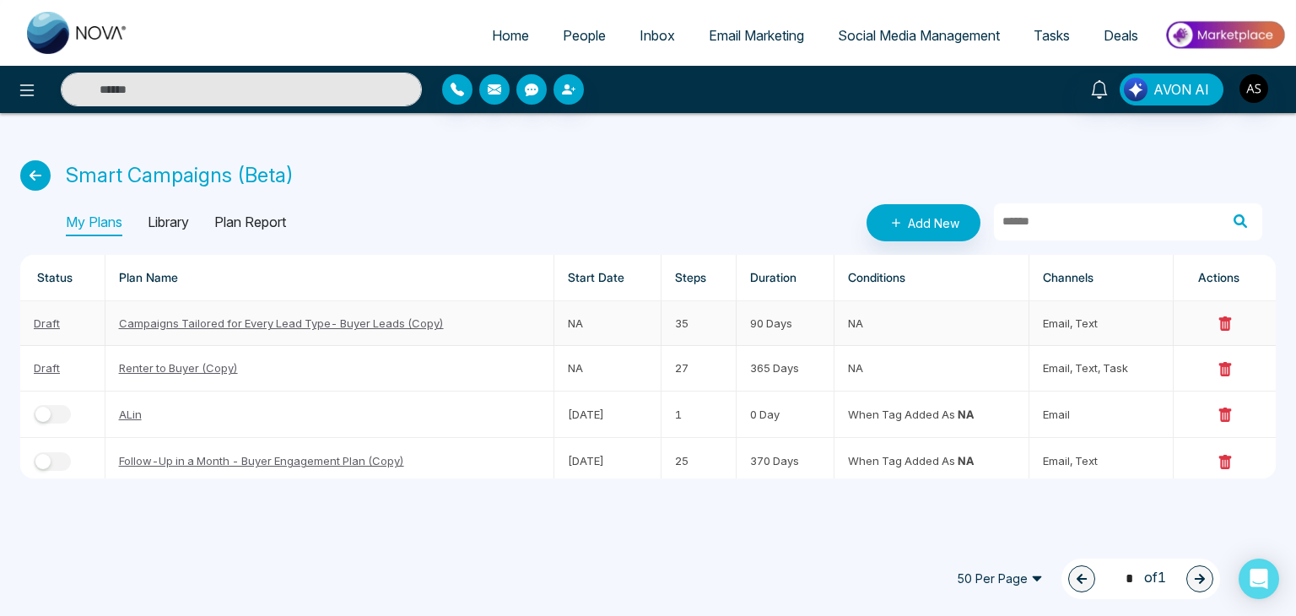
click at [375, 320] on link "Campaigns Tailored for Every Lead Type- Buyer Leads (Copy)" at bounding box center [281, 323] width 325 height 14
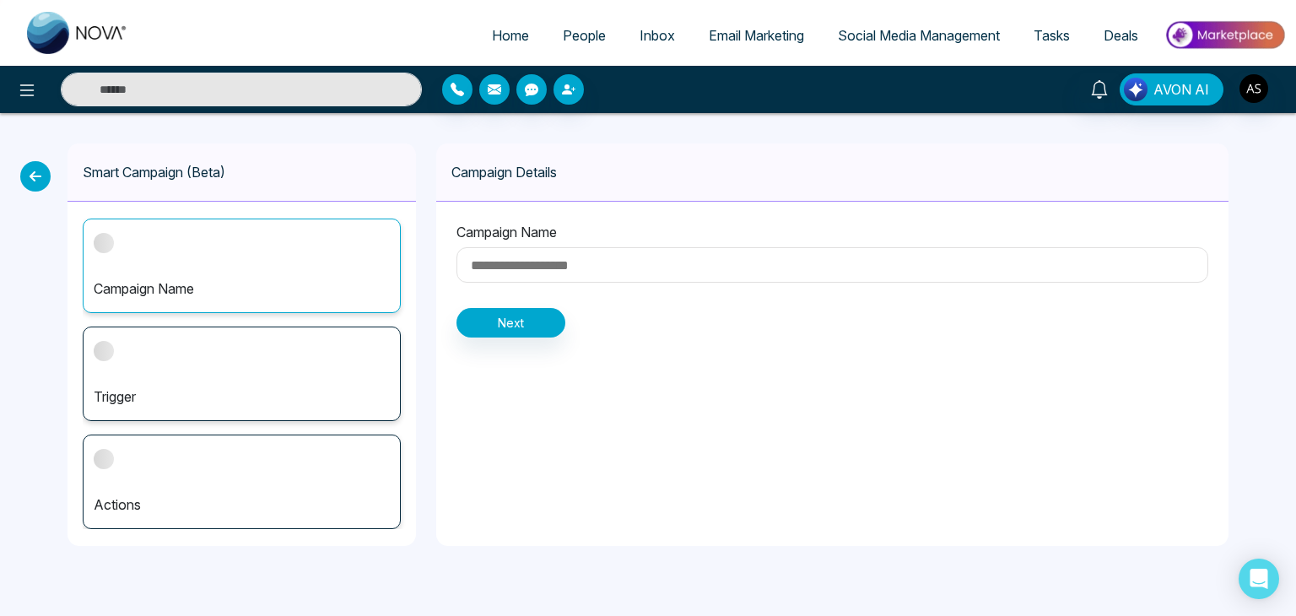
type input "**********"
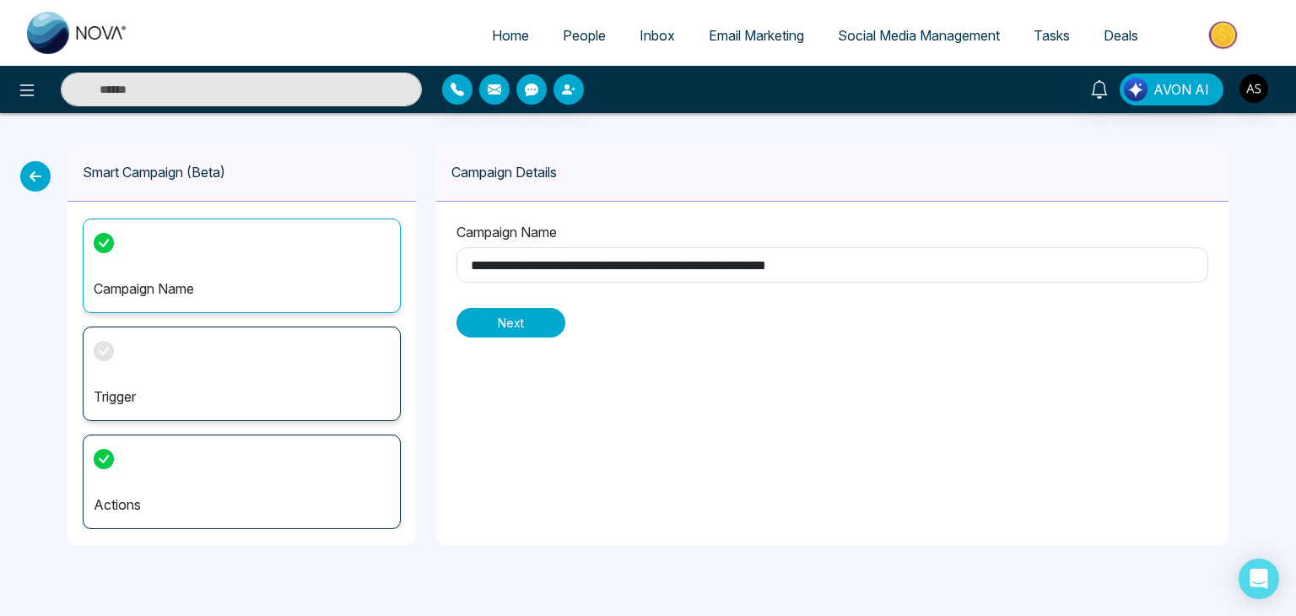
click at [538, 321] on button "Next" at bounding box center [510, 323] width 109 height 30
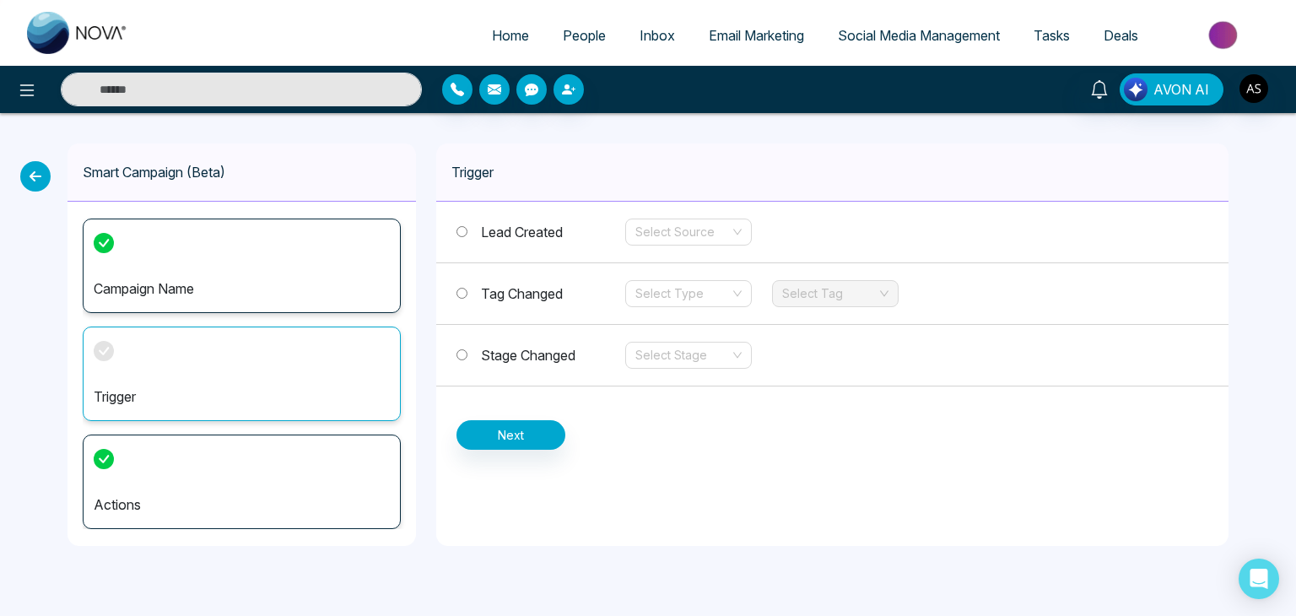
click at [558, 298] on span "Tag Changed" at bounding box center [522, 293] width 82 height 17
click at [666, 274] on div "Tag Changed Select Type Select Tag" at bounding box center [832, 294] width 792 height 62
click at [668, 283] on input "search" at bounding box center [682, 293] width 95 height 25
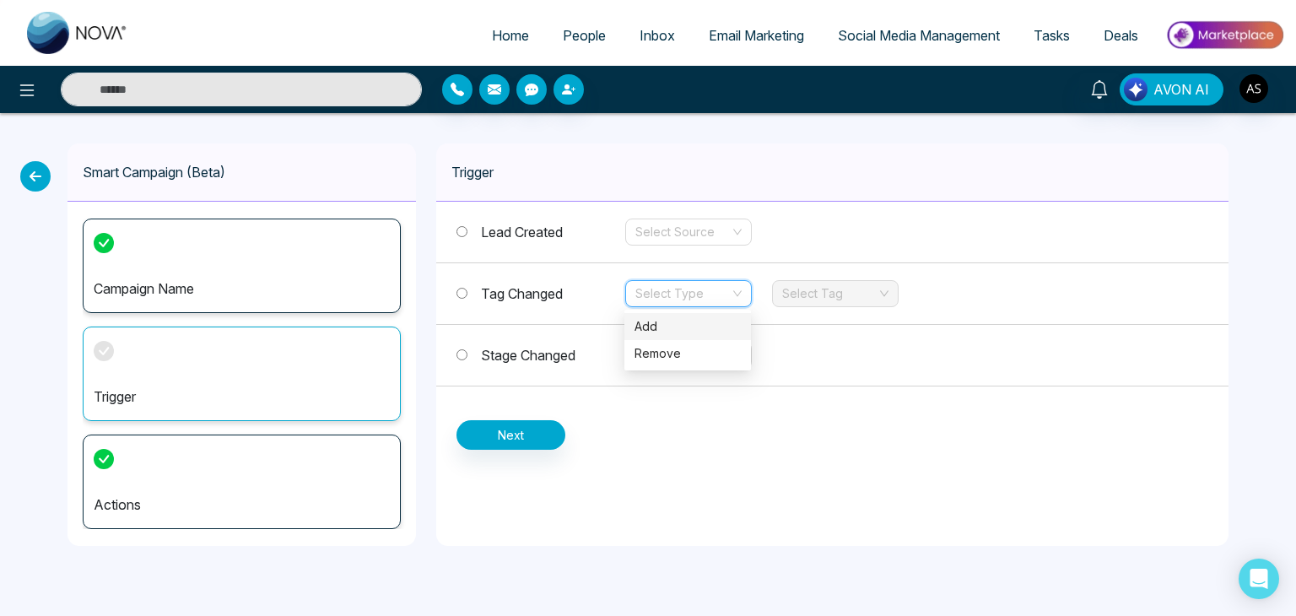
click at [678, 320] on div "Add" at bounding box center [688, 326] width 106 height 19
click at [808, 293] on input "search" at bounding box center [829, 293] width 95 height 25
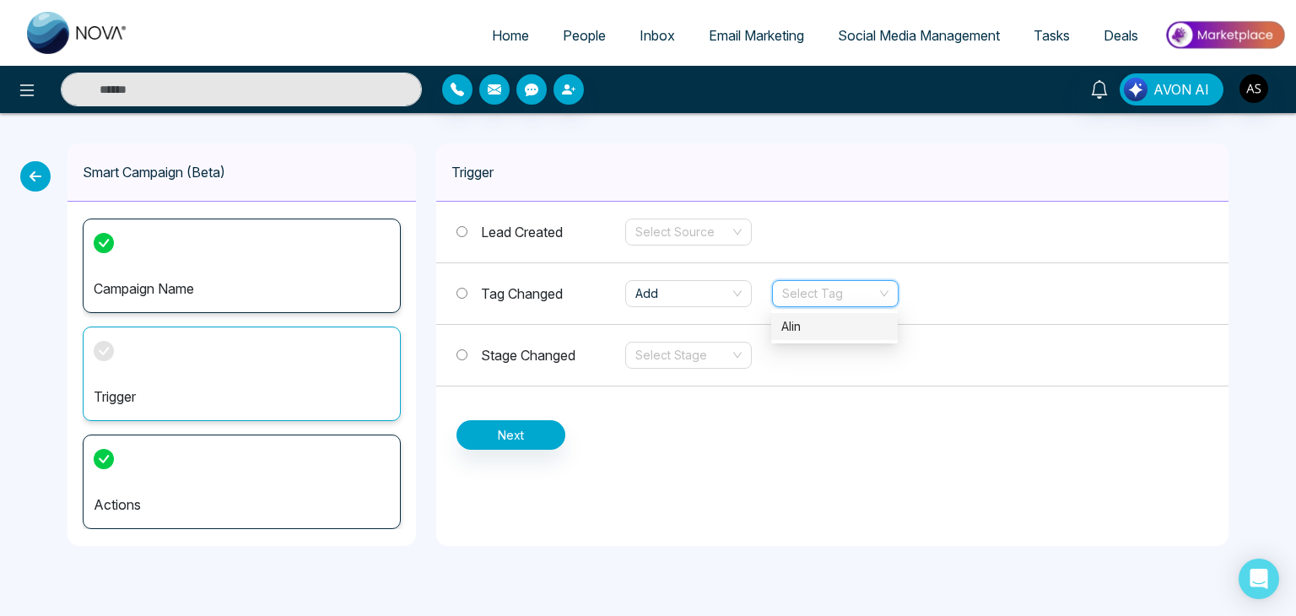
click at [816, 320] on div "Alin" at bounding box center [834, 326] width 106 height 19
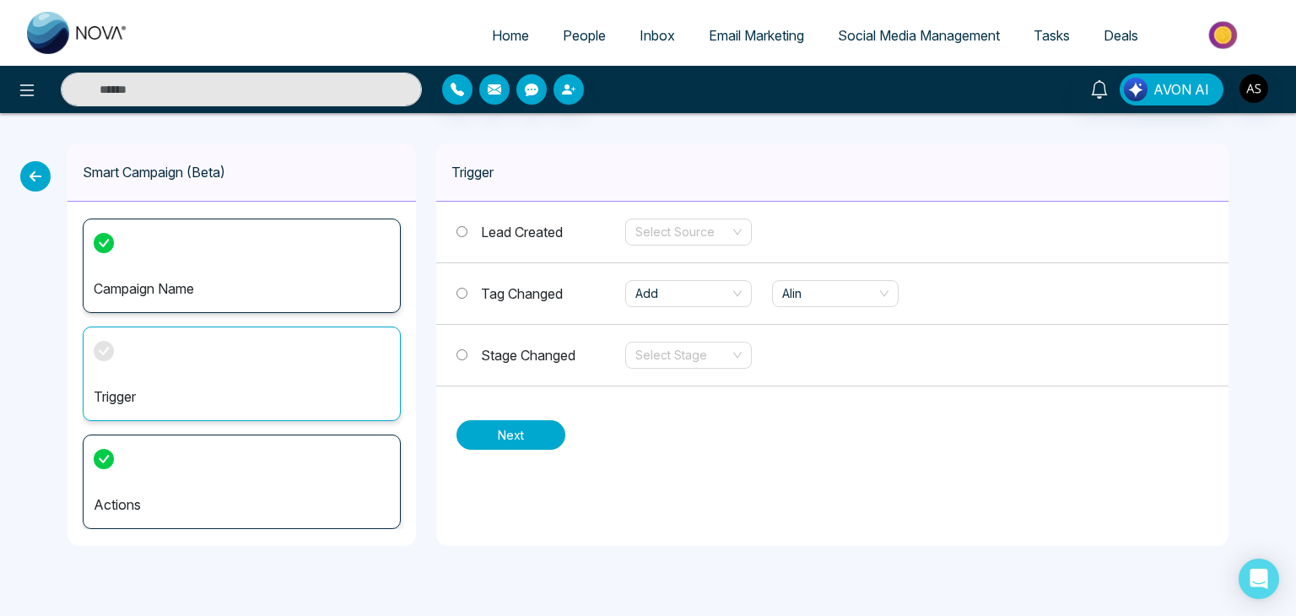
click at [530, 427] on button "Next" at bounding box center [510, 435] width 109 height 30
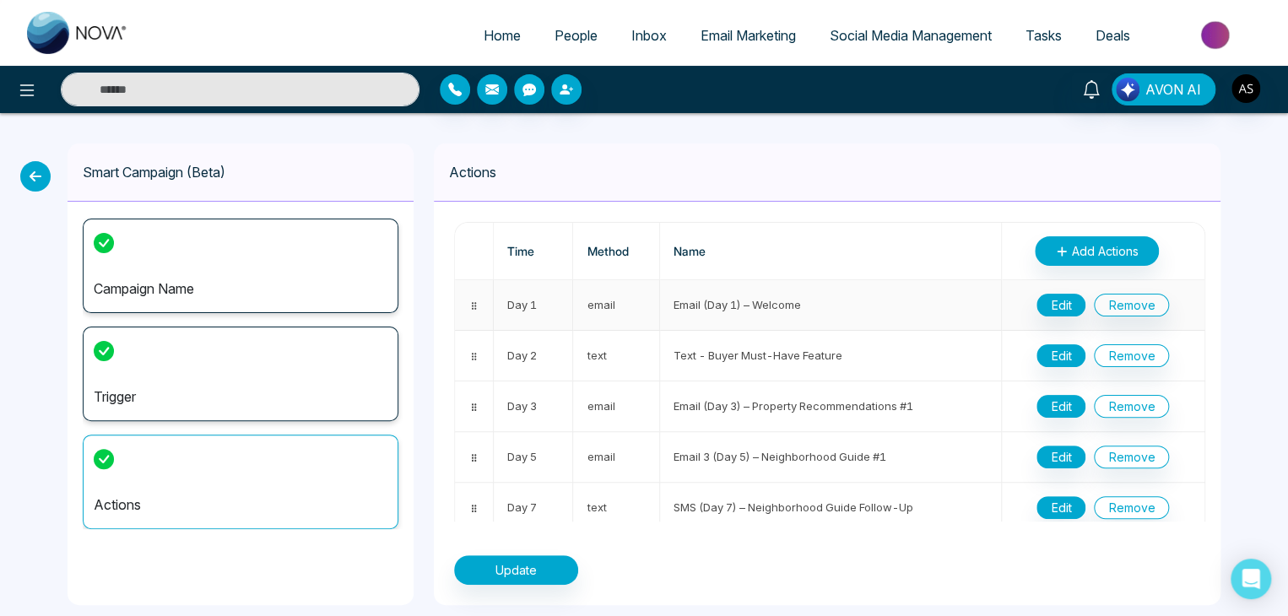
click at [531, 305] on td "Day 1" at bounding box center [534, 305] width 80 height 51
click at [1054, 302] on button "Edit" at bounding box center [1060, 305] width 49 height 23
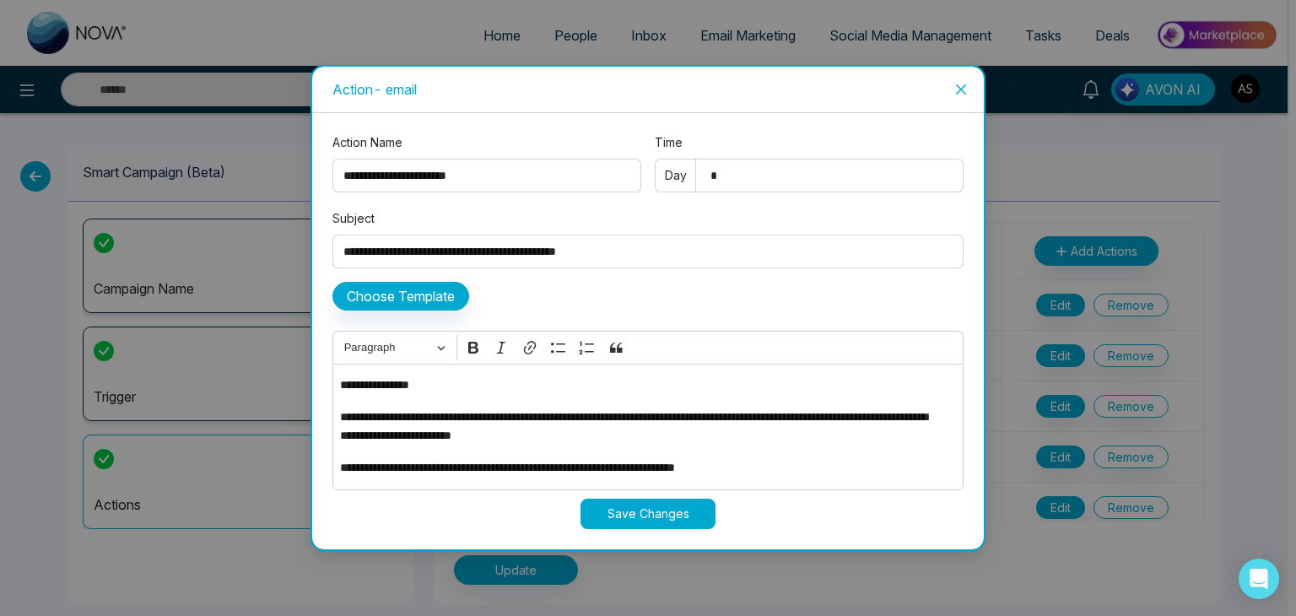
click at [750, 183] on input "*" at bounding box center [809, 176] width 309 height 34
type input "*"
click at [678, 206] on div "**********" at bounding box center [647, 311] width 631 height 357
click at [412, 180] on input "**********" at bounding box center [486, 176] width 309 height 34
type input "**********"
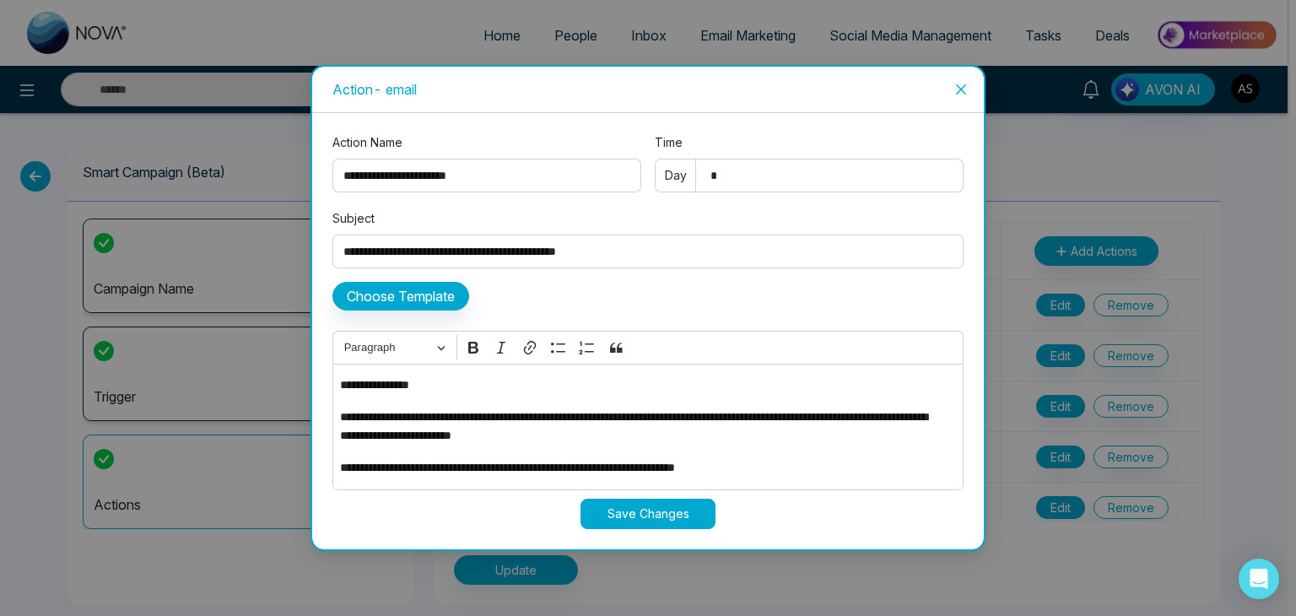
click at [543, 213] on label "Subject" at bounding box center [647, 218] width 631 height 19
click at [543, 235] on input "**********" at bounding box center [647, 252] width 631 height 34
click at [698, 519] on button "Save Changes" at bounding box center [648, 514] width 135 height 30
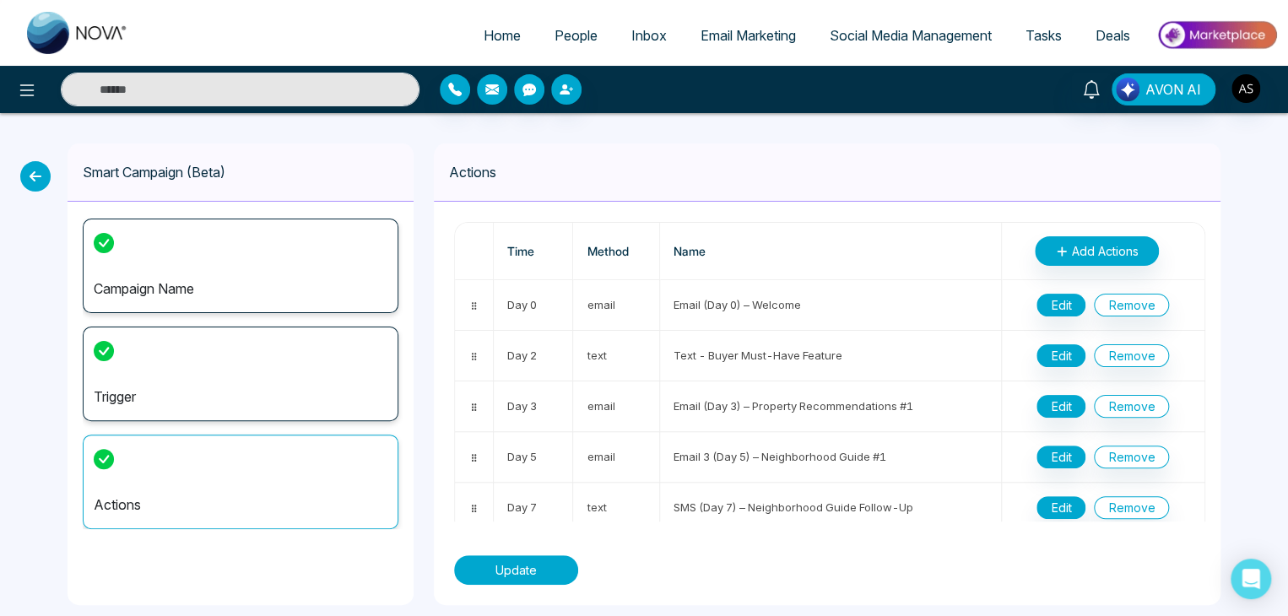
click at [547, 570] on button "Update" at bounding box center [516, 570] width 124 height 30
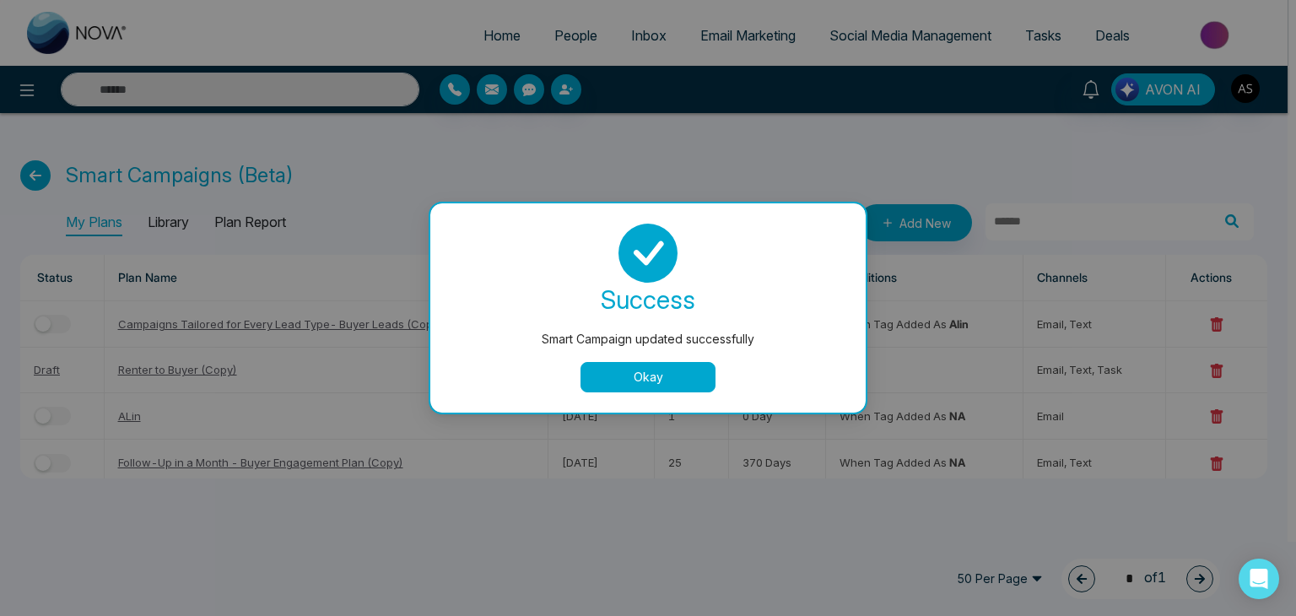
click at [656, 377] on button "Okay" at bounding box center [648, 377] width 135 height 30
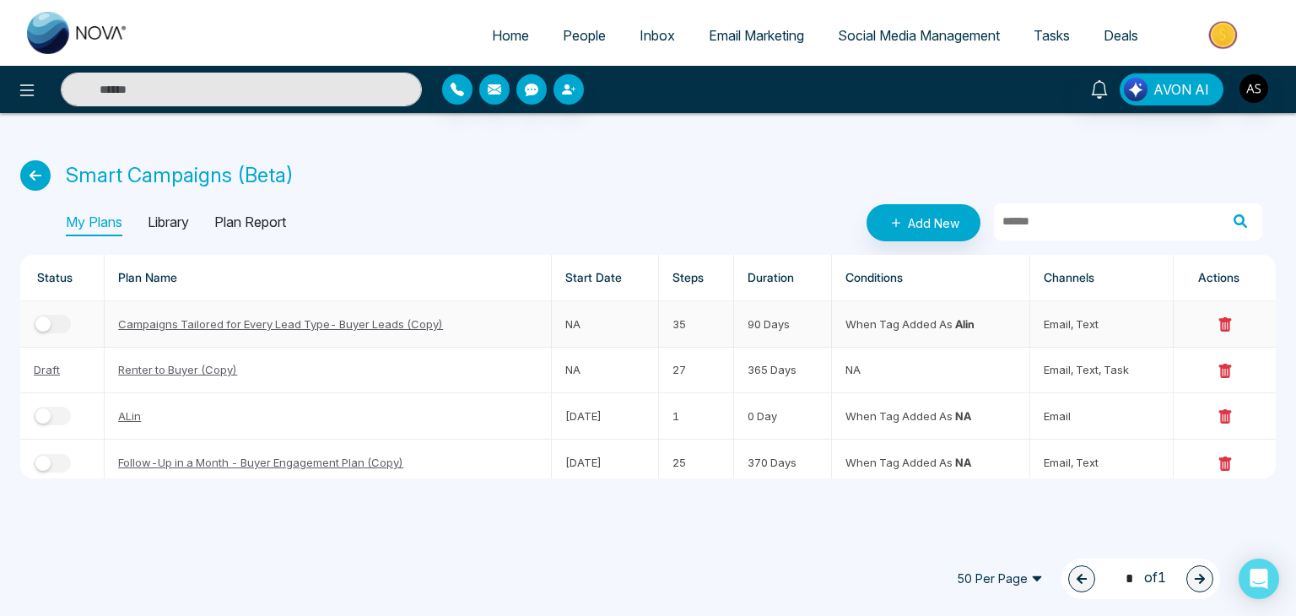
click at [56, 318] on button "button" at bounding box center [52, 324] width 37 height 19
click at [592, 31] on span "People" at bounding box center [584, 35] width 43 height 17
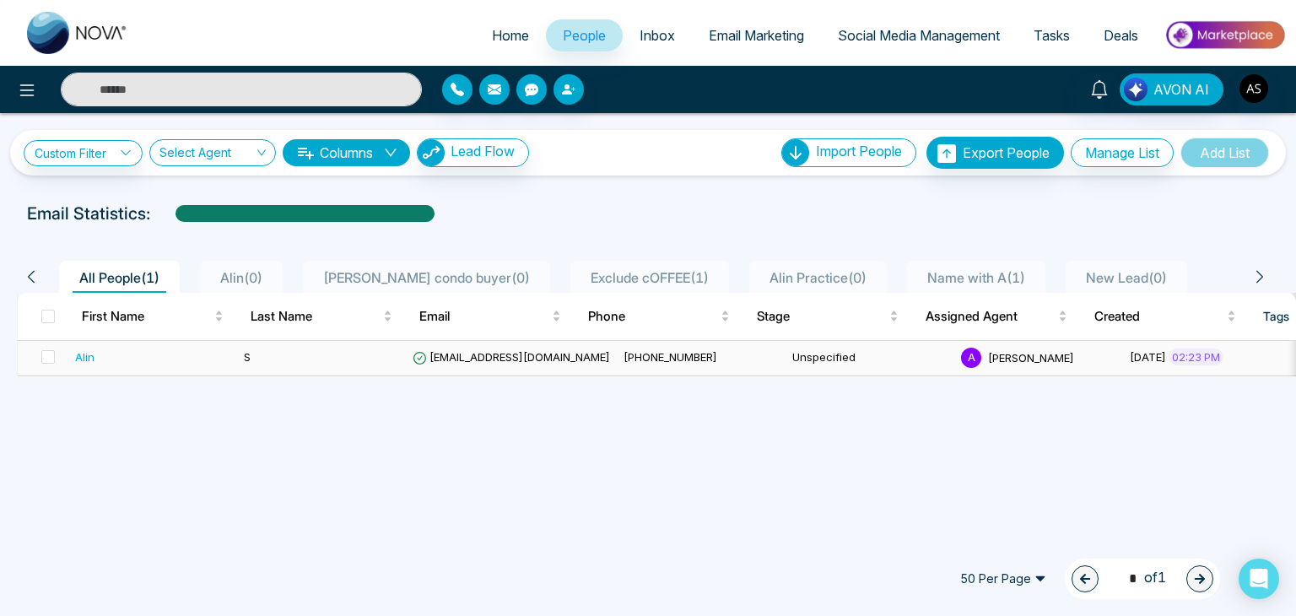
click at [395, 354] on td "S" at bounding box center [321, 358] width 169 height 35
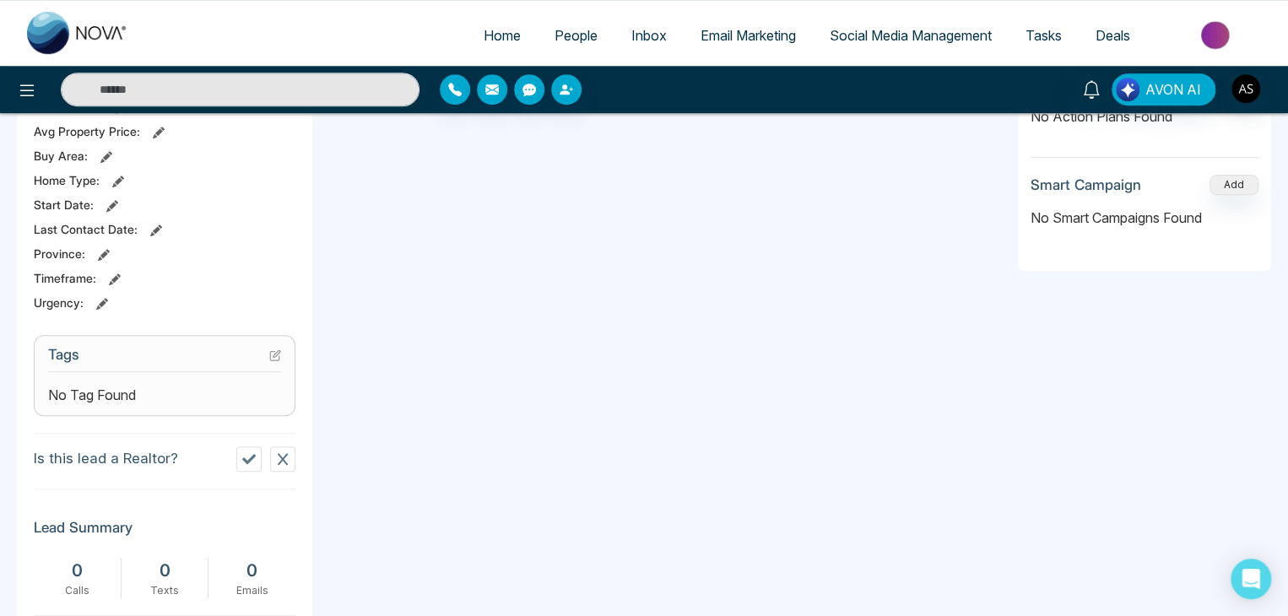
scroll to position [626, 0]
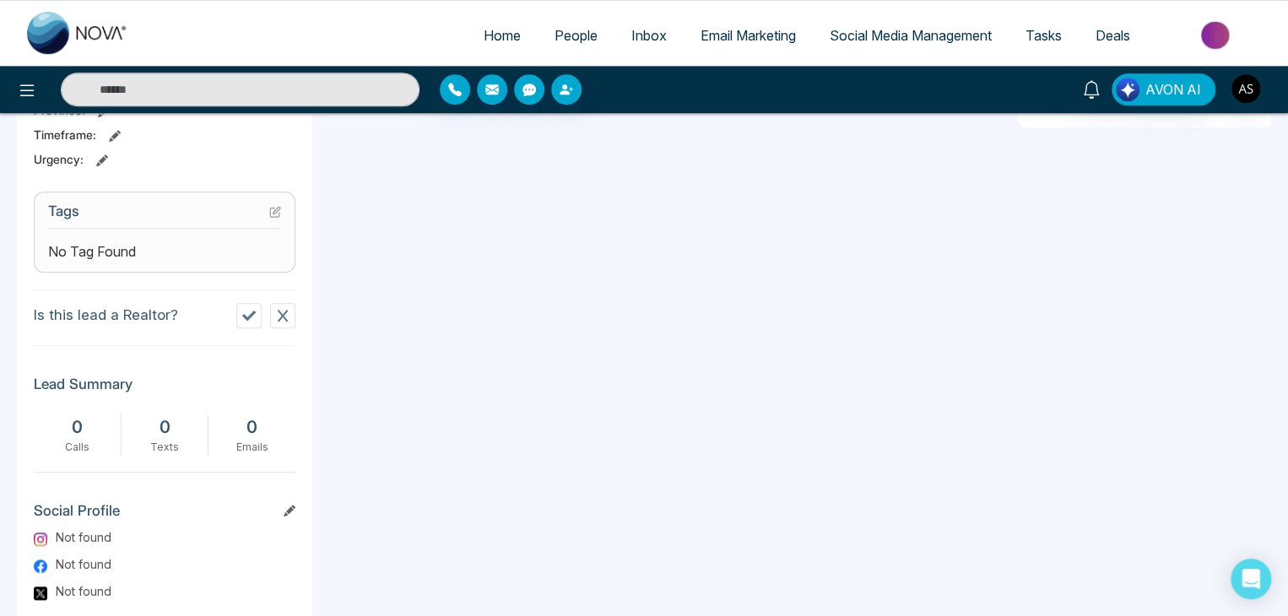
click at [274, 208] on icon at bounding box center [276, 210] width 7 height 7
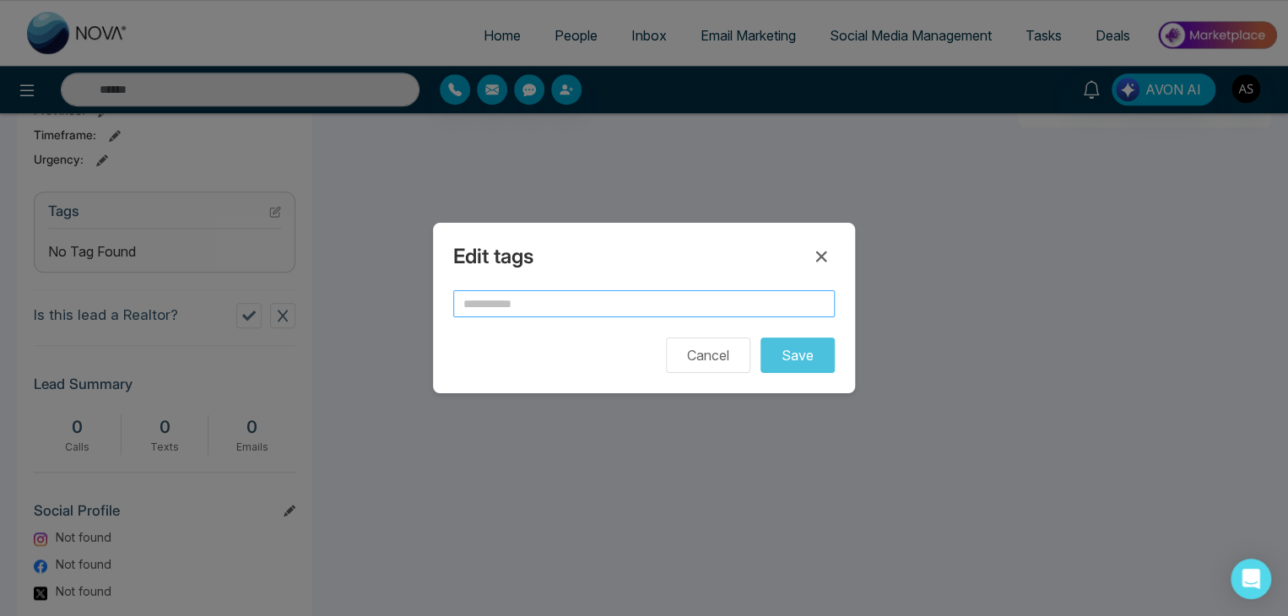
click at [570, 307] on input "text" at bounding box center [643, 303] width 381 height 27
type input "****"
click at [760, 338] on button "Save" at bounding box center [797, 355] width 74 height 35
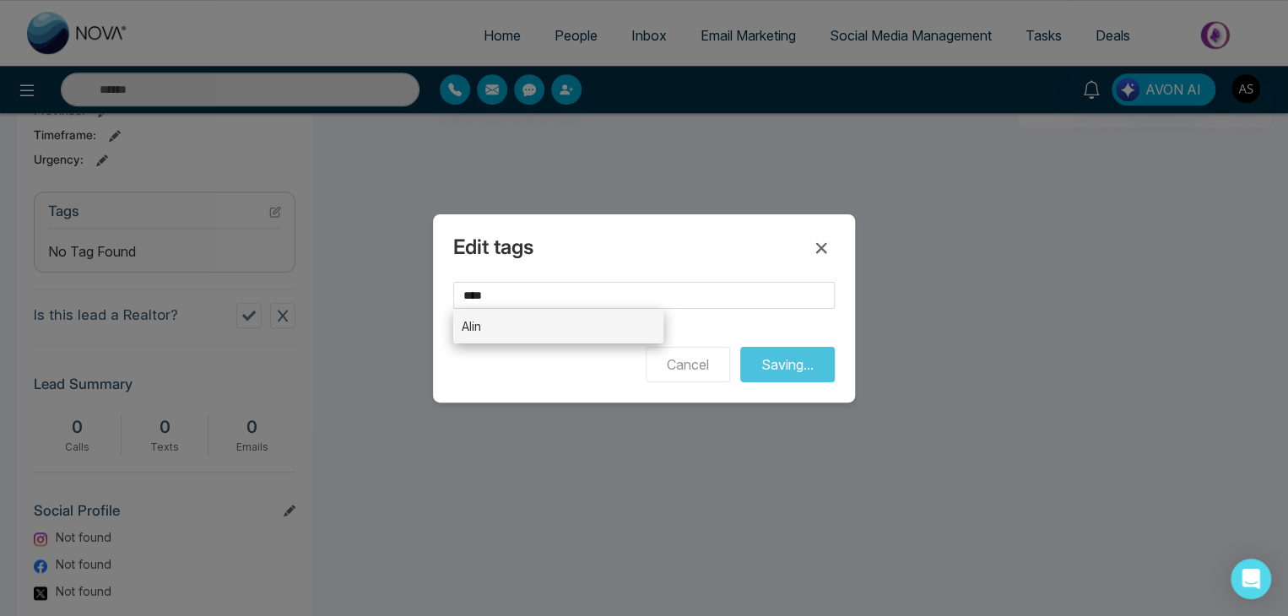
click at [570, 325] on li "Alin" at bounding box center [558, 326] width 210 height 35
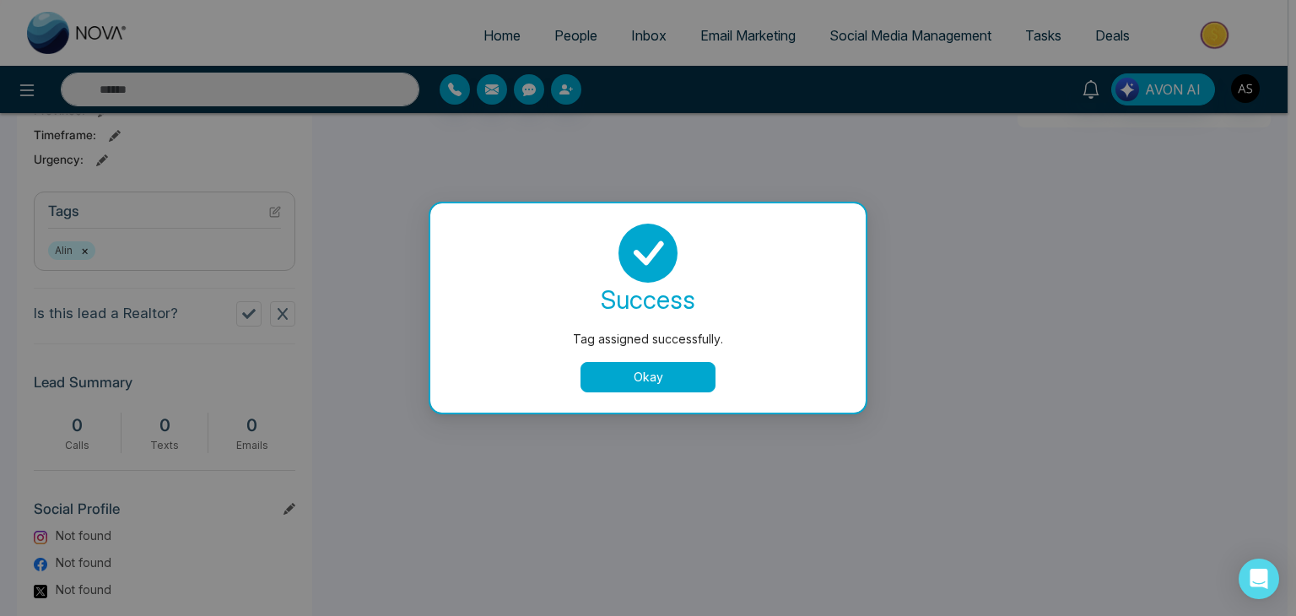
click at [667, 372] on button "Okay" at bounding box center [648, 377] width 135 height 30
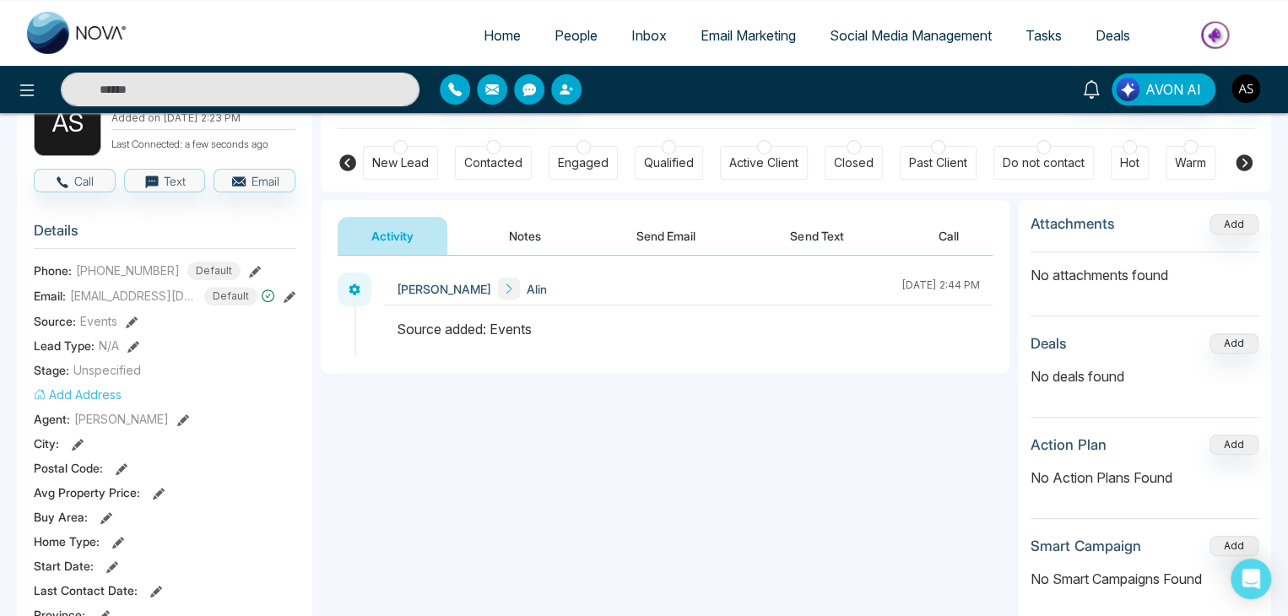
scroll to position [0, 0]
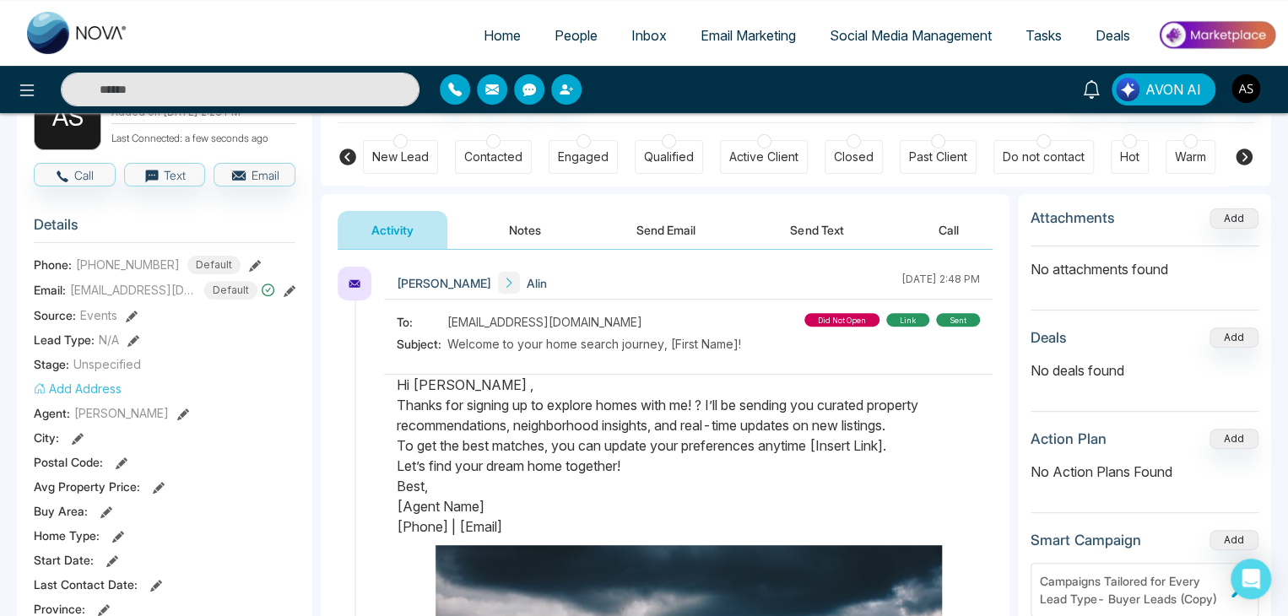
scroll to position [123, 0]
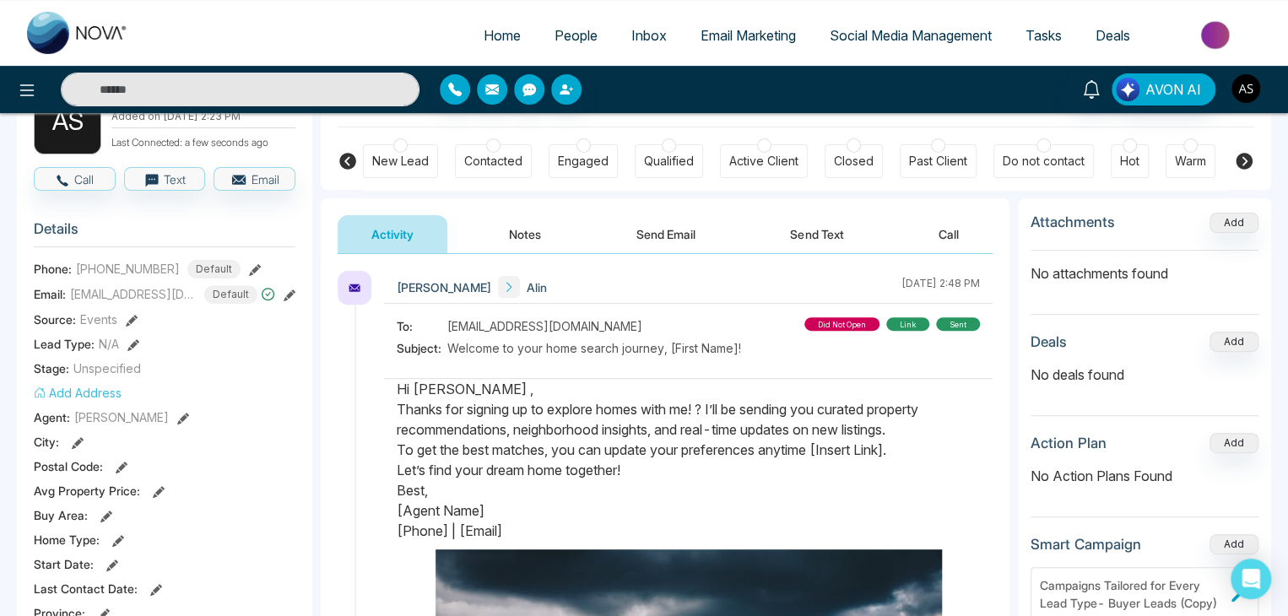
click at [1239, 82] on img "button" at bounding box center [1245, 88] width 29 height 29
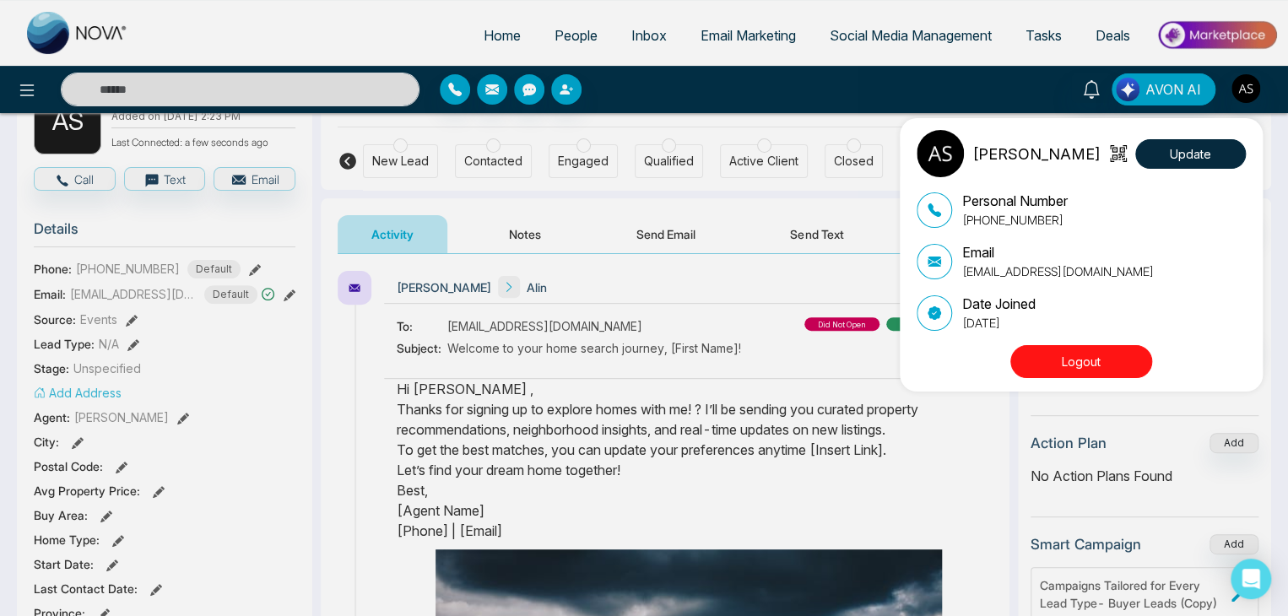
click at [1074, 363] on button "Logout" at bounding box center [1081, 361] width 142 height 33
